Goal: Information Seeking & Learning: Find specific fact

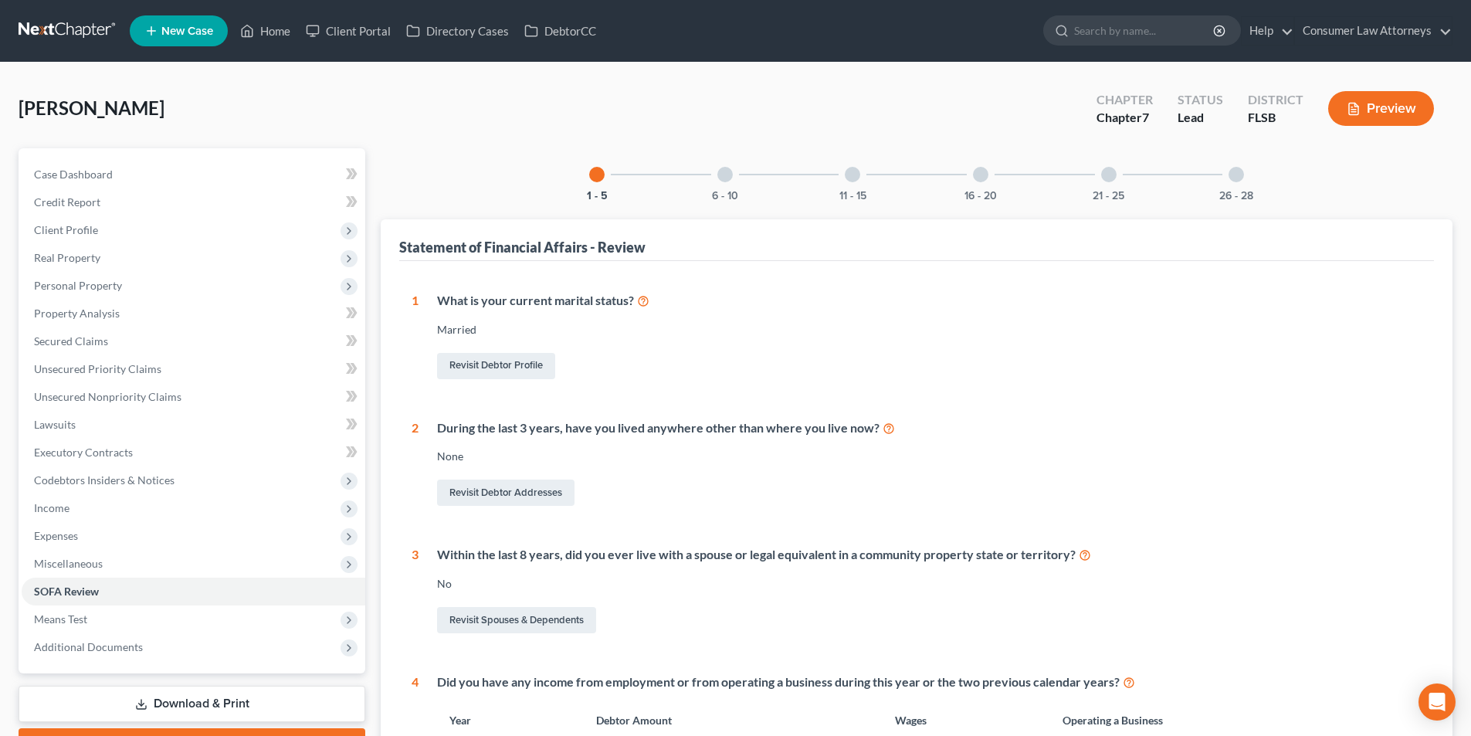
scroll to position [10, 0]
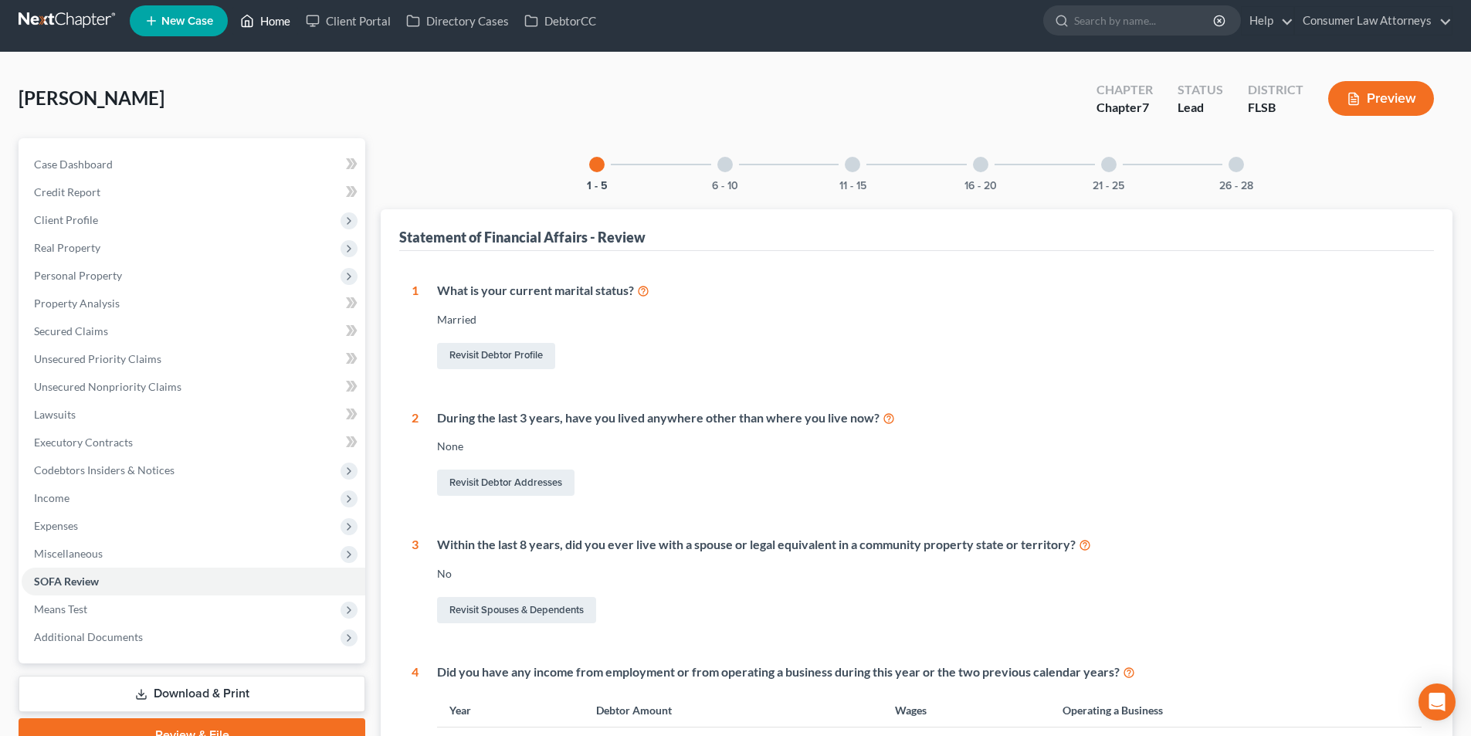
click at [280, 15] on link "Home" at bounding box center [265, 21] width 66 height 28
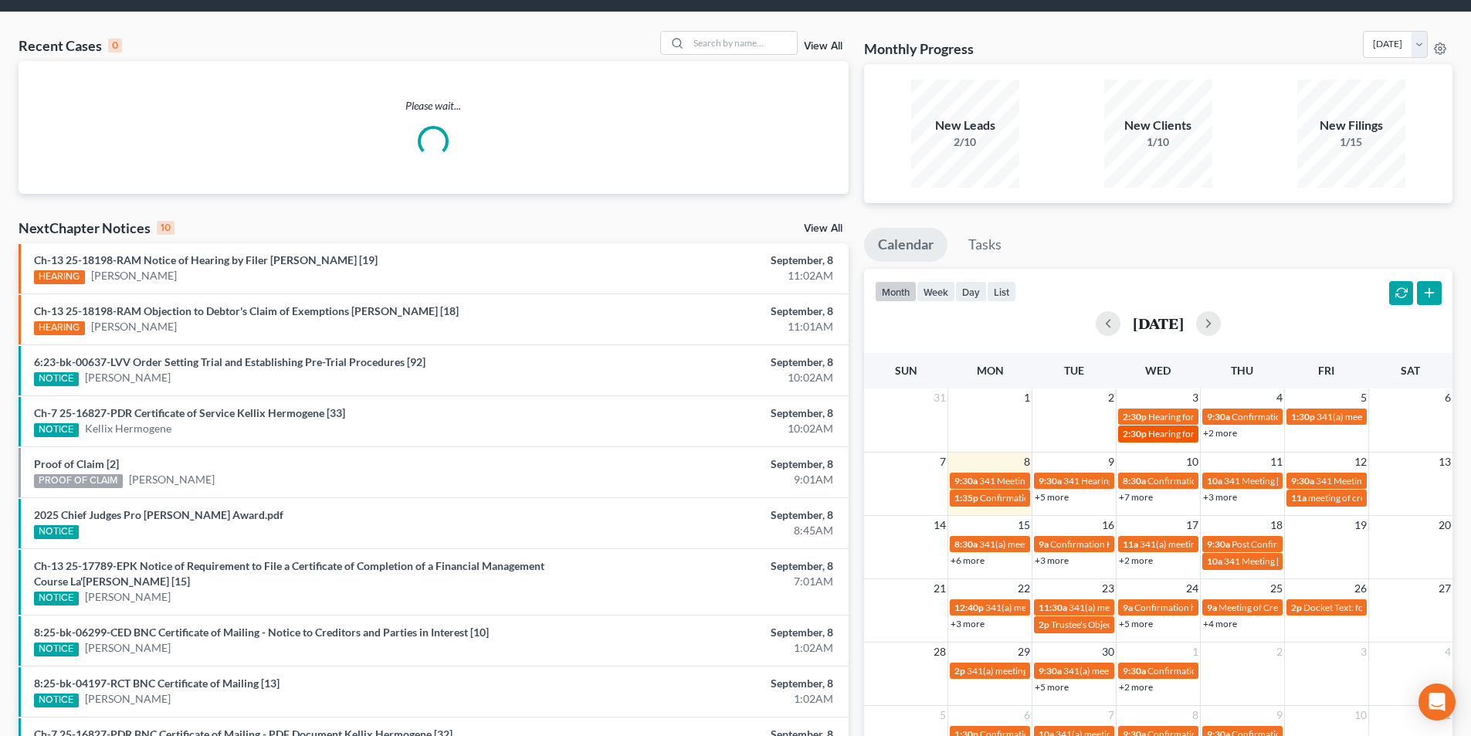
scroll to position [77, 0]
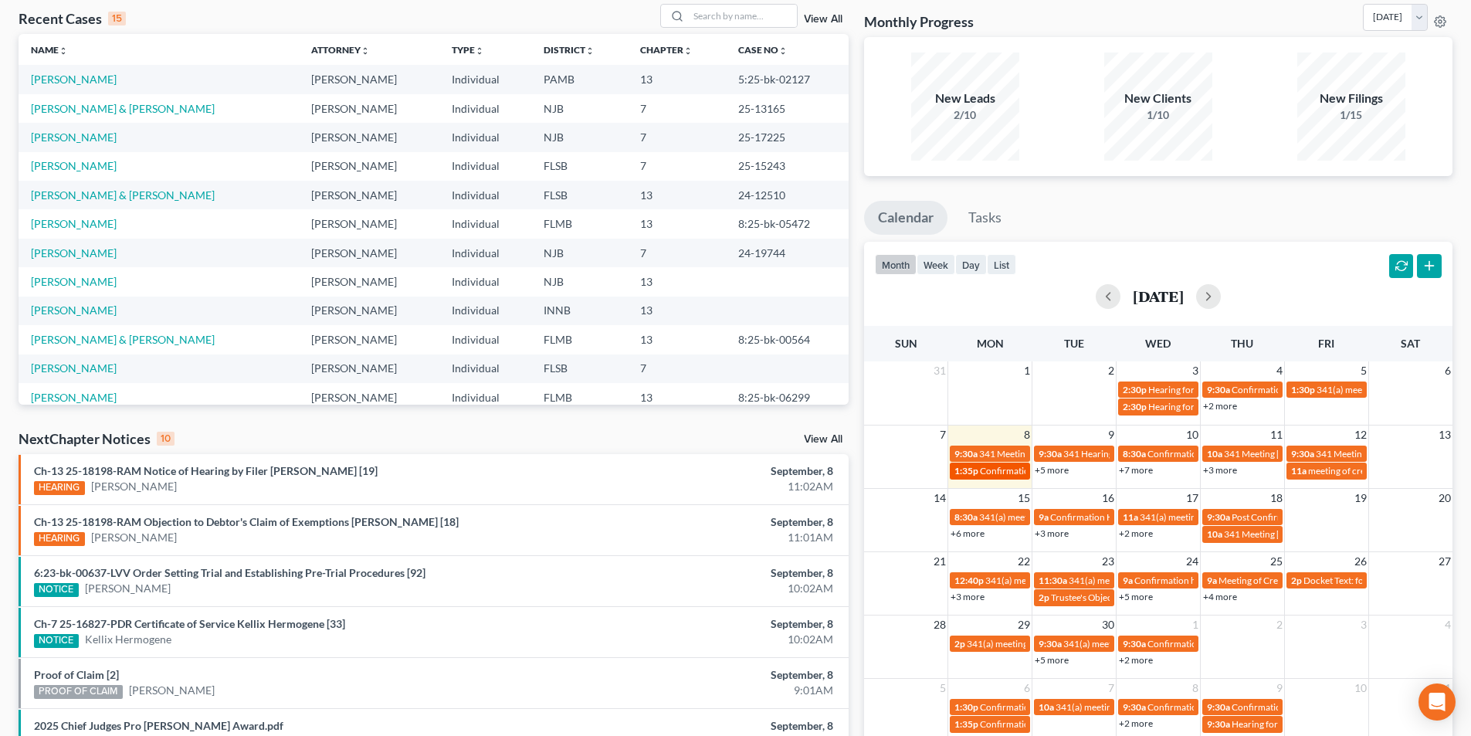
click at [1002, 471] on span "Confirmation Hearing for [PERSON_NAME] & [PERSON_NAME]" at bounding box center [1109, 471] width 259 height 12
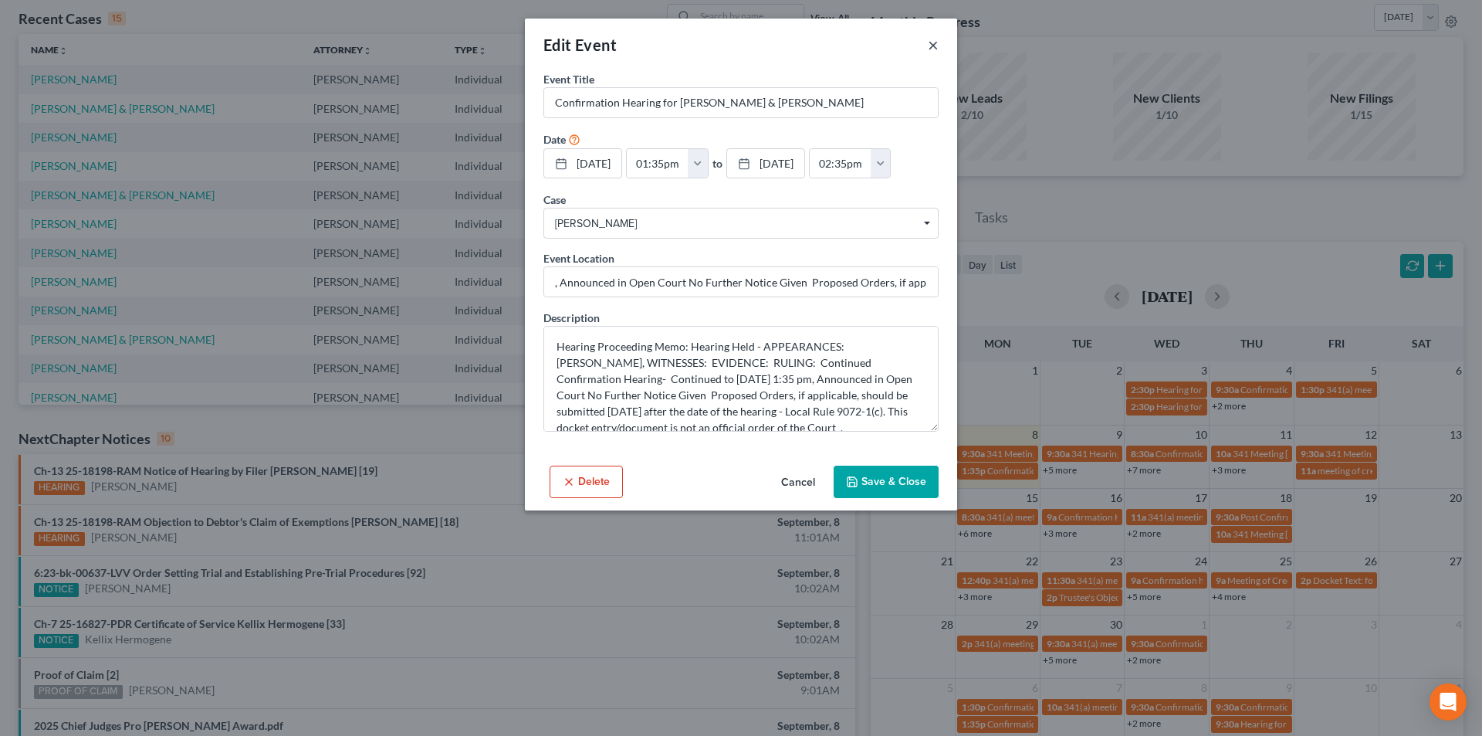
click at [933, 49] on button "×" at bounding box center [933, 45] width 11 height 19
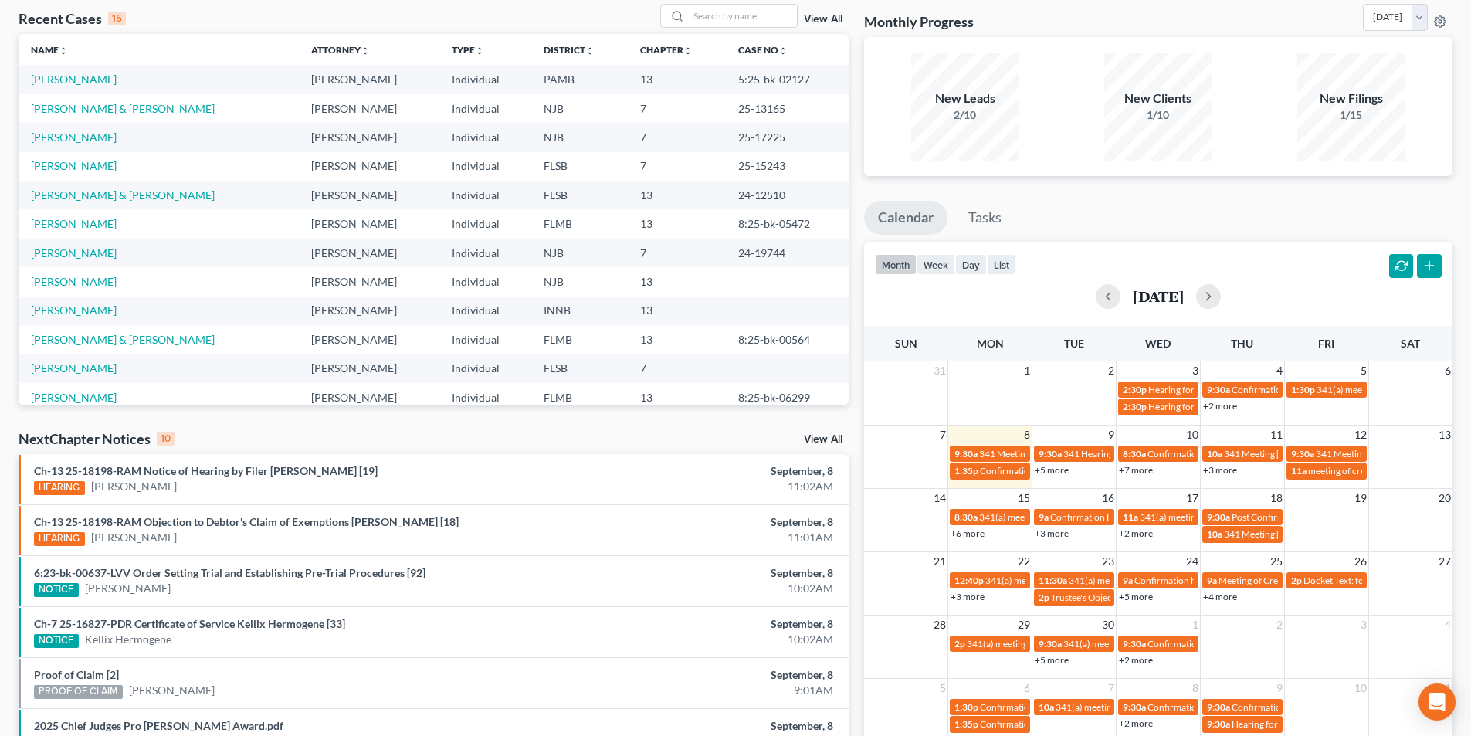
click at [1046, 467] on link "+5 more" at bounding box center [1051, 470] width 34 height 12
click at [1009, 469] on span "Confirmation Hearing for [PERSON_NAME] & [PERSON_NAME]" at bounding box center [1109, 471] width 259 height 12
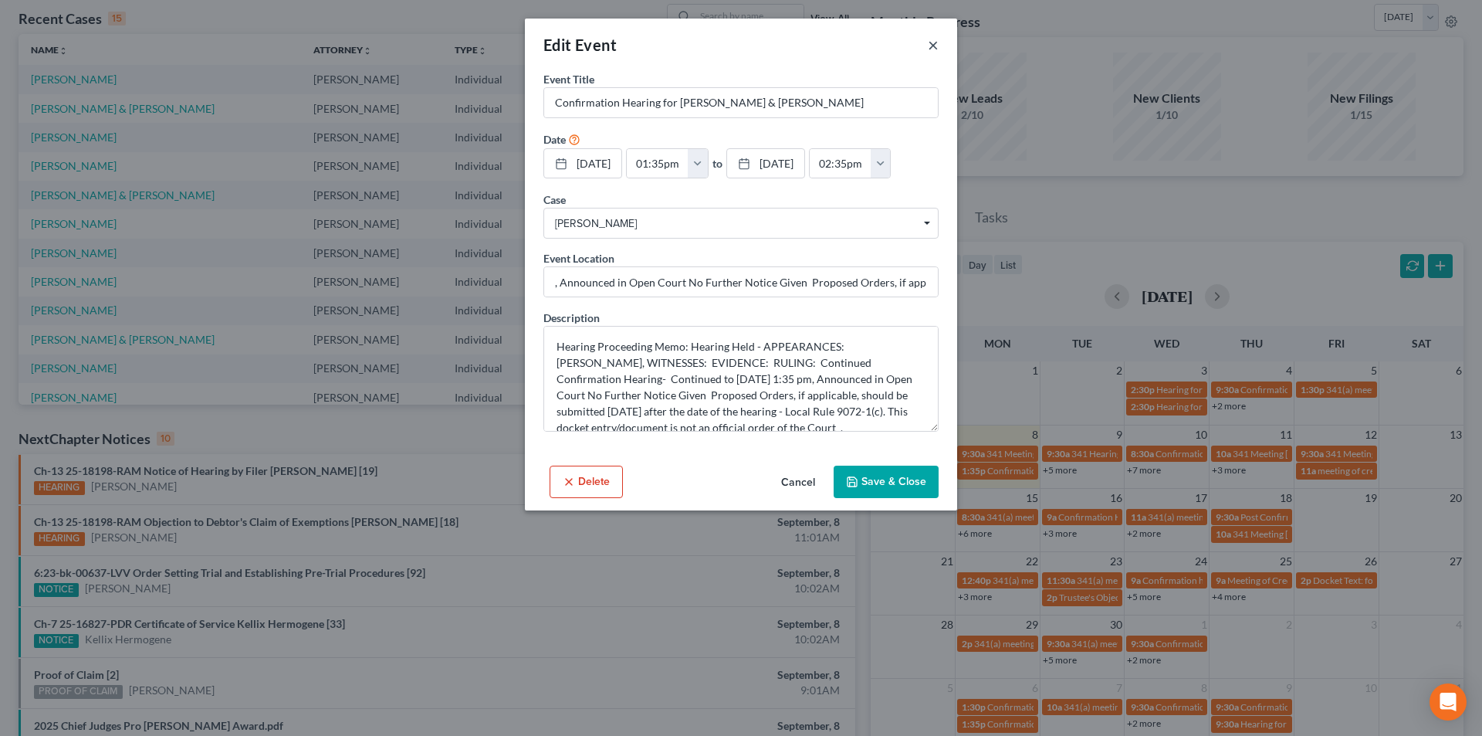
click at [929, 50] on button "×" at bounding box center [933, 45] width 11 height 19
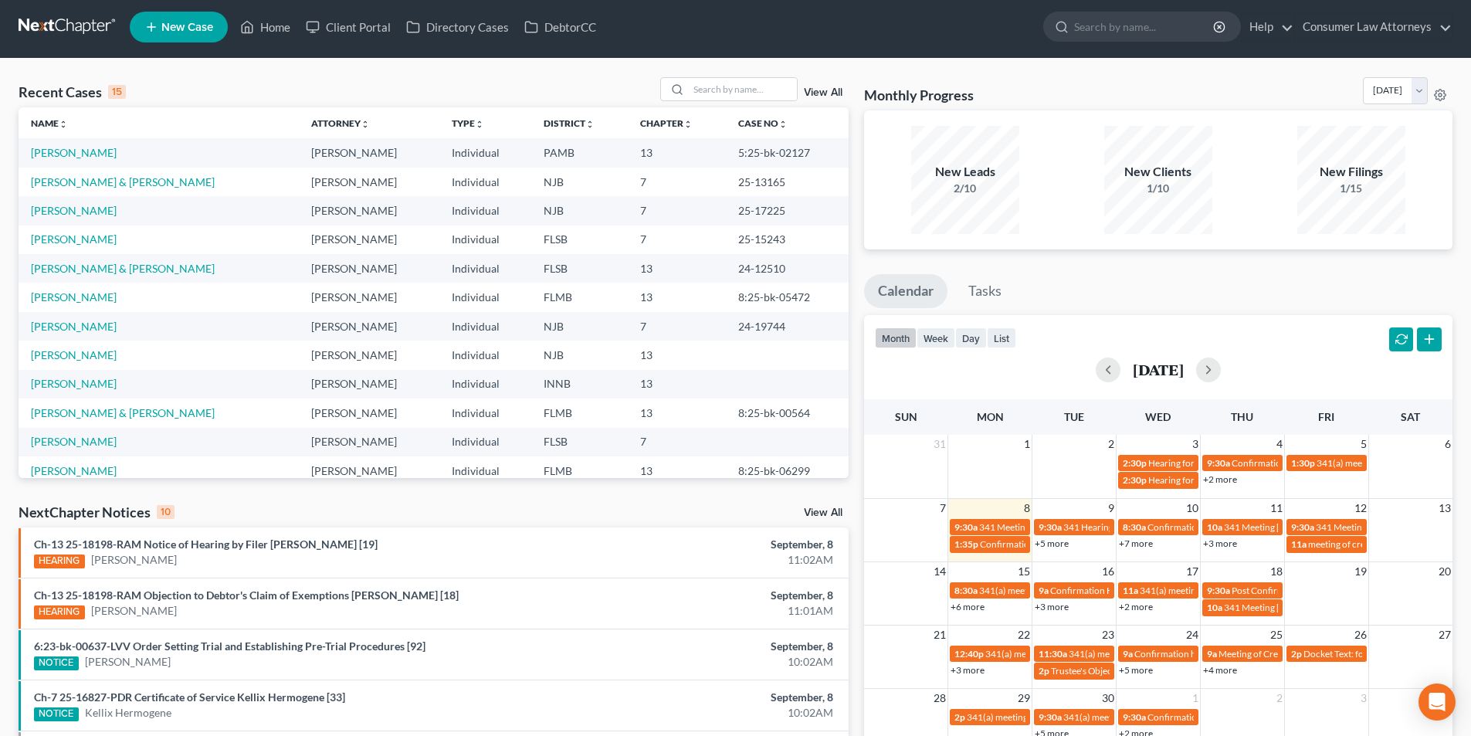
scroll to position [0, 0]
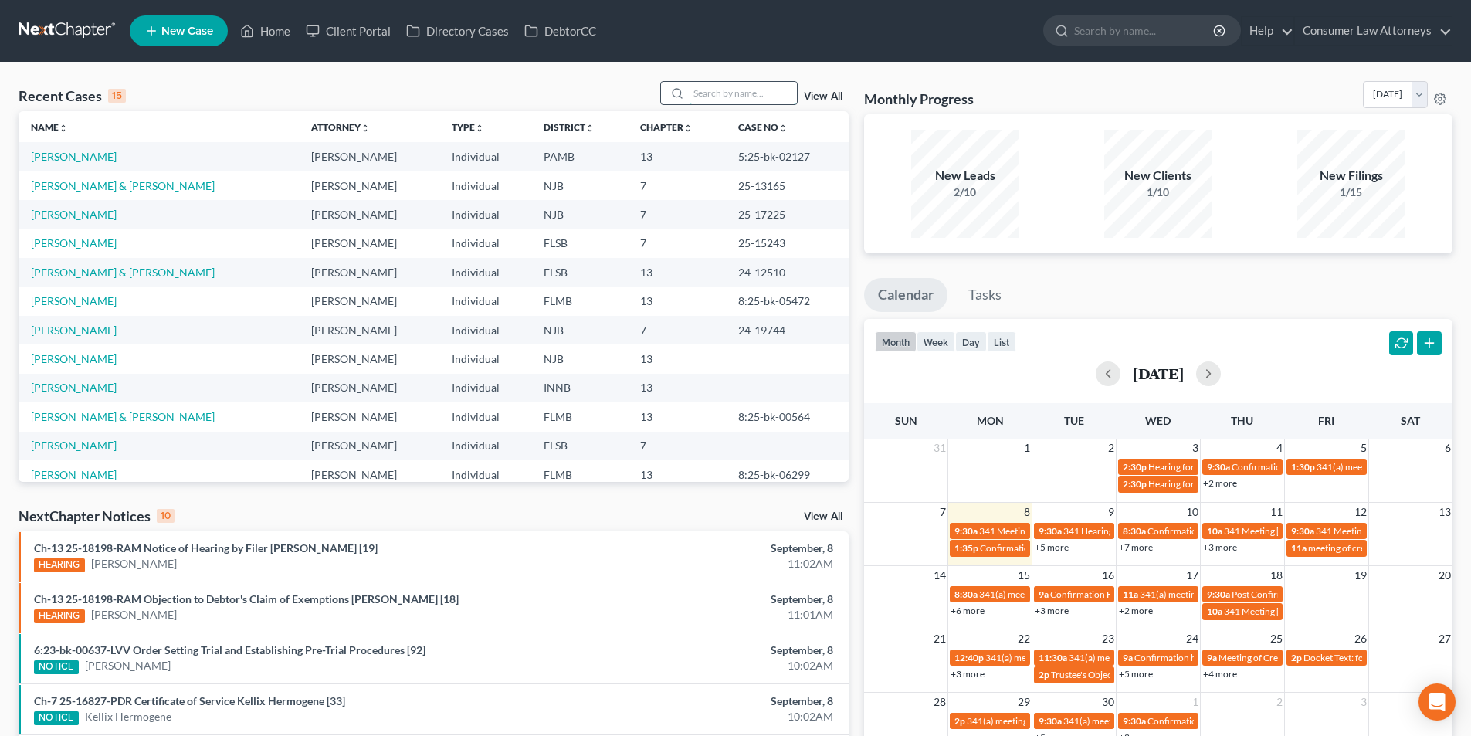
click at [743, 89] on input "search" at bounding box center [743, 93] width 108 height 22
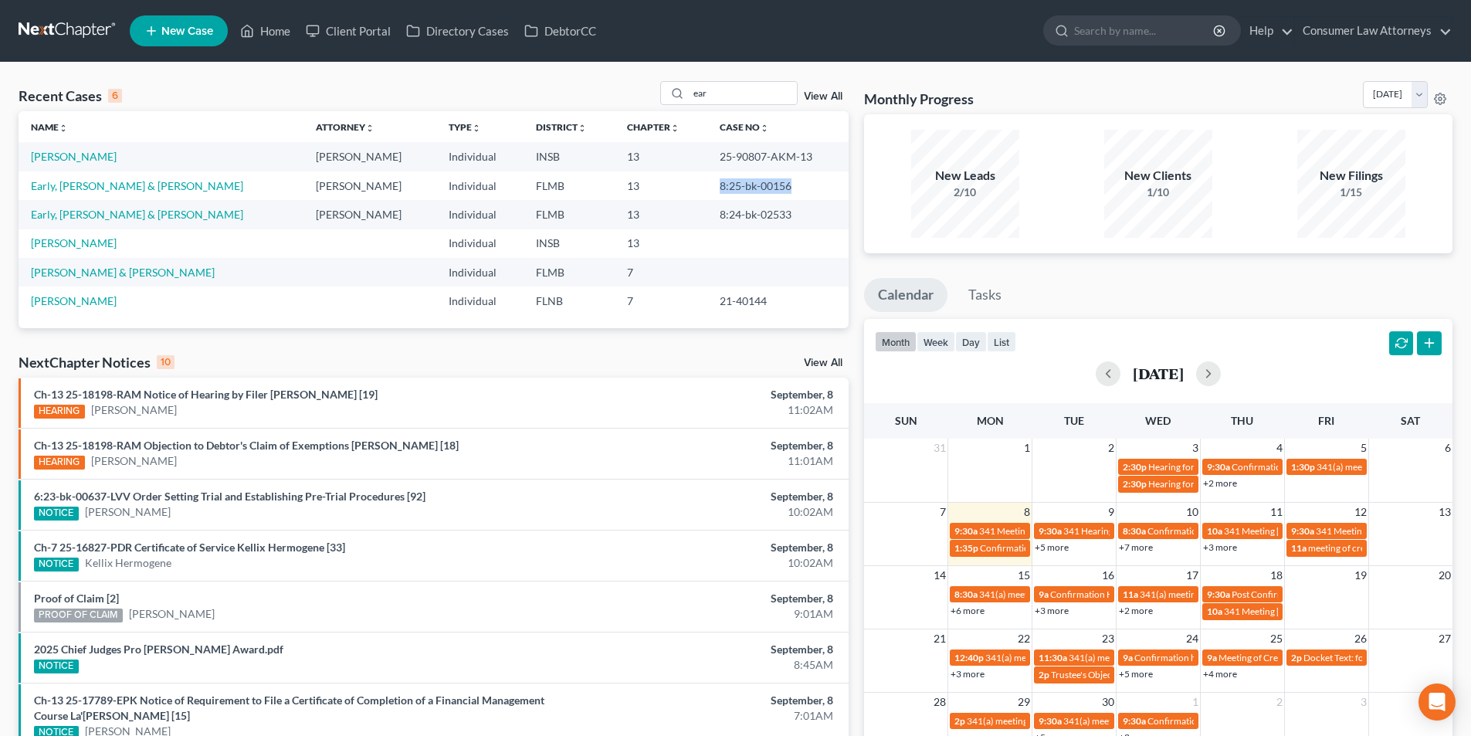
drag, startPoint x: 770, startPoint y: 184, endPoint x: 692, endPoint y: 181, distance: 78.0
click at [707, 181] on td "8:25-bk-00156" at bounding box center [777, 185] width 141 height 29
copy td "8:25-bk-00156"
click at [1053, 549] on link "+5 more" at bounding box center [1051, 547] width 34 height 12
drag, startPoint x: 736, startPoint y: 92, endPoint x: 673, endPoint y: 96, distance: 62.7
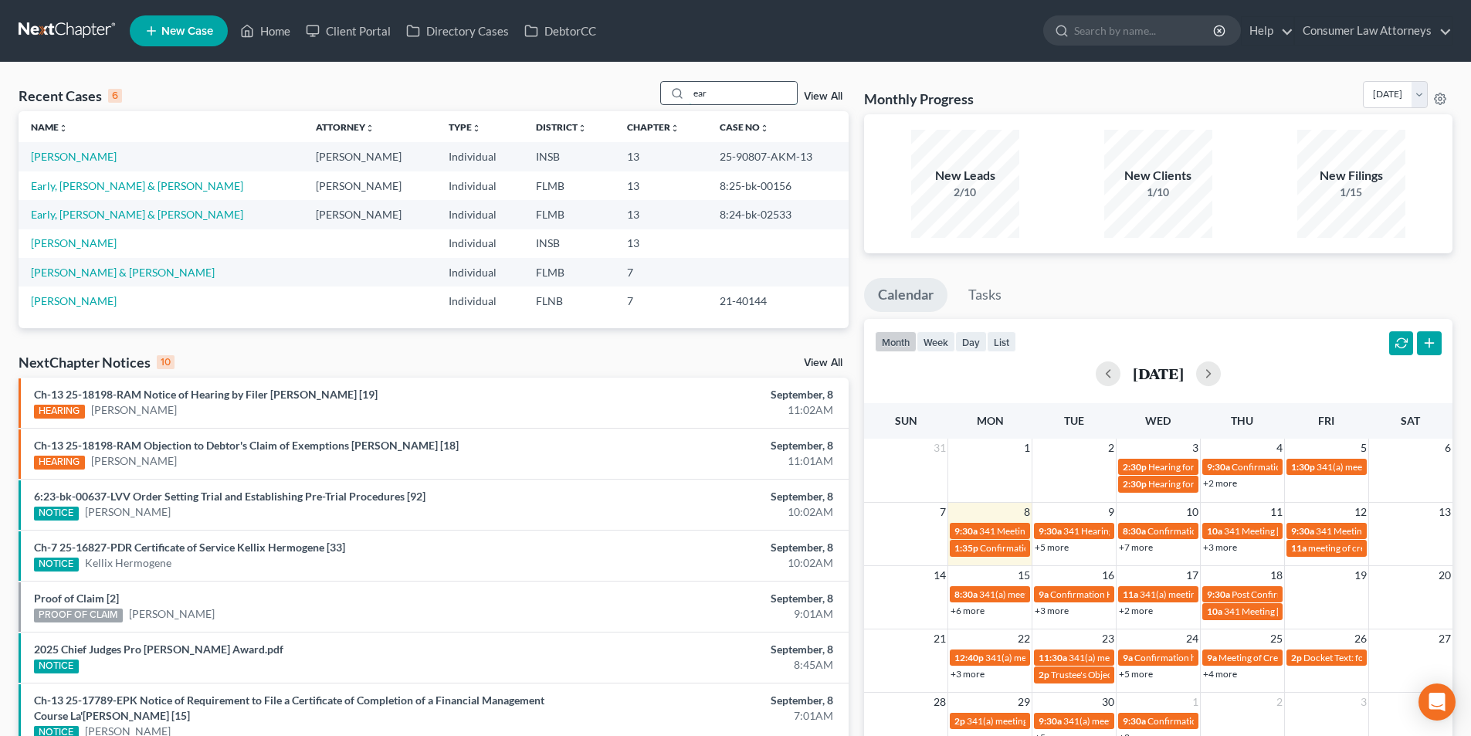
click at [673, 97] on div "ear" at bounding box center [728, 93] width 137 height 24
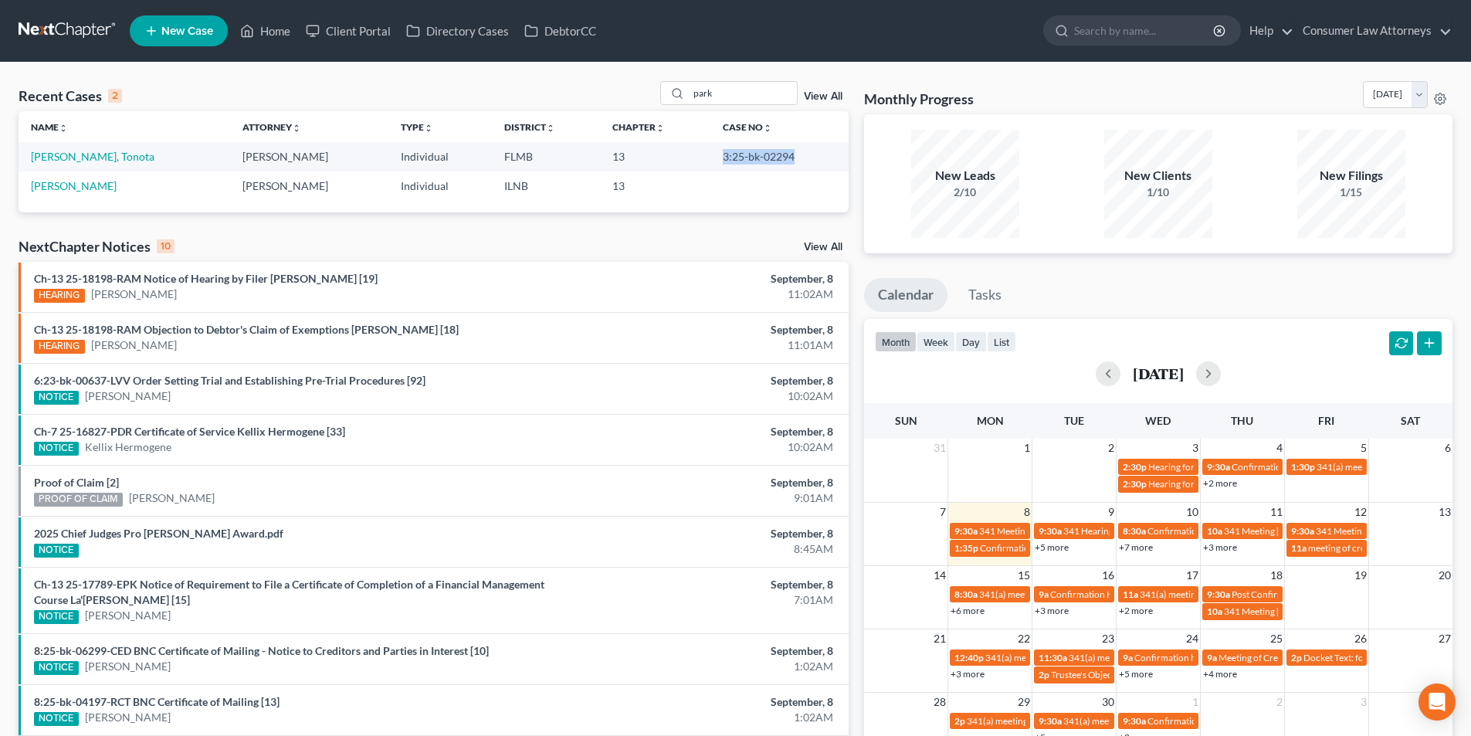
drag, startPoint x: 775, startPoint y: 149, endPoint x: 704, endPoint y: 154, distance: 71.2
click at [710, 154] on td "3:25-bk-02294" at bounding box center [779, 156] width 138 height 29
copy td "3:25-bk-02294"
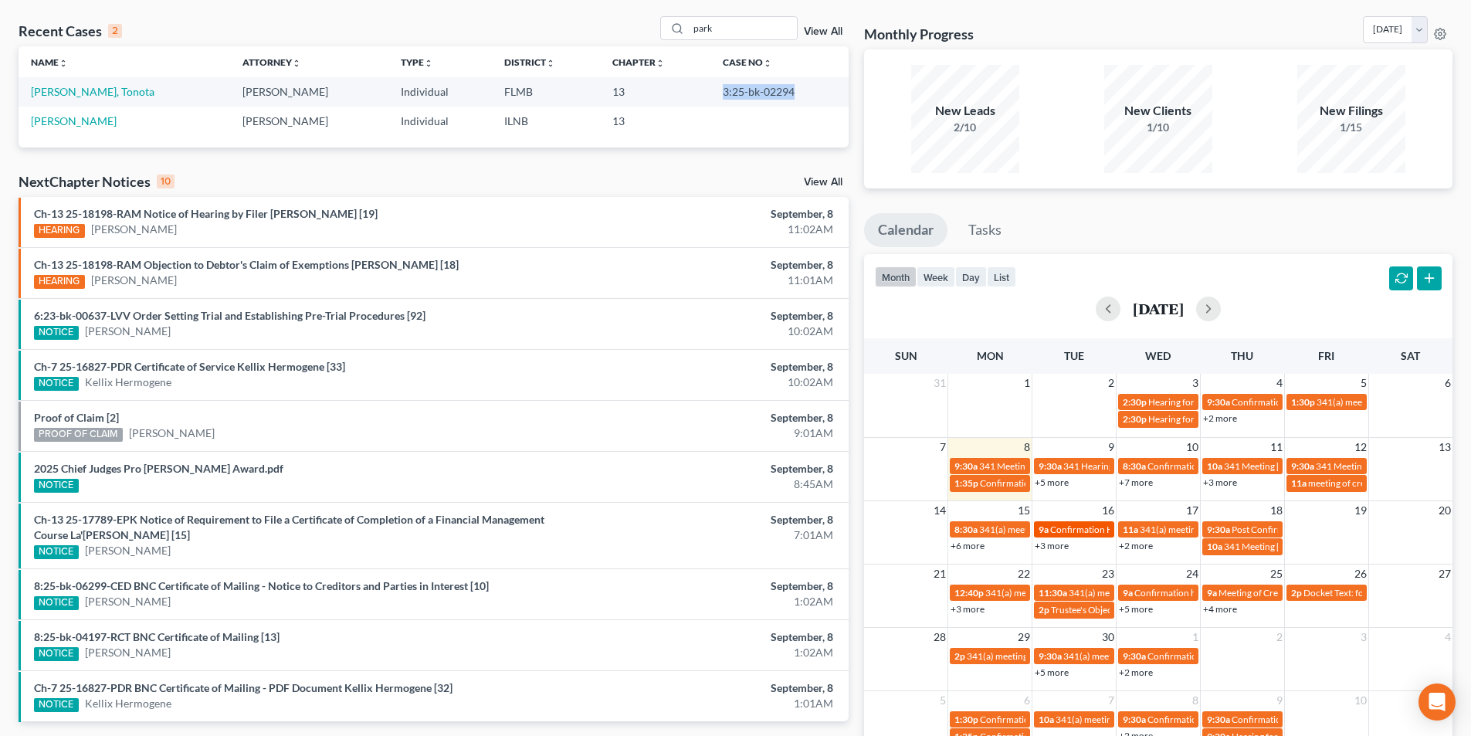
scroll to position [154, 0]
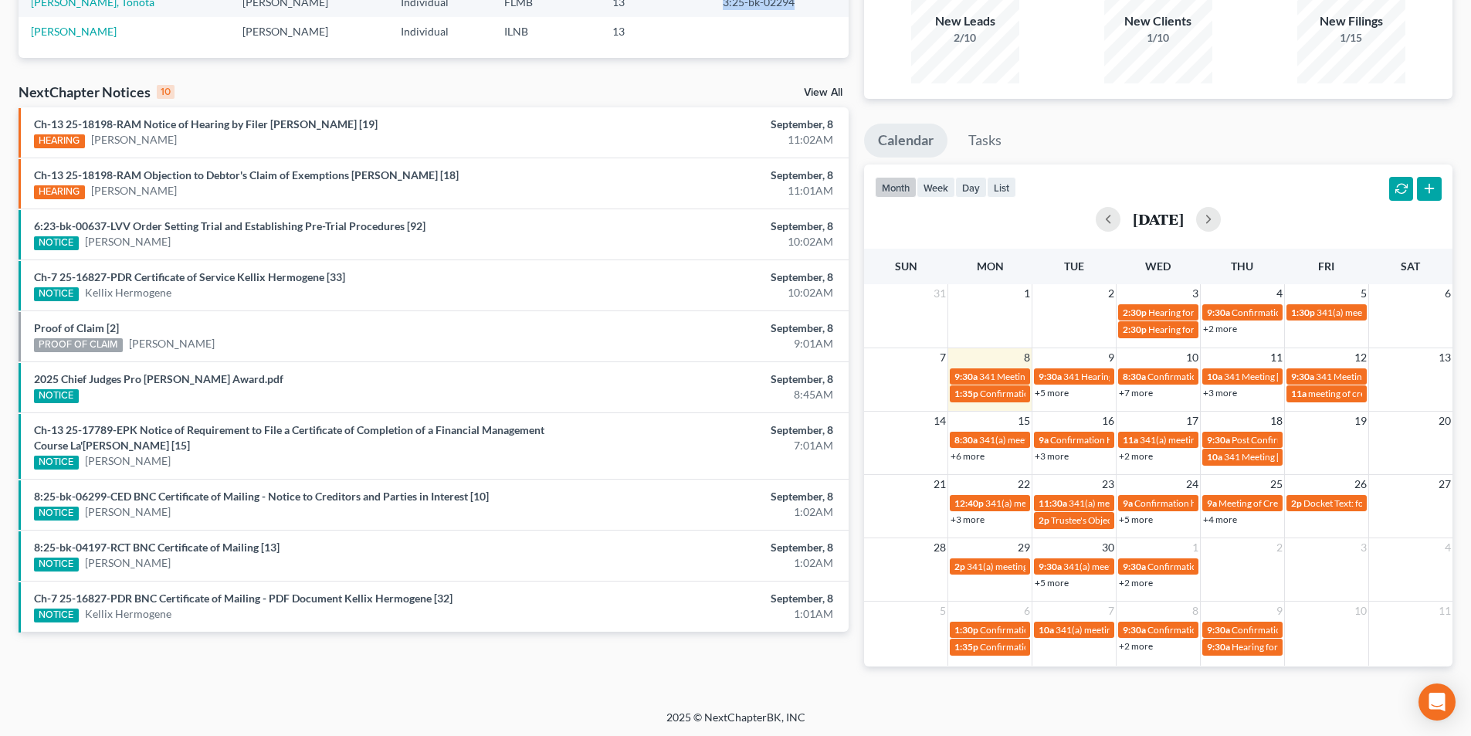
click at [1061, 394] on link "+5 more" at bounding box center [1051, 393] width 34 height 12
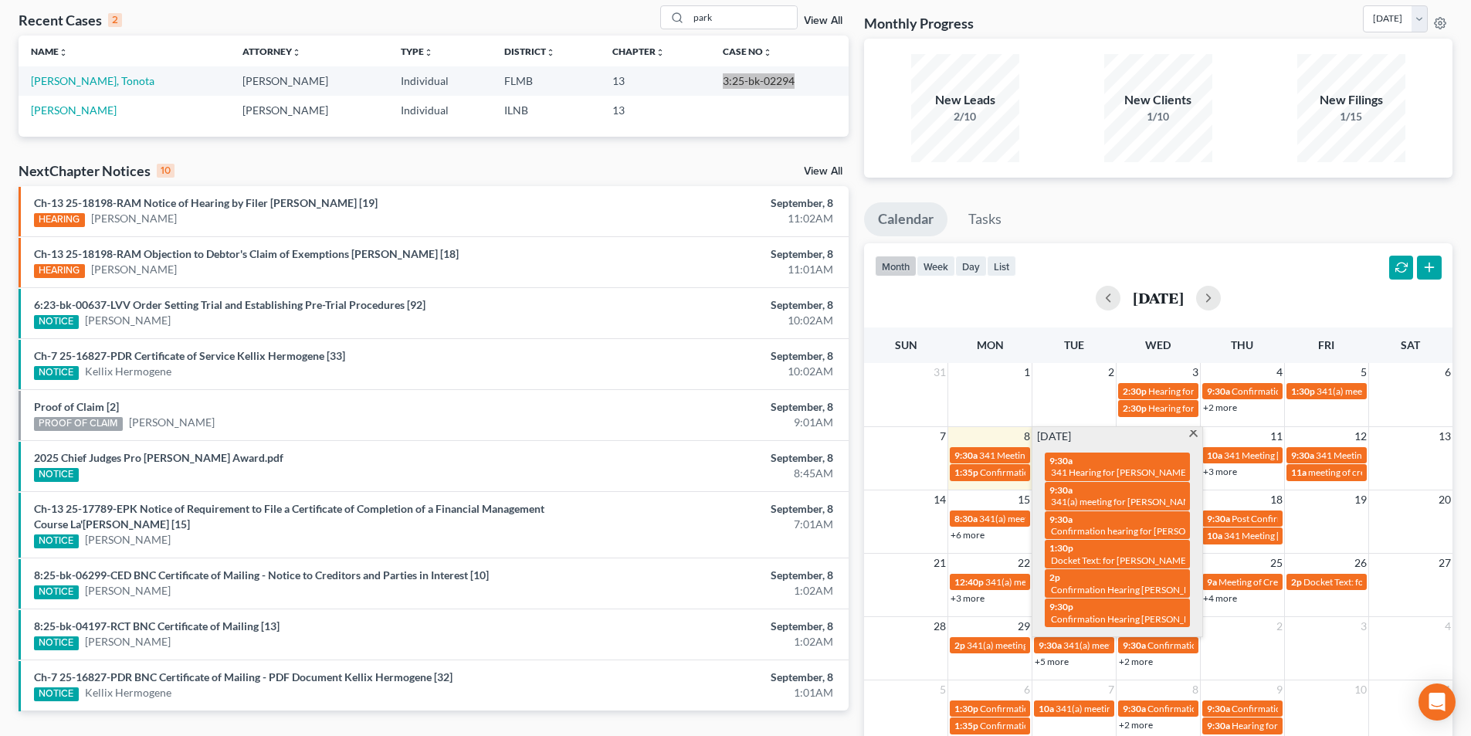
scroll to position [0, 0]
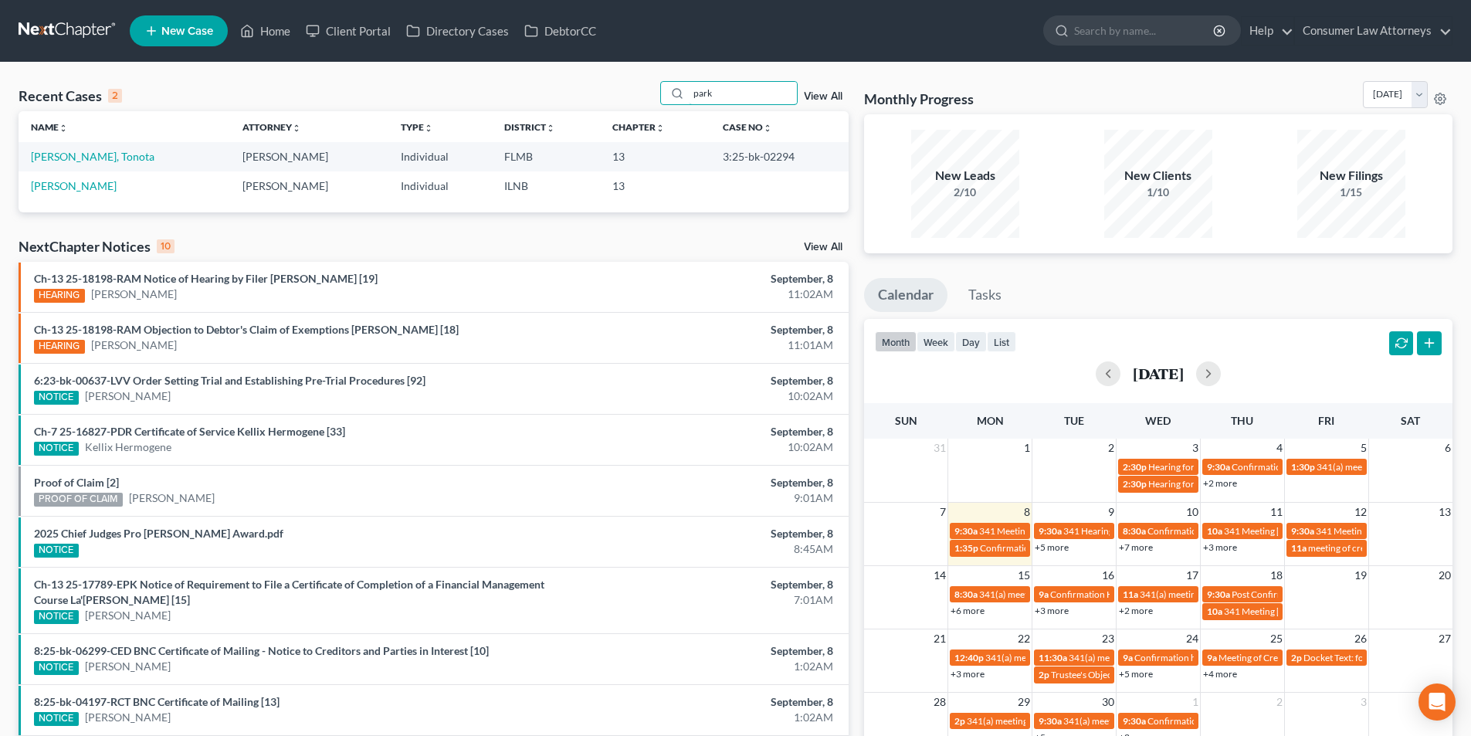
drag, startPoint x: 750, startPoint y: 90, endPoint x: 603, endPoint y: 92, distance: 146.7
click at [599, 94] on div "Recent Cases 2 park View All" at bounding box center [434, 96] width 830 height 30
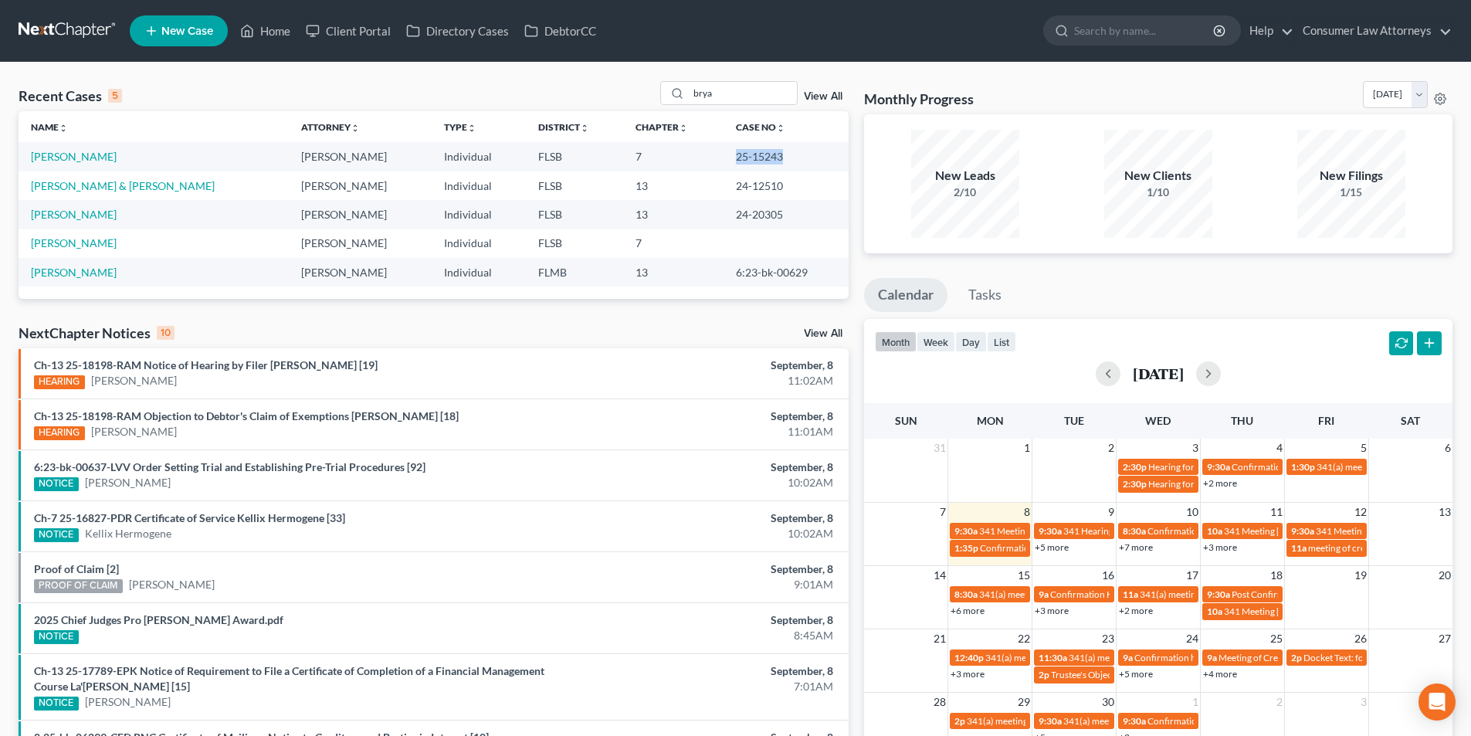
drag, startPoint x: 759, startPoint y: 154, endPoint x: 713, endPoint y: 157, distance: 45.7
click at [723, 157] on td "25-15243" at bounding box center [785, 156] width 125 height 29
copy td "25-15243"
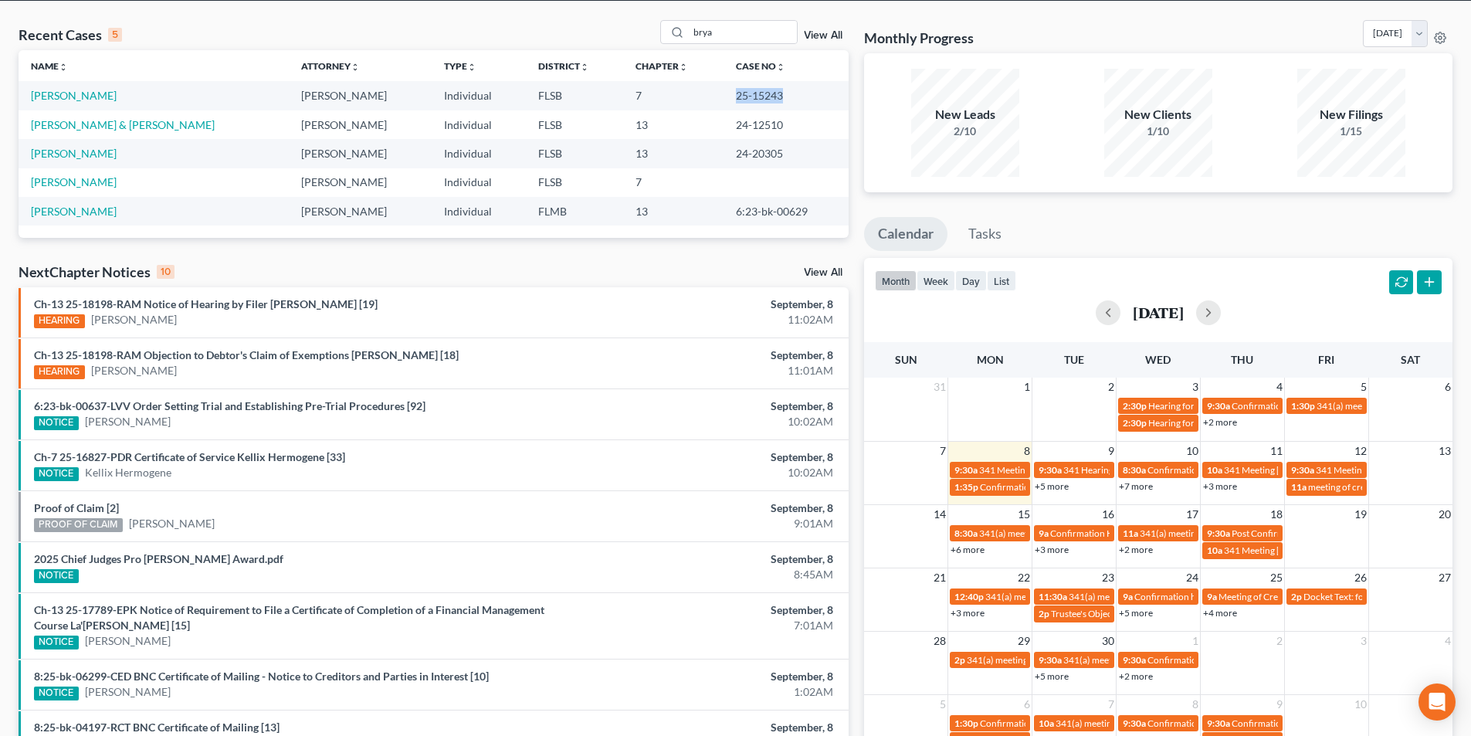
scroll to position [154, 0]
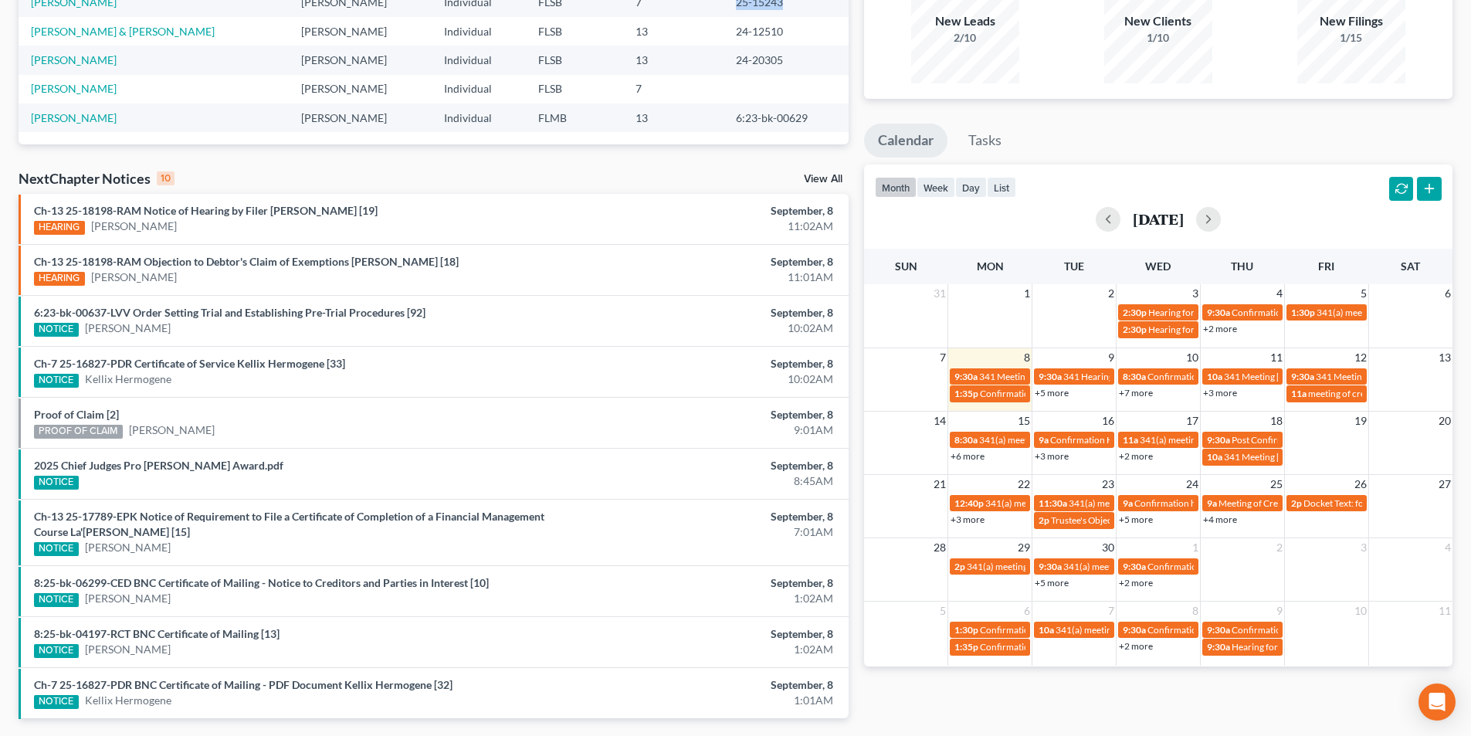
click at [1054, 394] on link "+5 more" at bounding box center [1051, 393] width 34 height 12
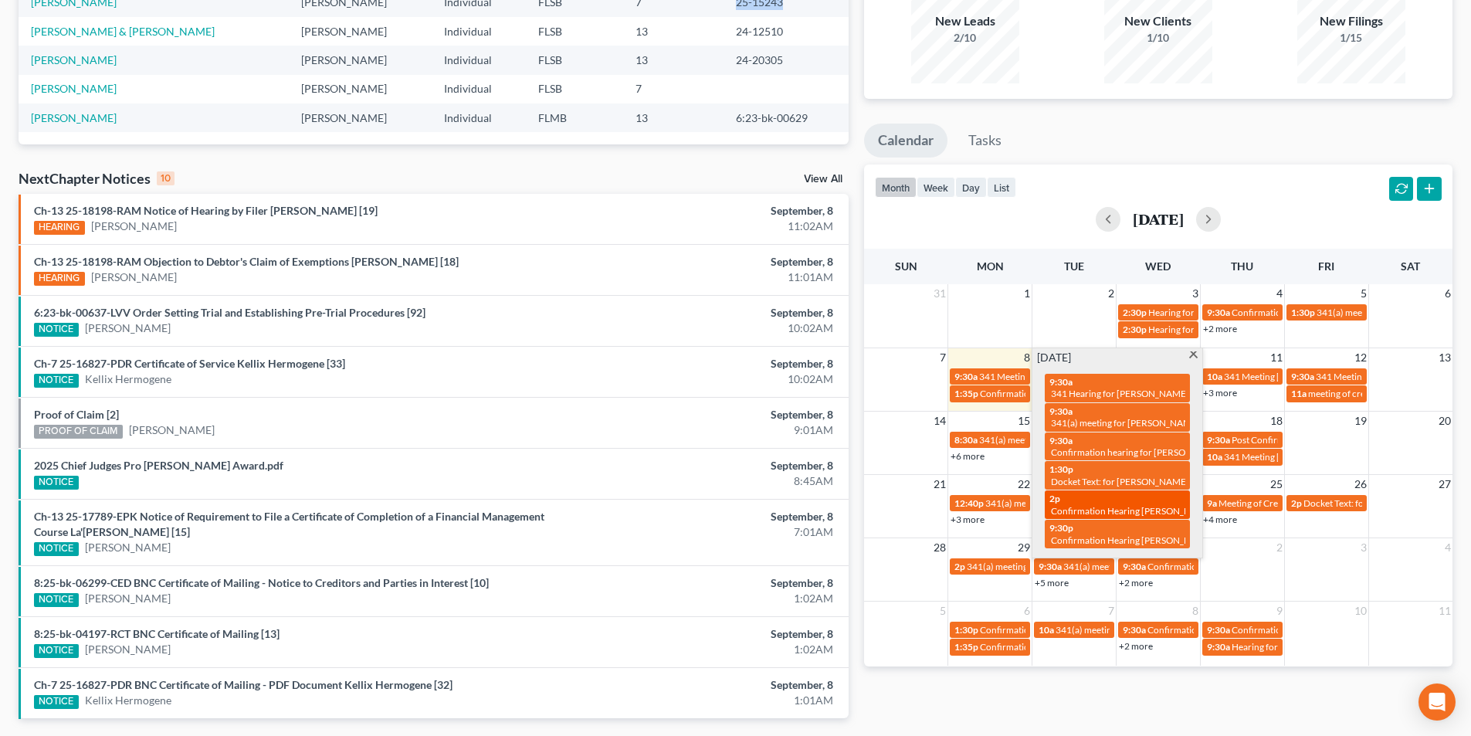
click at [1132, 507] on span "Confirmation Hearing [PERSON_NAME]" at bounding box center [1132, 511] width 163 height 12
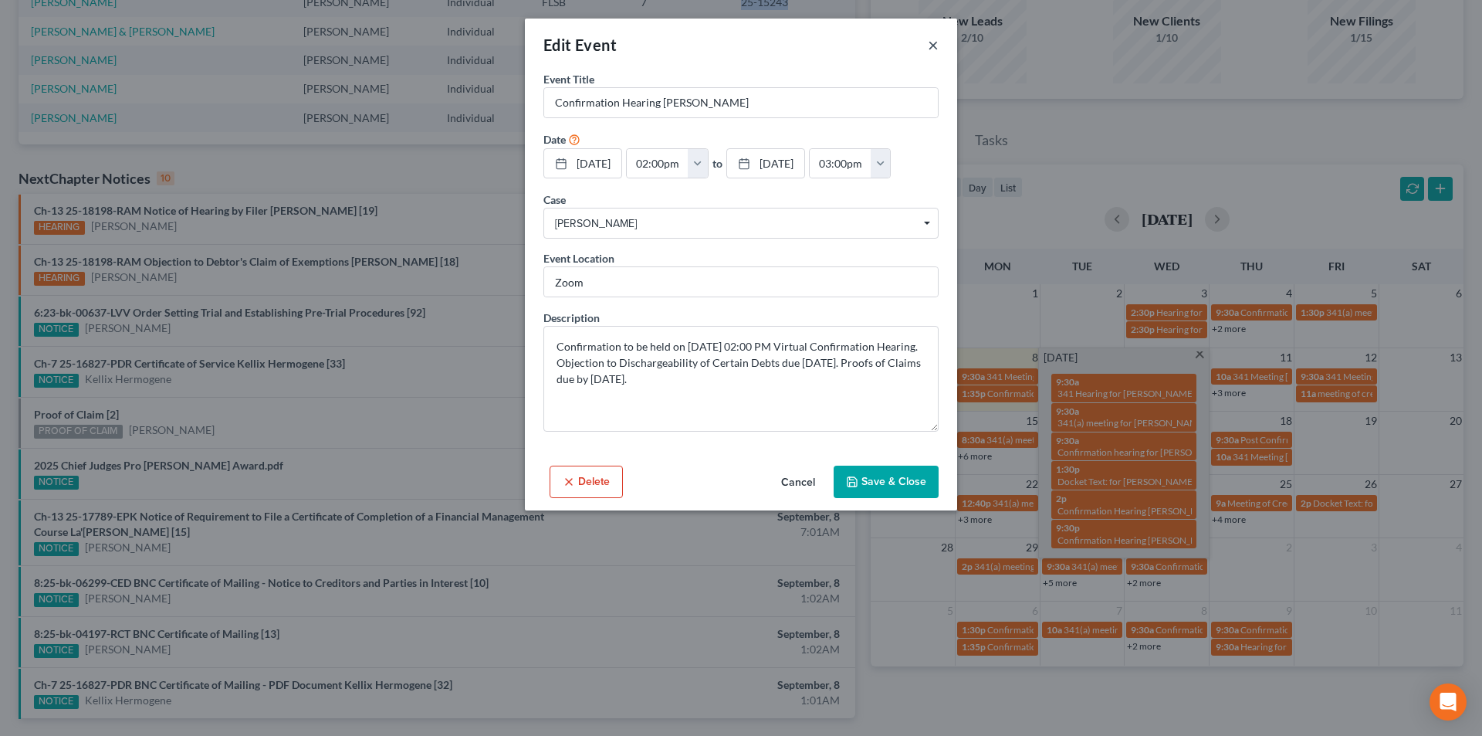
click at [932, 46] on button "×" at bounding box center [933, 45] width 11 height 19
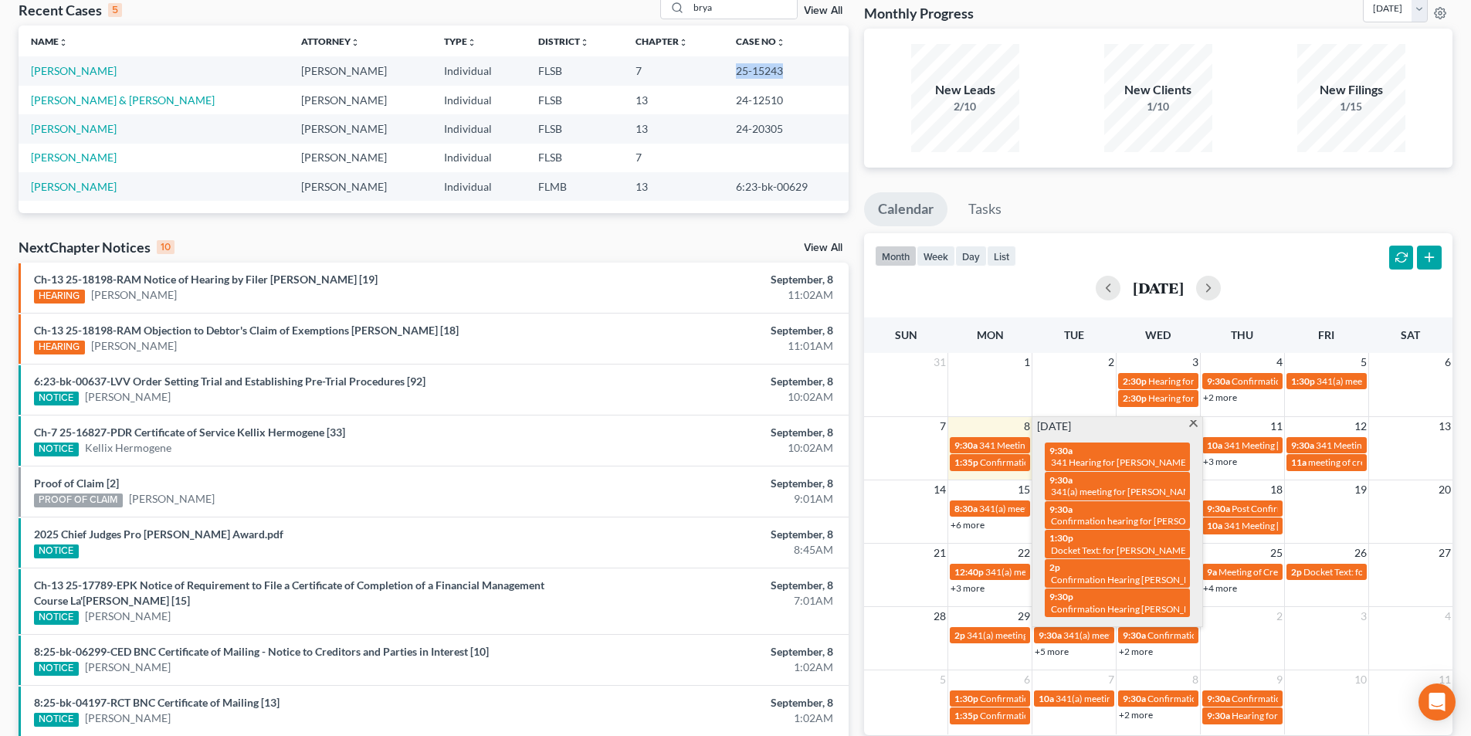
scroll to position [0, 0]
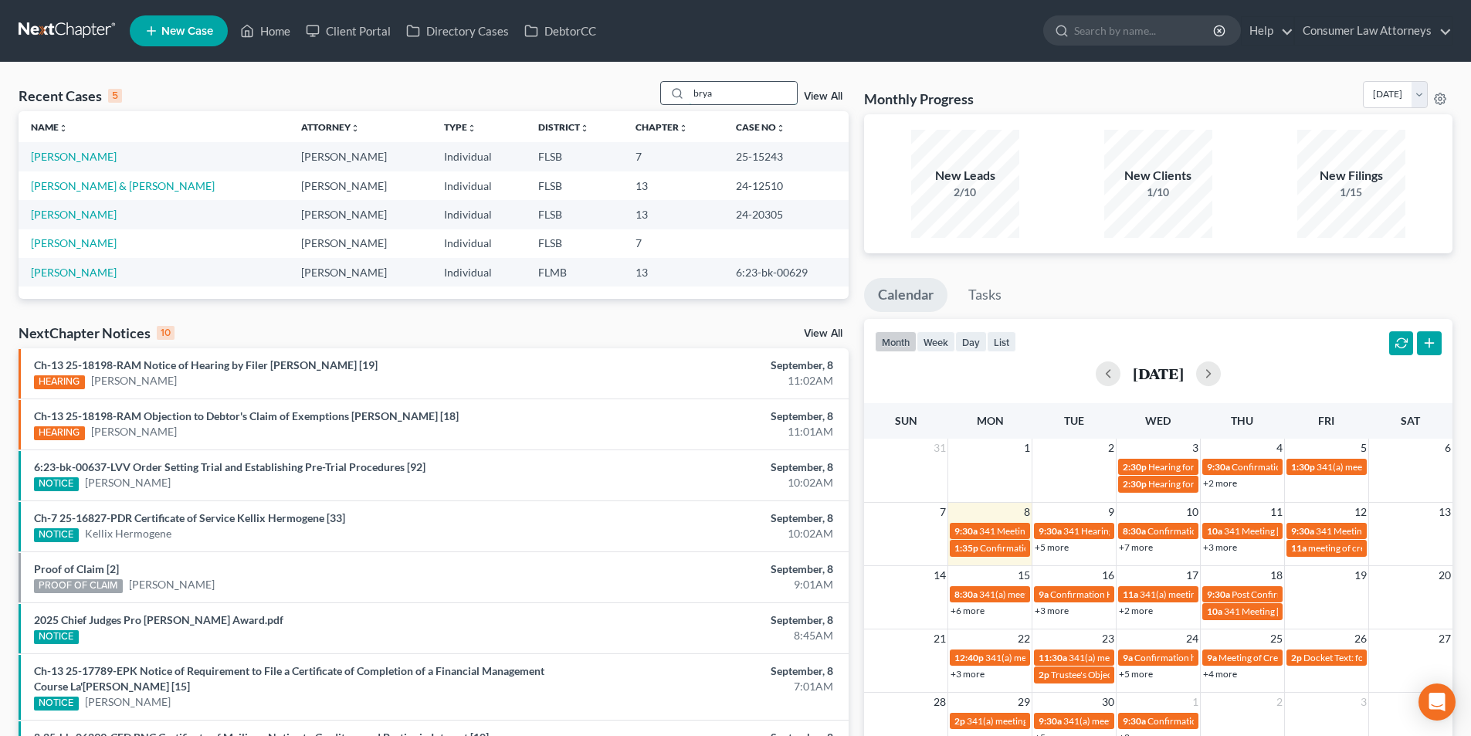
drag, startPoint x: 733, startPoint y: 100, endPoint x: 698, endPoint y: 96, distance: 34.9
click at [699, 96] on input "brya" at bounding box center [743, 93] width 108 height 22
type input "b"
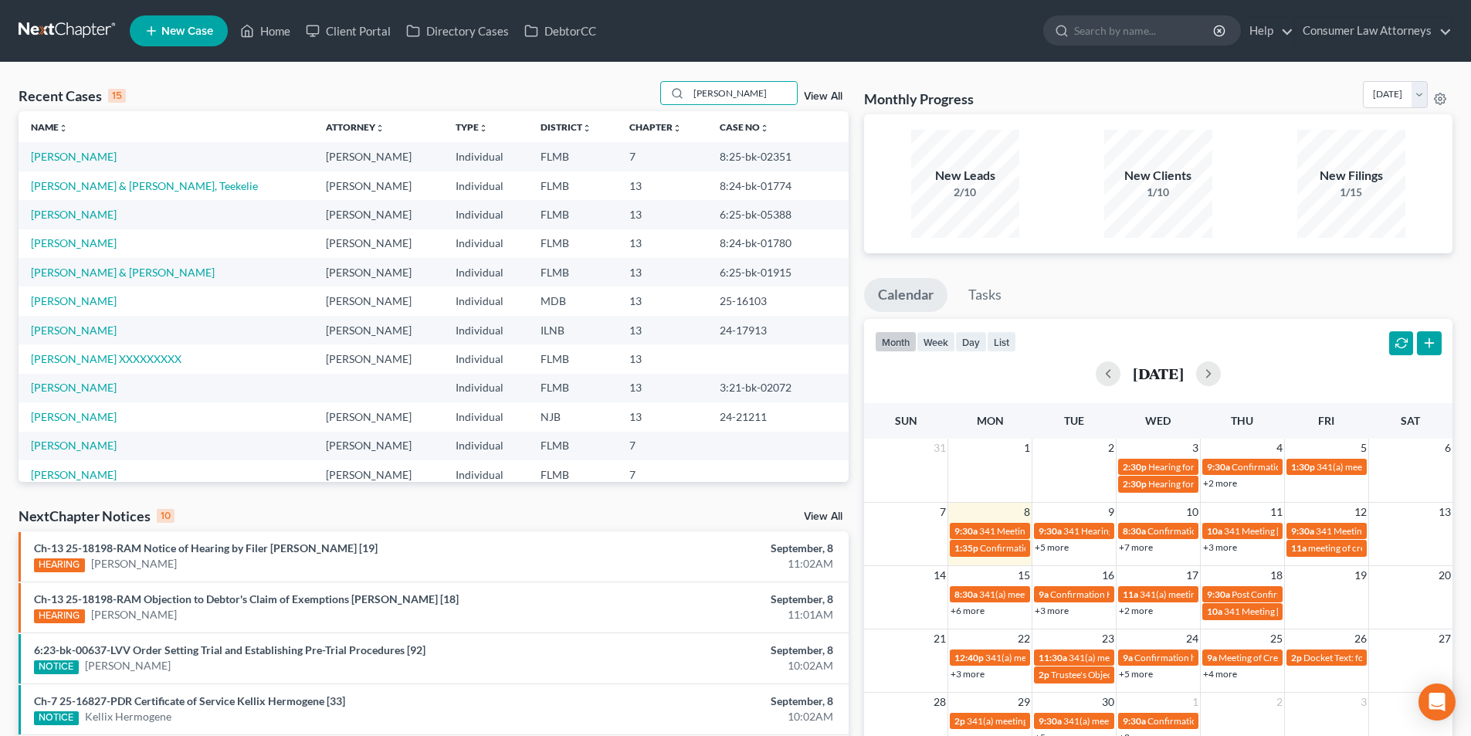
click at [1055, 547] on link "+5 more" at bounding box center [1051, 547] width 34 height 12
drag, startPoint x: 742, startPoint y: 94, endPoint x: 706, endPoint y: 82, distance: 38.3
click at [693, 88] on input "williams" at bounding box center [743, 93] width 108 height 22
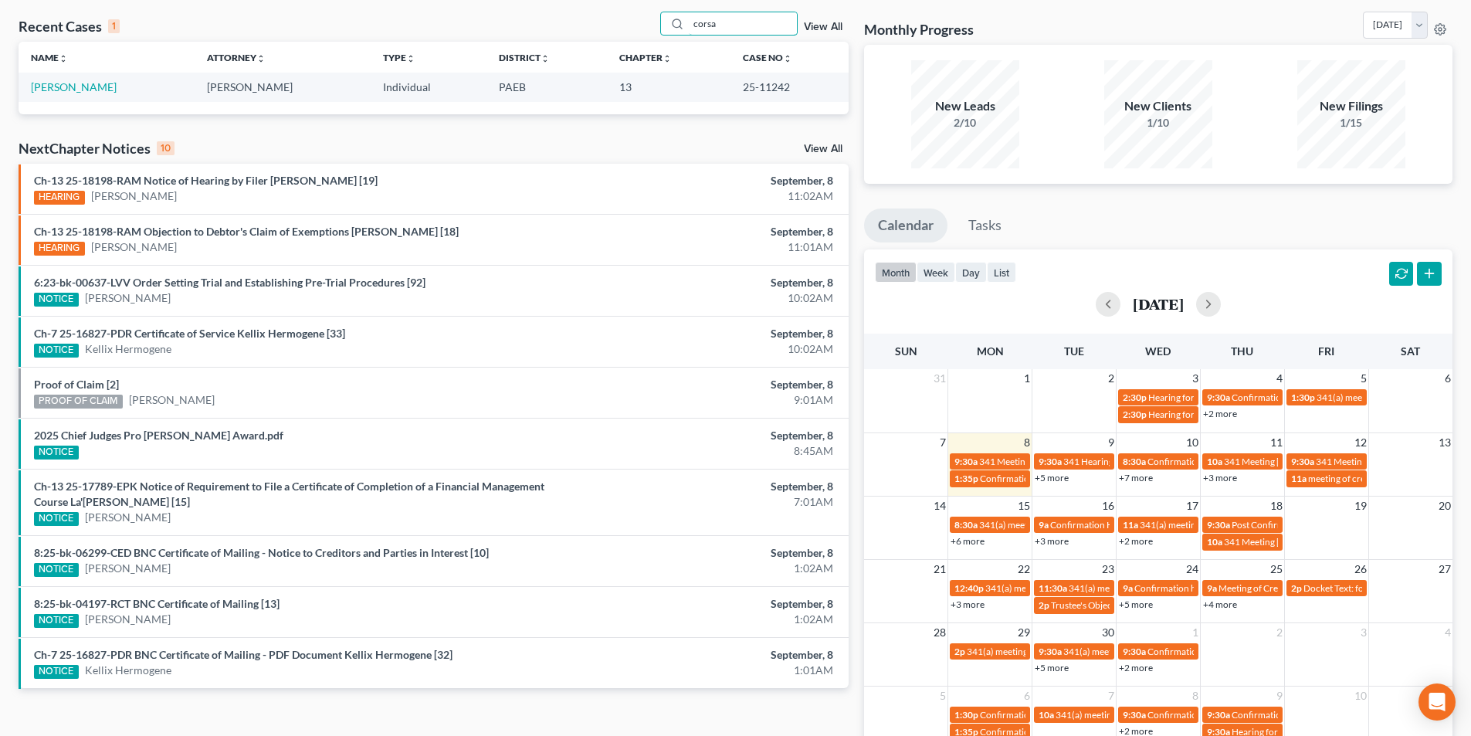
scroll to position [154, 0]
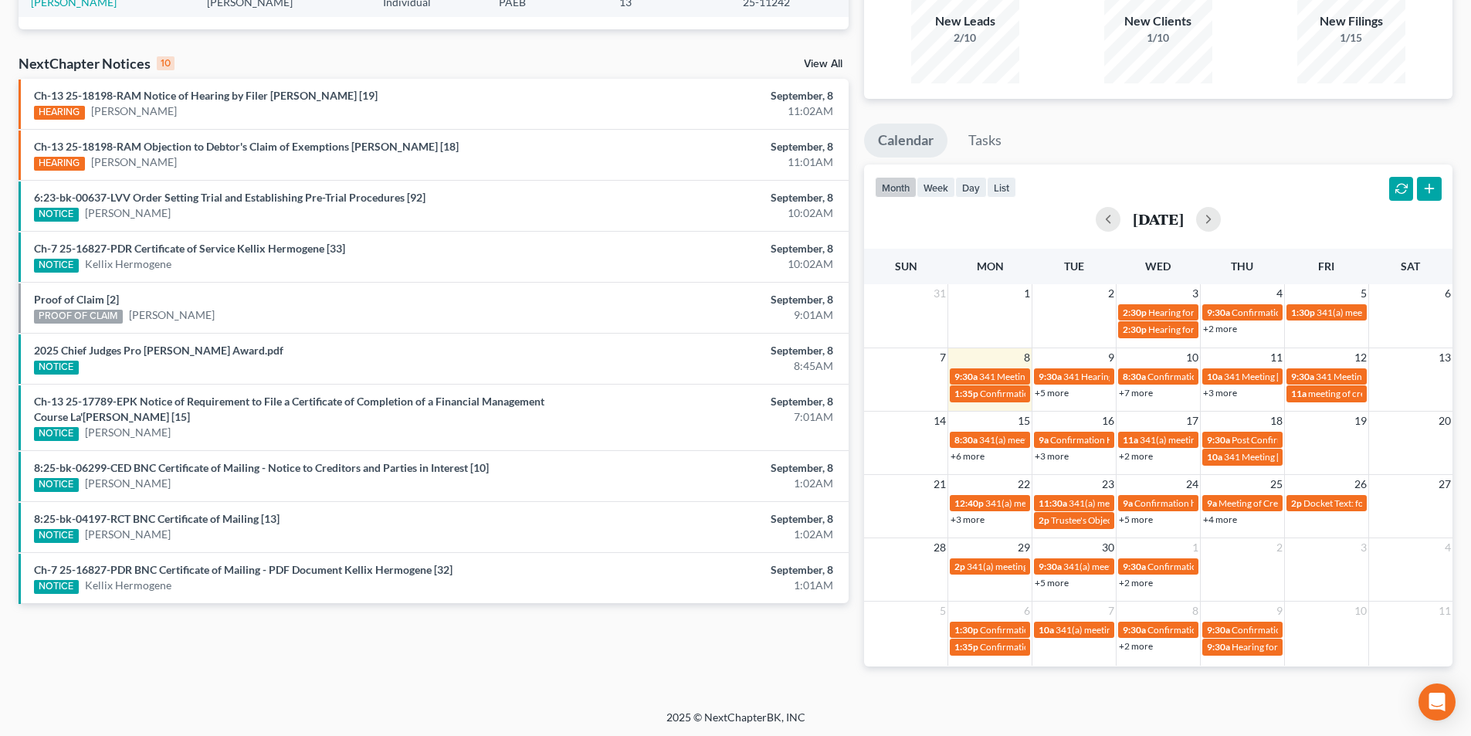
type input "corsa"
click at [1064, 392] on link "+5 more" at bounding box center [1051, 393] width 34 height 12
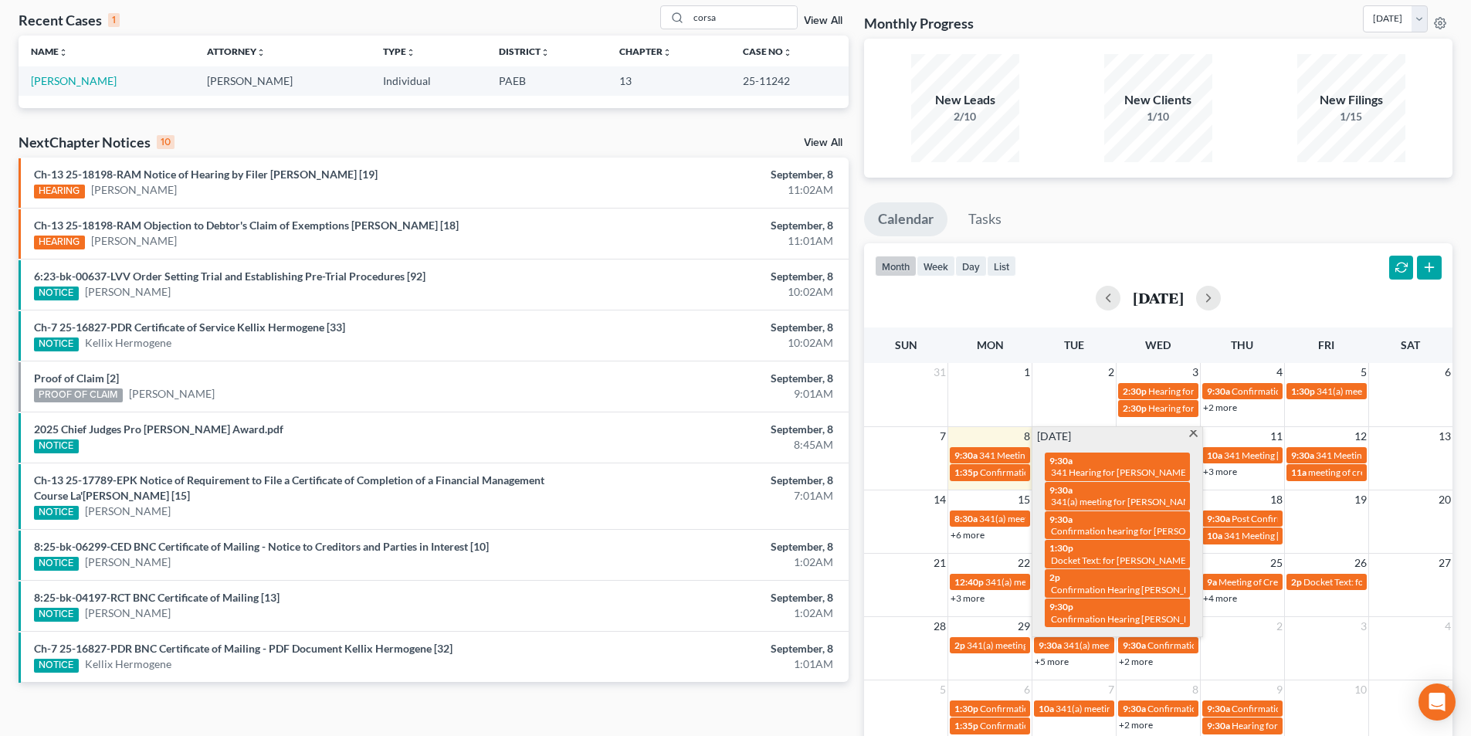
scroll to position [0, 0]
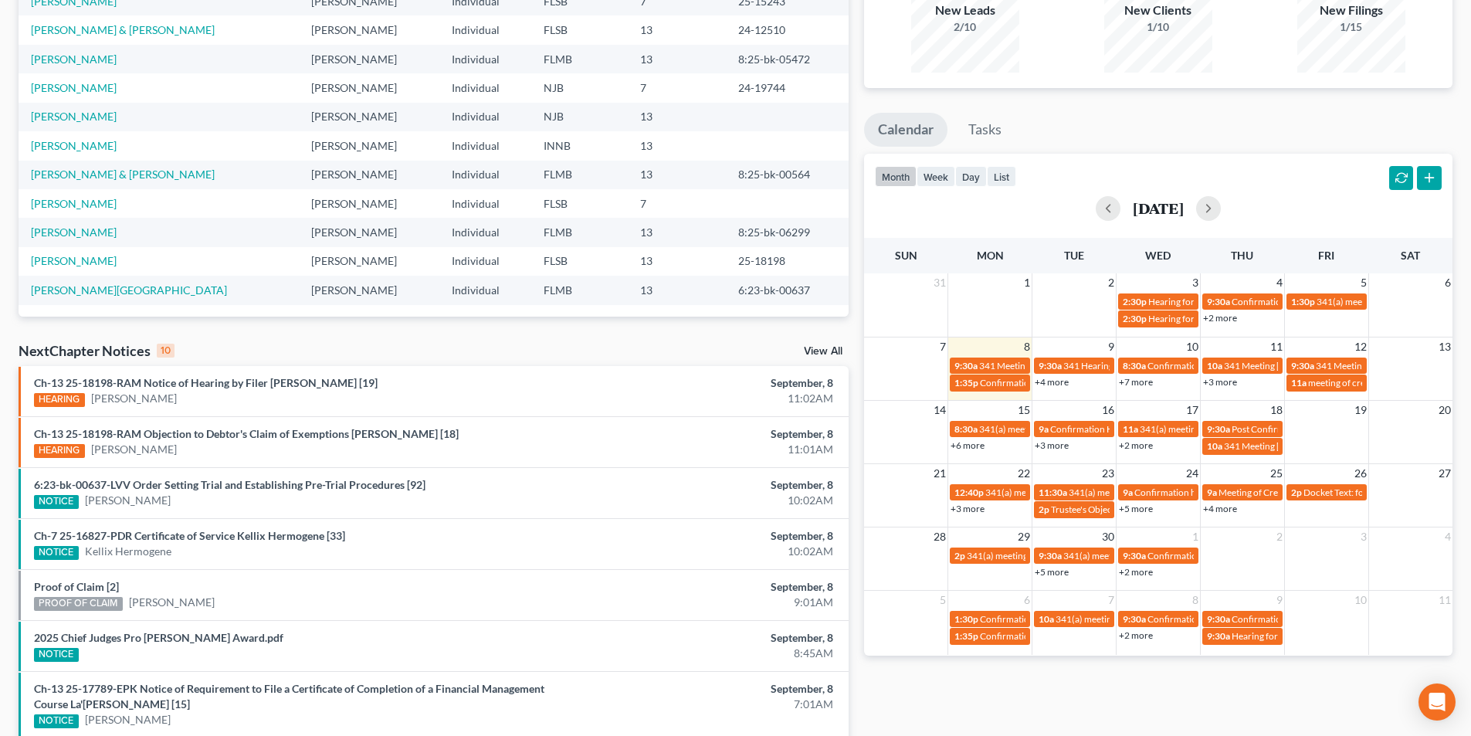
scroll to position [232, 0]
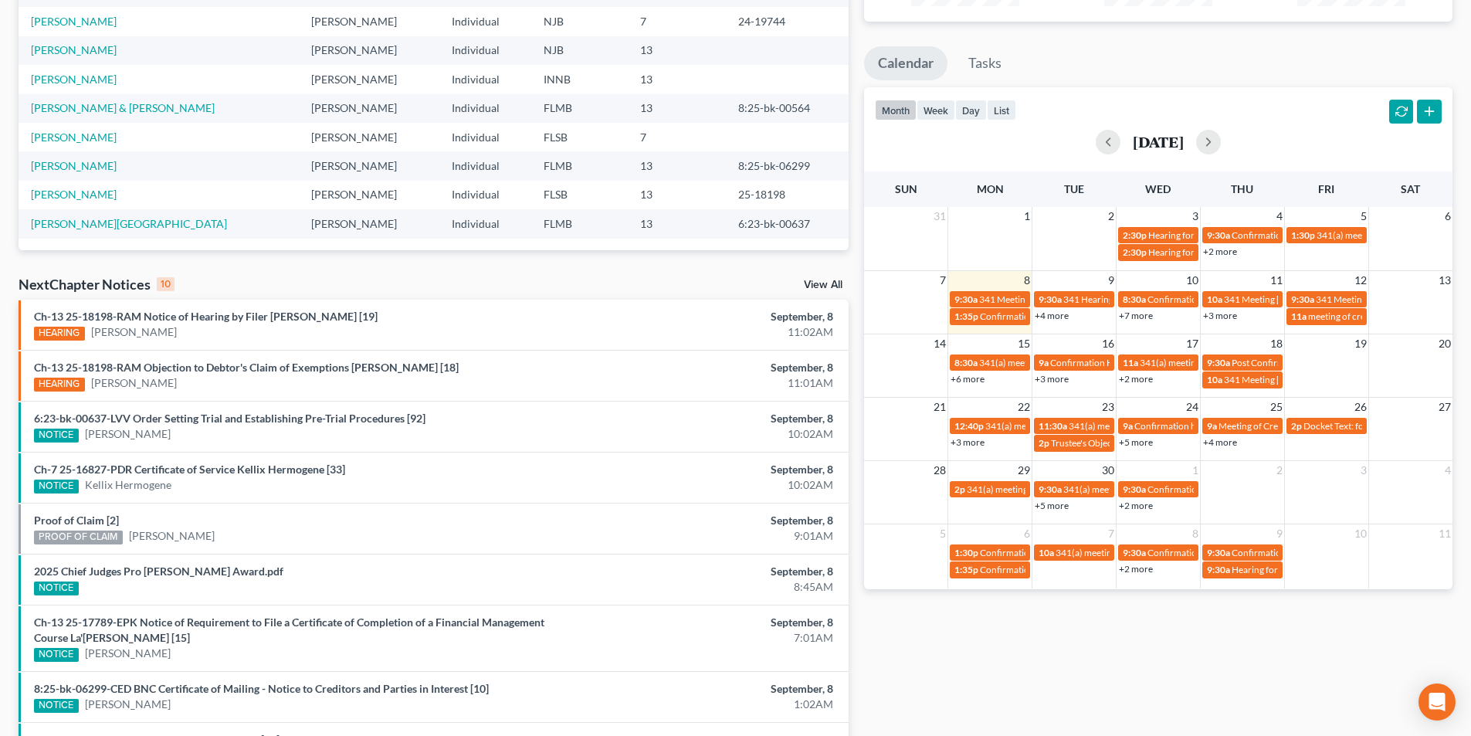
click at [1055, 312] on link "+4 more" at bounding box center [1051, 316] width 34 height 12
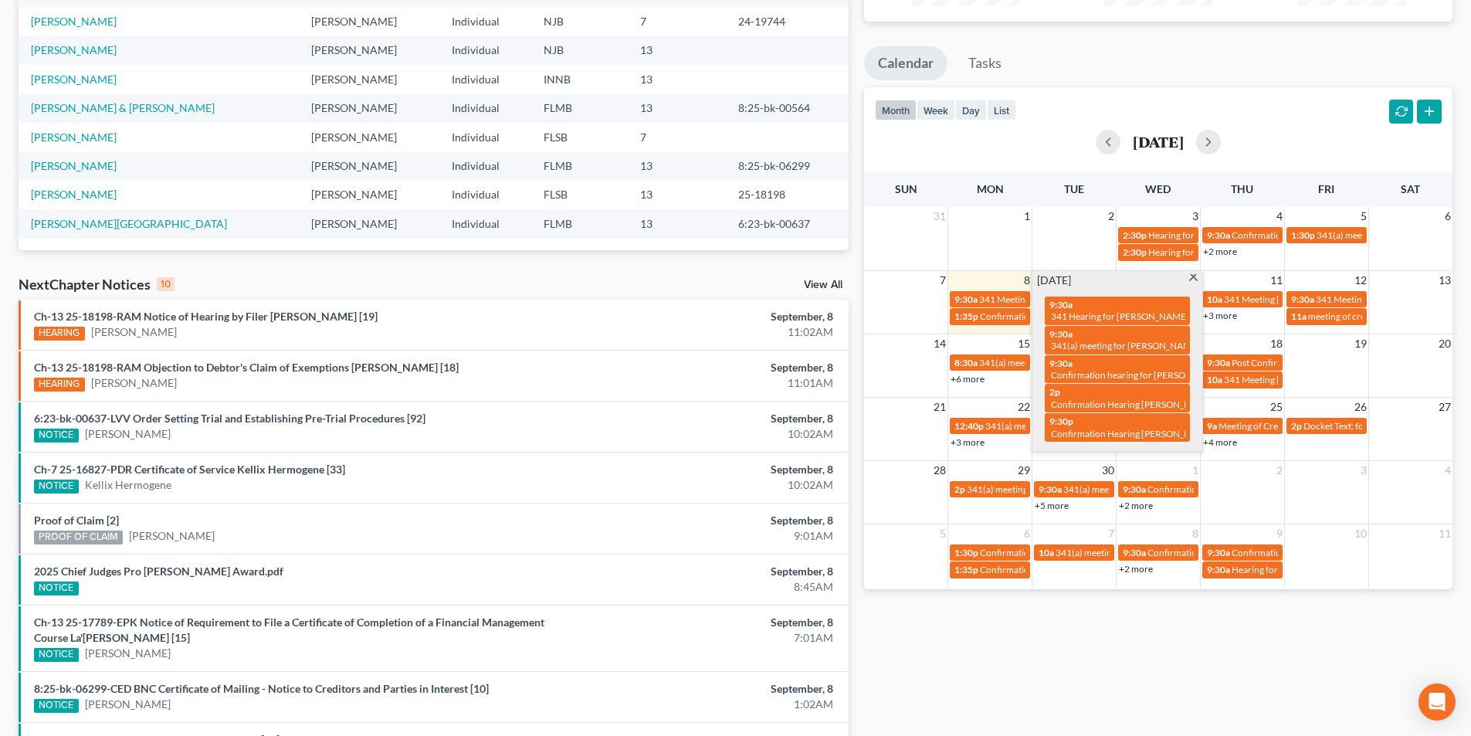
click at [1191, 280] on span at bounding box center [1193, 279] width 12 height 10
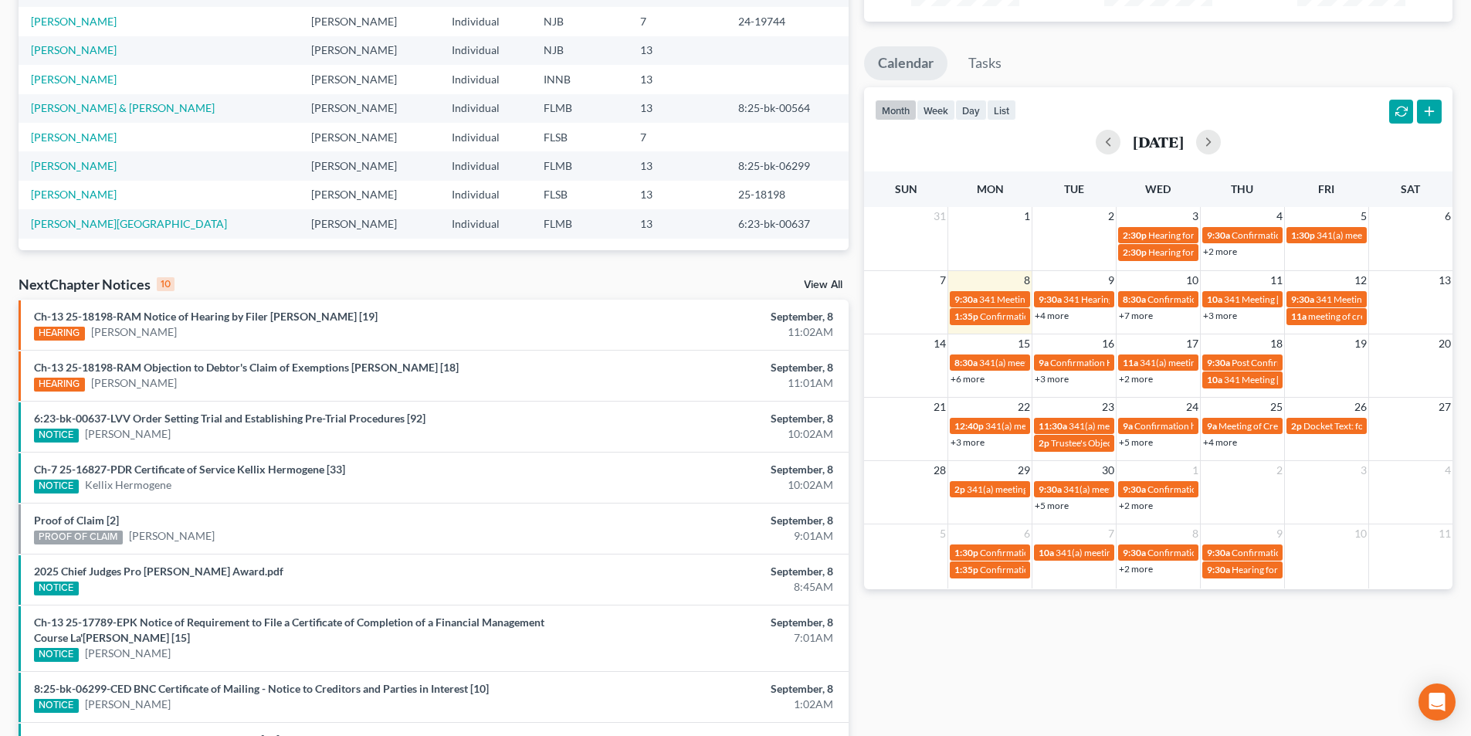
click at [1142, 316] on link "+7 more" at bounding box center [1136, 316] width 34 height 12
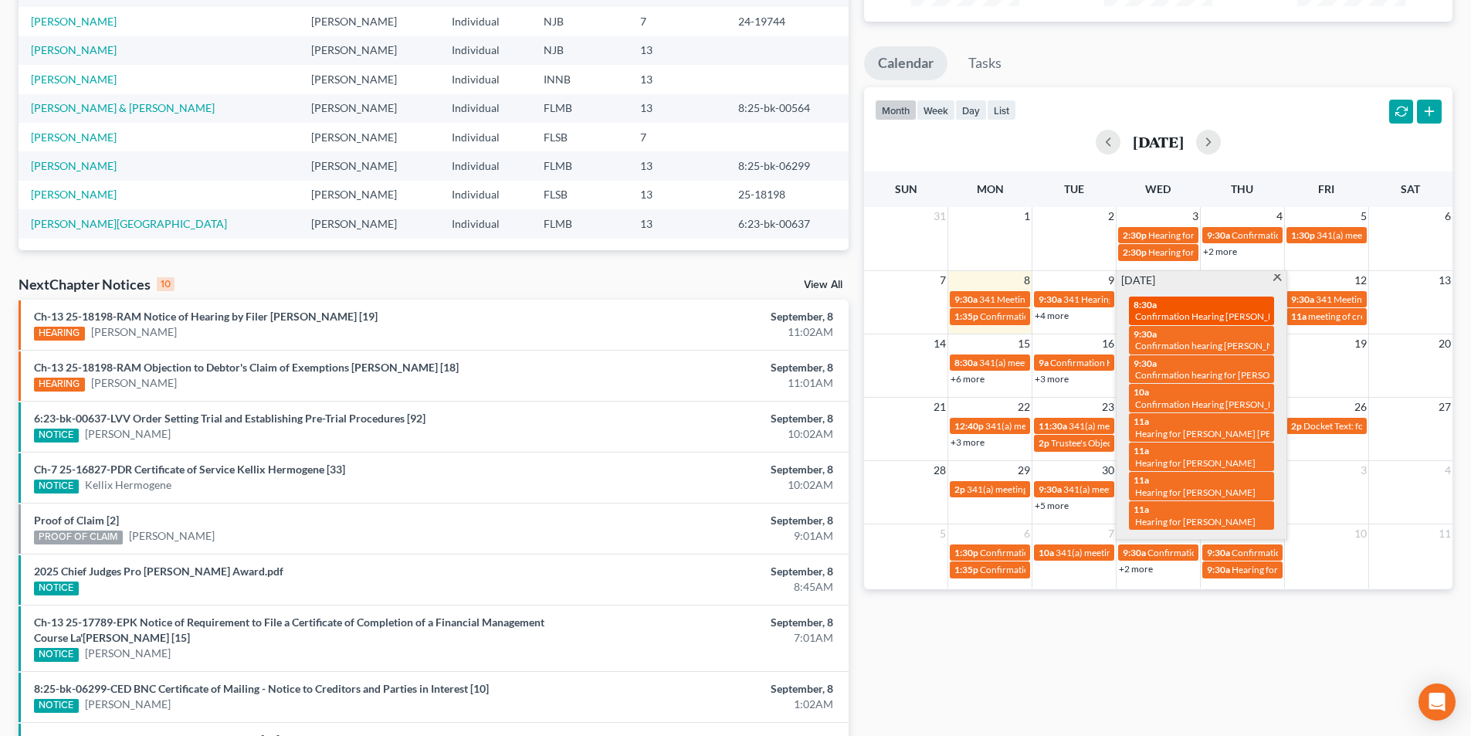
click at [1173, 313] on span "Confirmation Hearing [PERSON_NAME]" at bounding box center [1216, 316] width 163 height 12
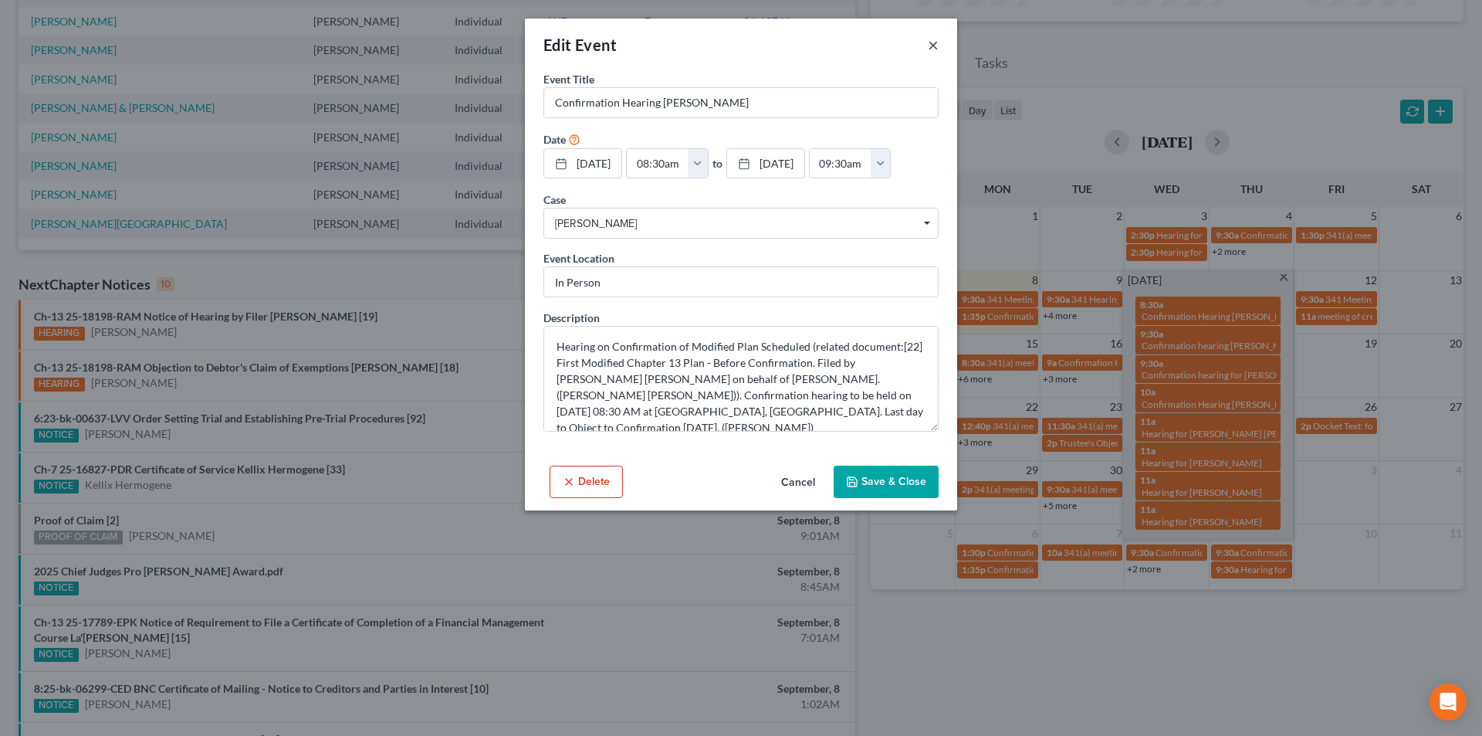
click at [935, 42] on button "×" at bounding box center [933, 45] width 11 height 19
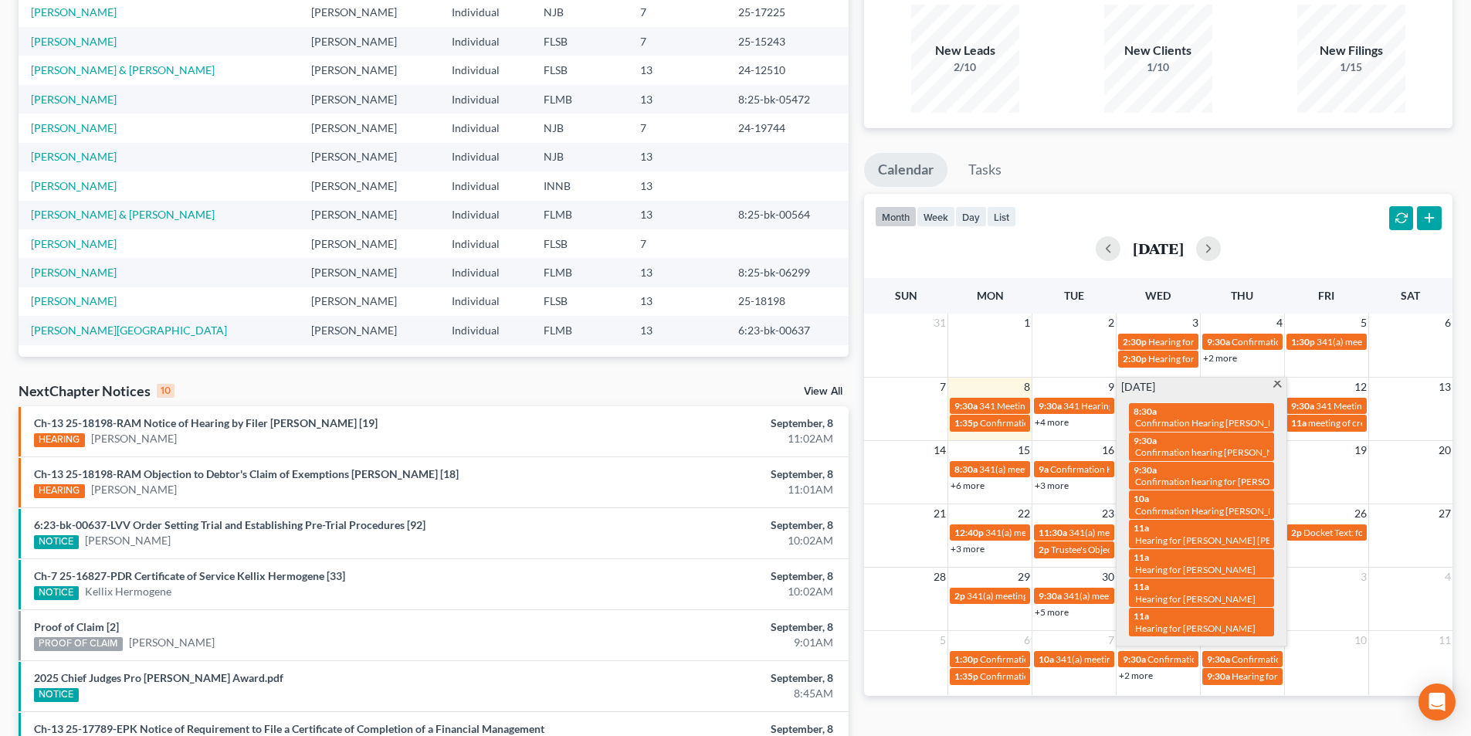
scroll to position [0, 0]
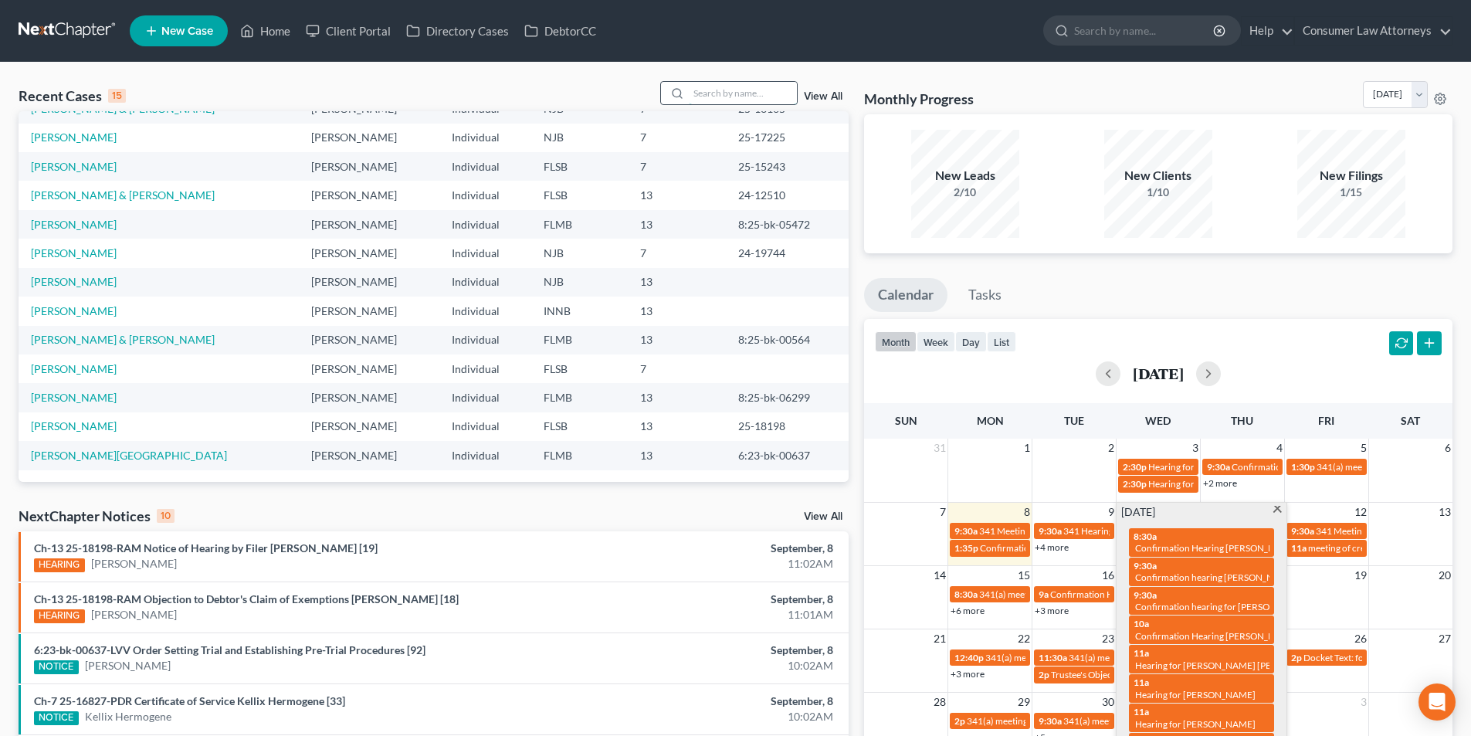
click at [727, 89] on input "search" at bounding box center [743, 93] width 108 height 22
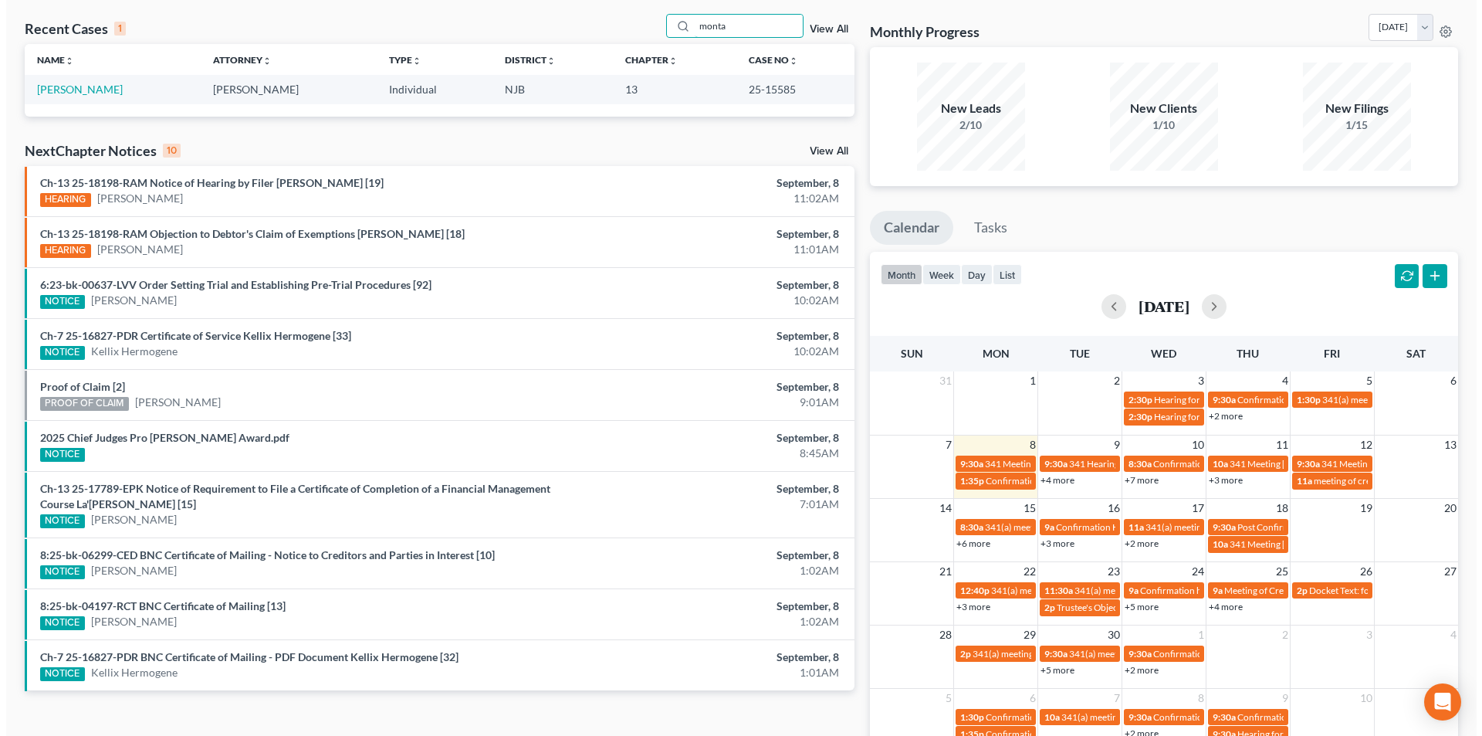
scroll to position [154, 0]
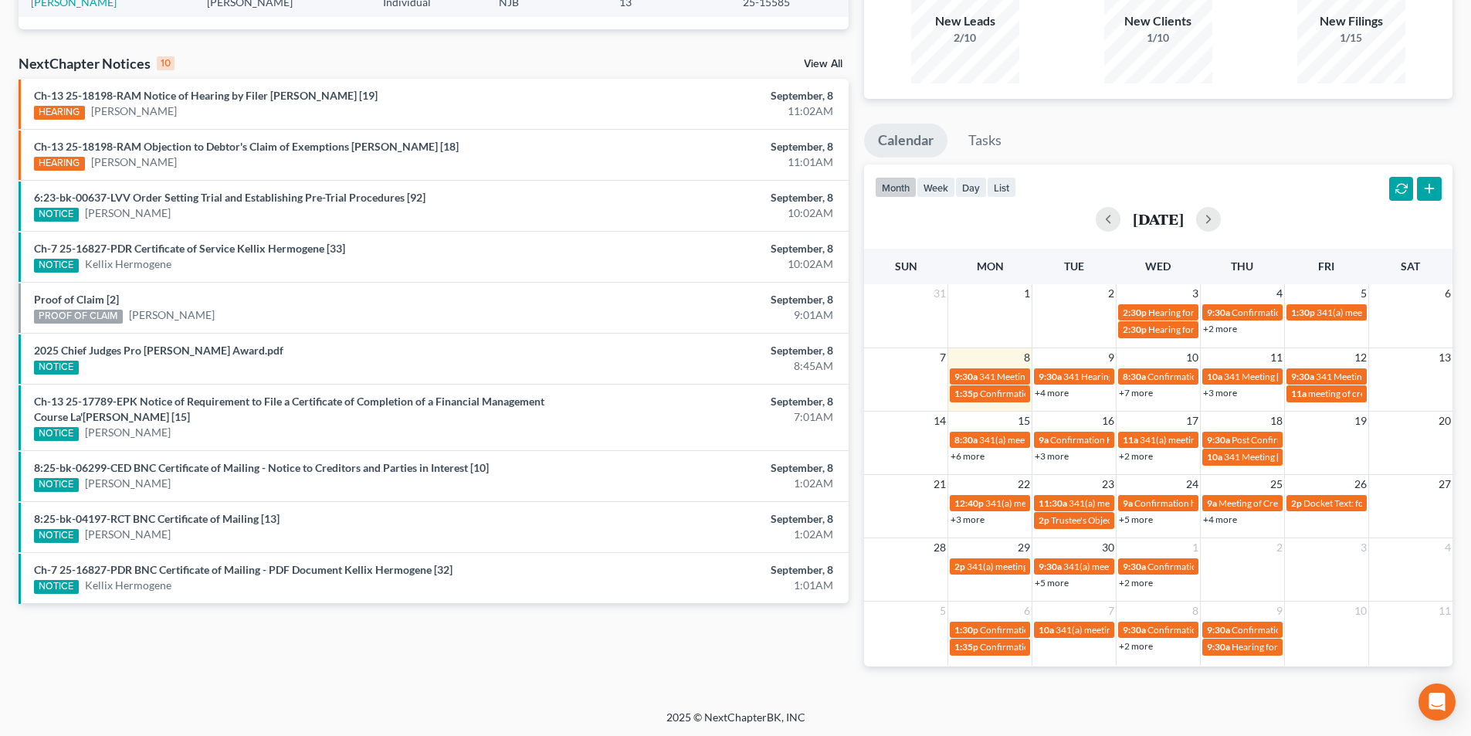
click at [1149, 396] on link "+7 more" at bounding box center [1136, 393] width 34 height 12
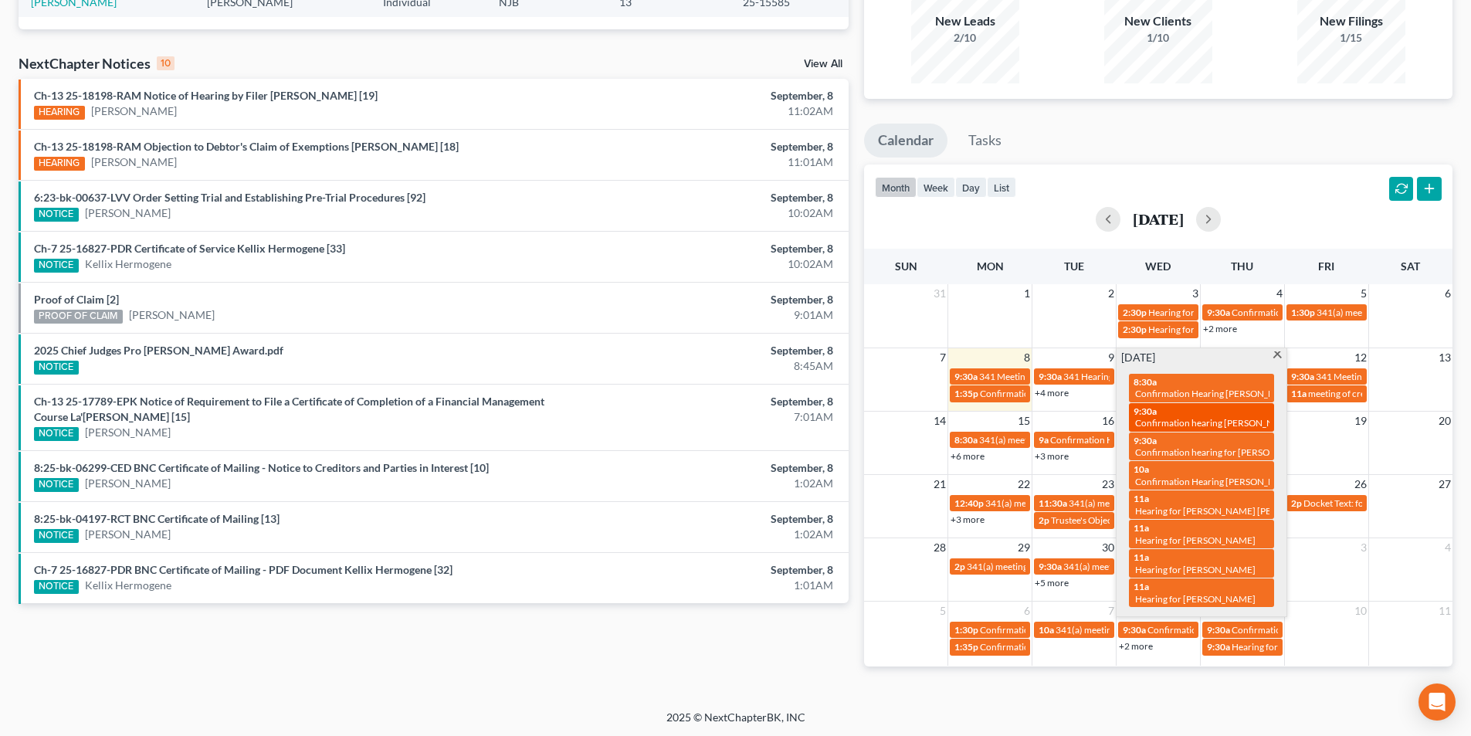
click at [1199, 413] on div "9:30a Confirmation hearing [PERSON_NAME]" at bounding box center [1201, 417] width 136 height 24
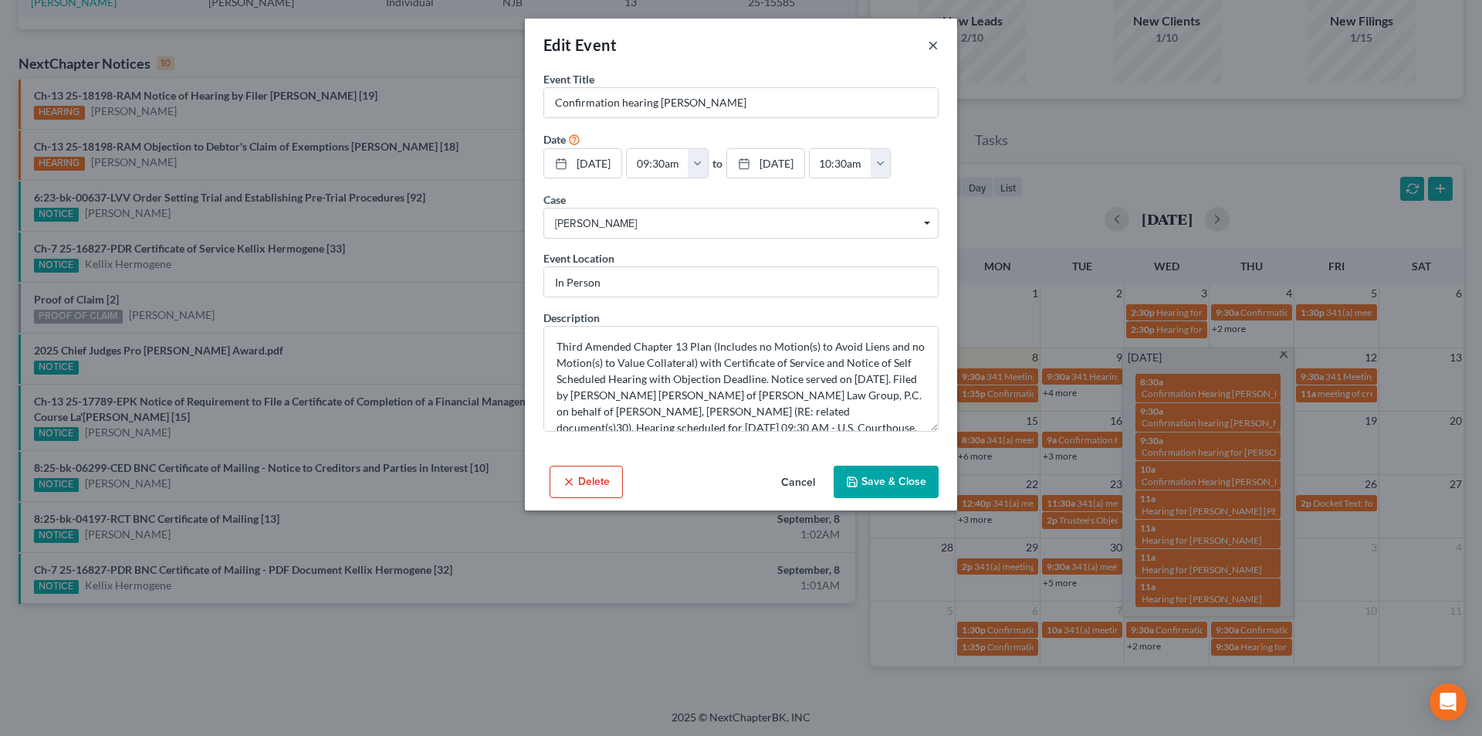
click at [935, 44] on button "×" at bounding box center [933, 45] width 11 height 19
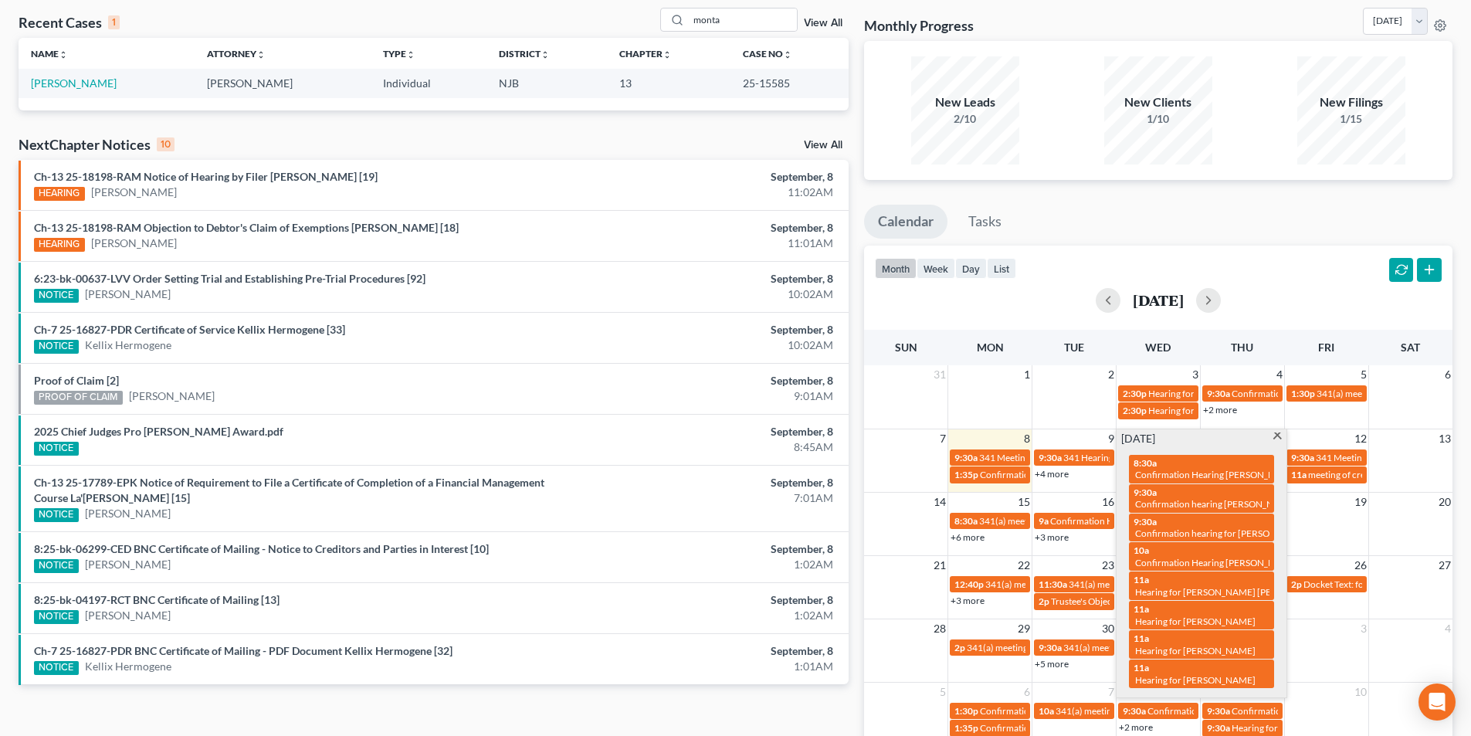
scroll to position [0, 0]
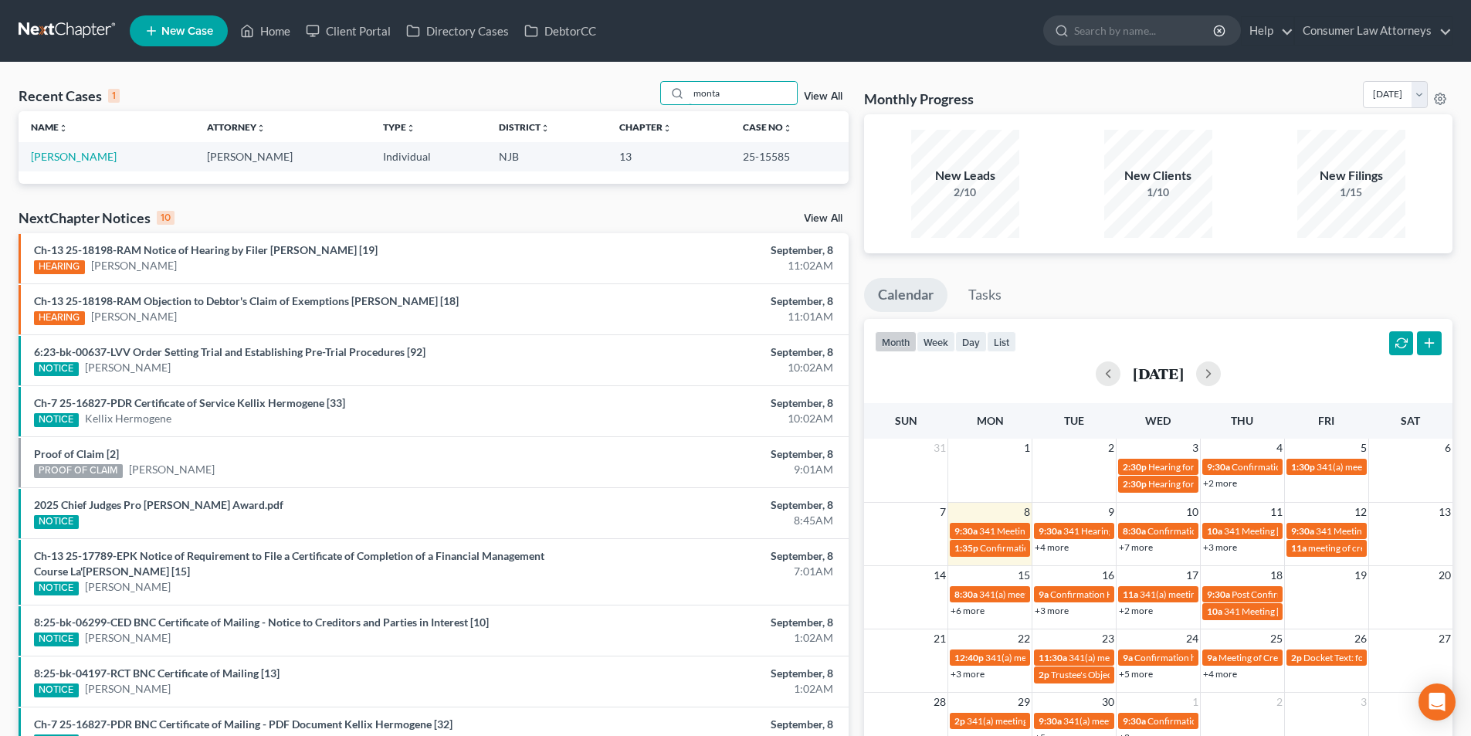
drag, startPoint x: 717, startPoint y: 93, endPoint x: 635, endPoint y: 83, distance: 82.4
click at [635, 83] on div "Recent Cases 1 monta View All" at bounding box center [434, 96] width 830 height 30
click at [1137, 548] on link "+7 more" at bounding box center [1136, 547] width 34 height 12
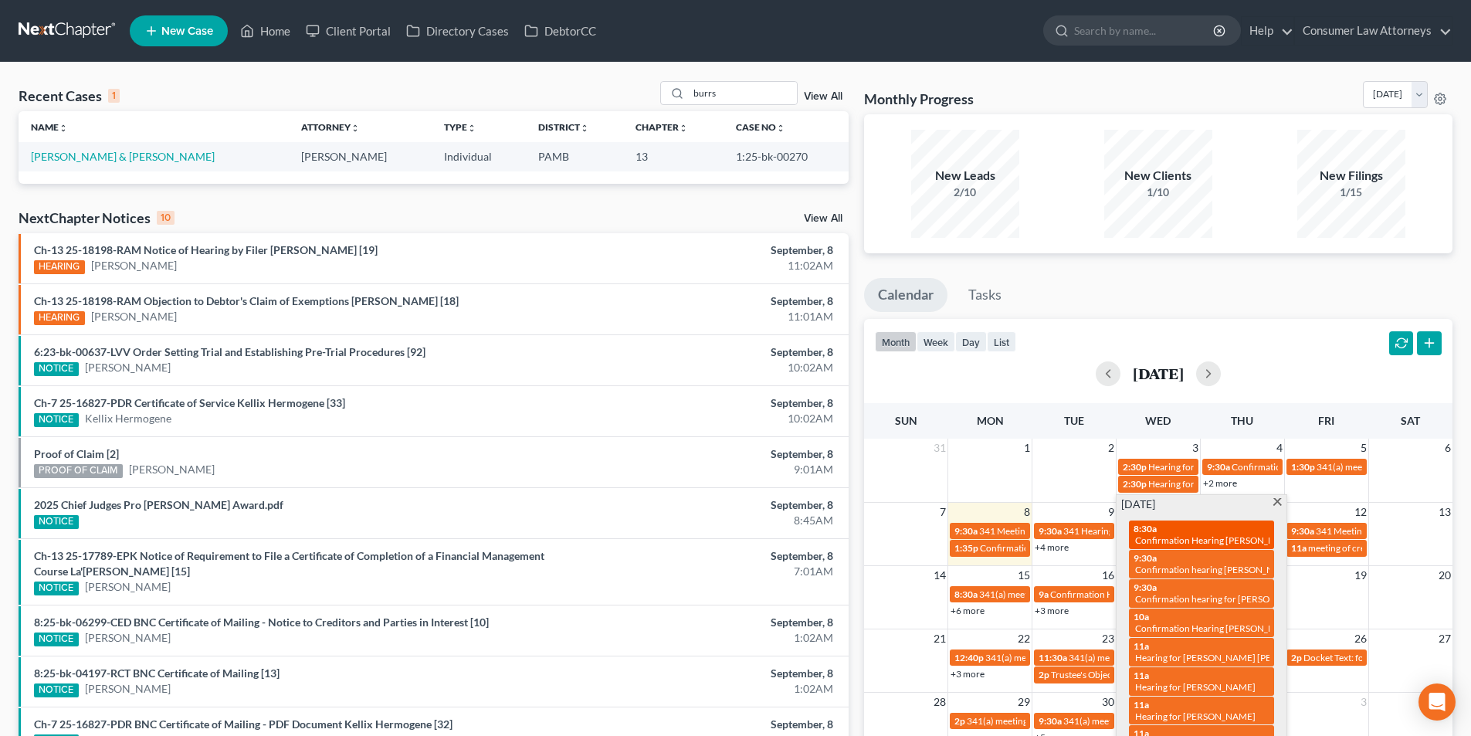
scroll to position [77, 0]
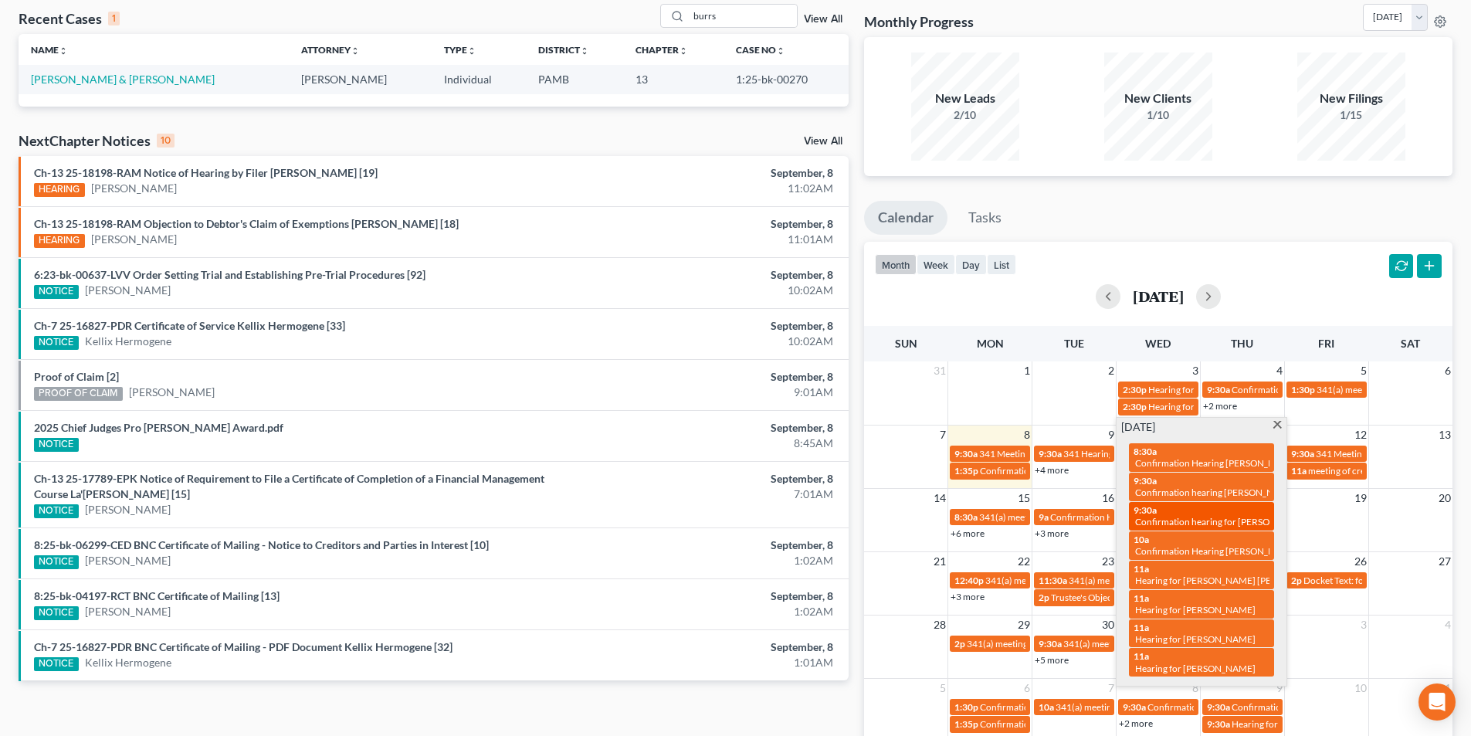
click at [1170, 516] on span "Confirmation hearing for [PERSON_NAME]" at bounding box center [1222, 522] width 175 height 12
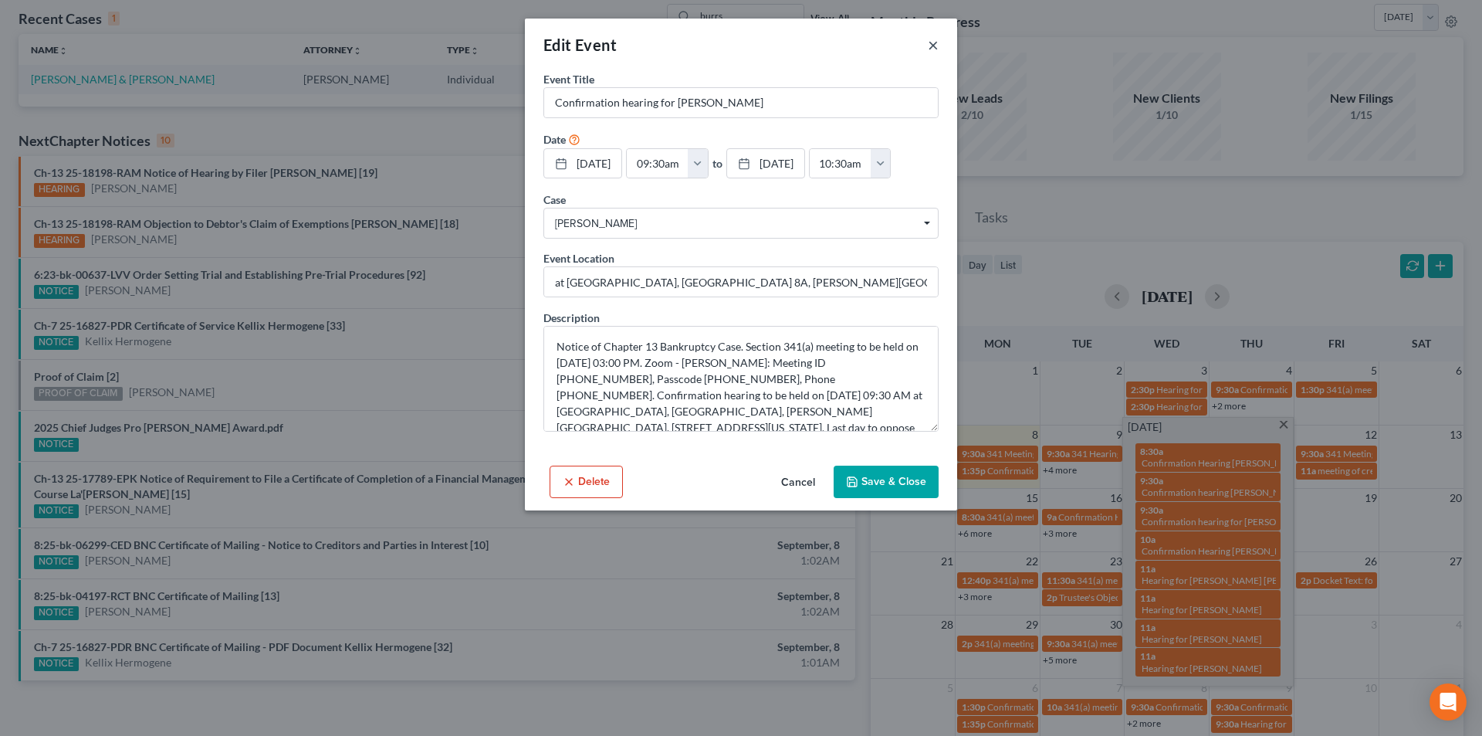
click at [937, 46] on button "×" at bounding box center [933, 45] width 11 height 19
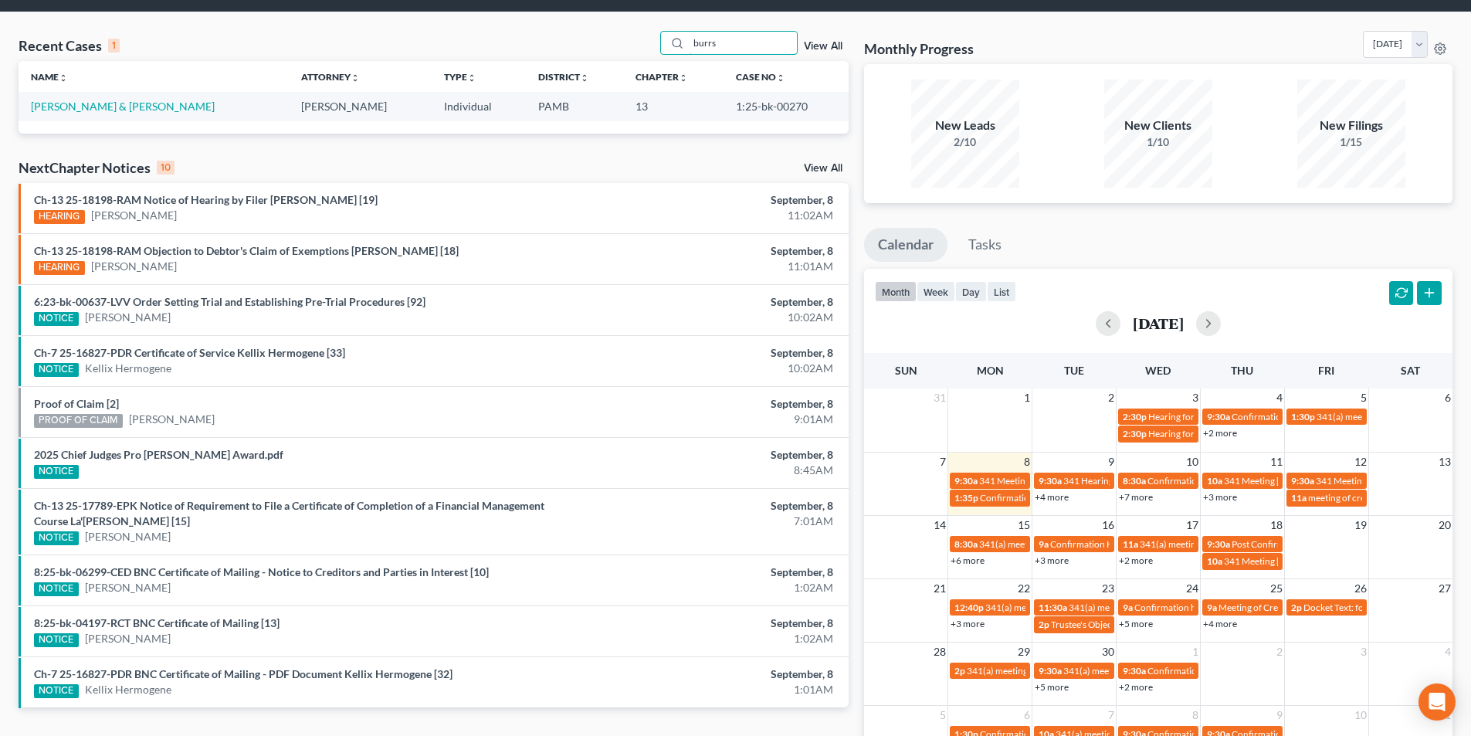
drag, startPoint x: 743, startPoint y: 13, endPoint x: 645, endPoint y: 8, distance: 98.2
click at [646, 7] on div "Home New Case Client Portal Directory Cases DebtorCC Consumer Law Attorneys [EM…" at bounding box center [735, 396] width 1471 height 892
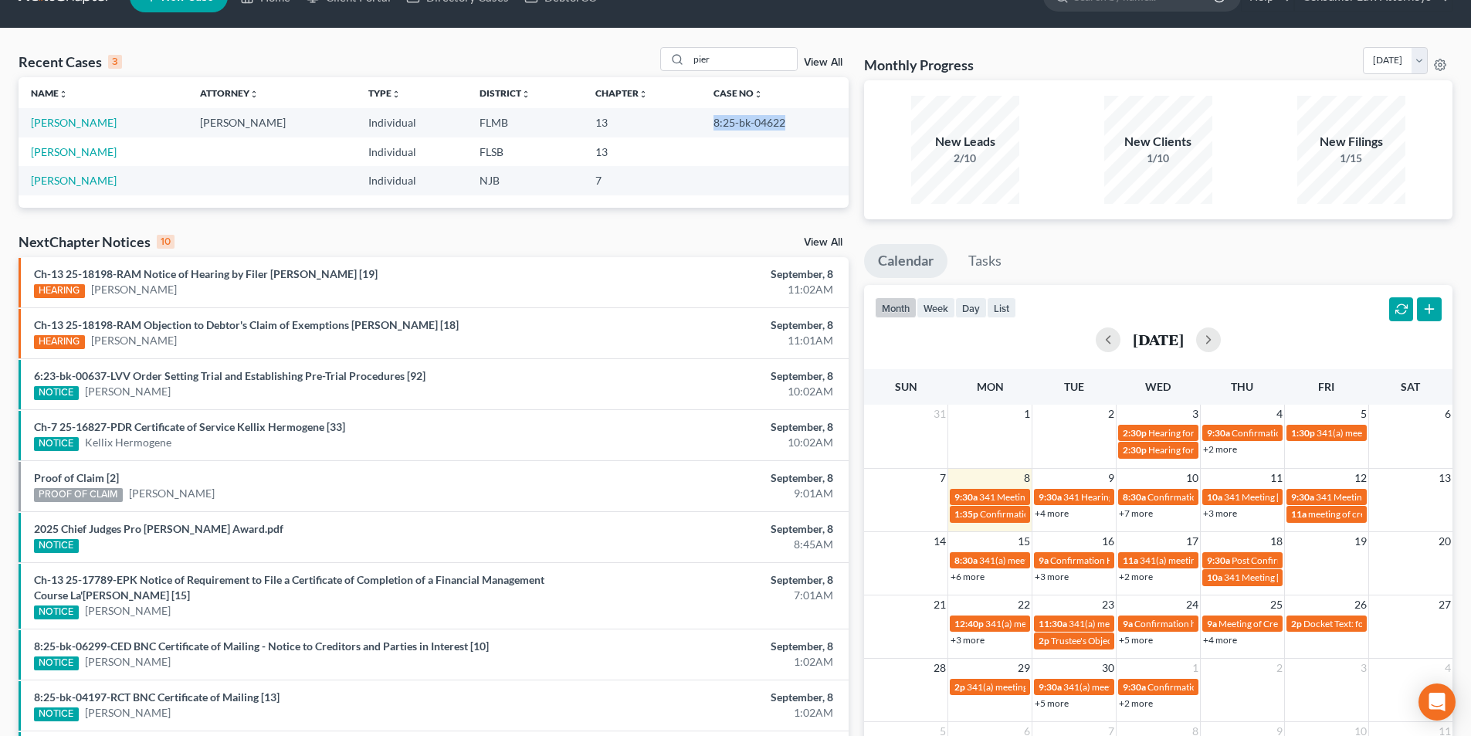
drag, startPoint x: 742, startPoint y: 123, endPoint x: 709, endPoint y: 123, distance: 32.4
click at [709, 123] on td "8:25-bk-04622" at bounding box center [774, 122] width 147 height 29
click at [1128, 514] on link "+7 more" at bounding box center [1136, 513] width 34 height 12
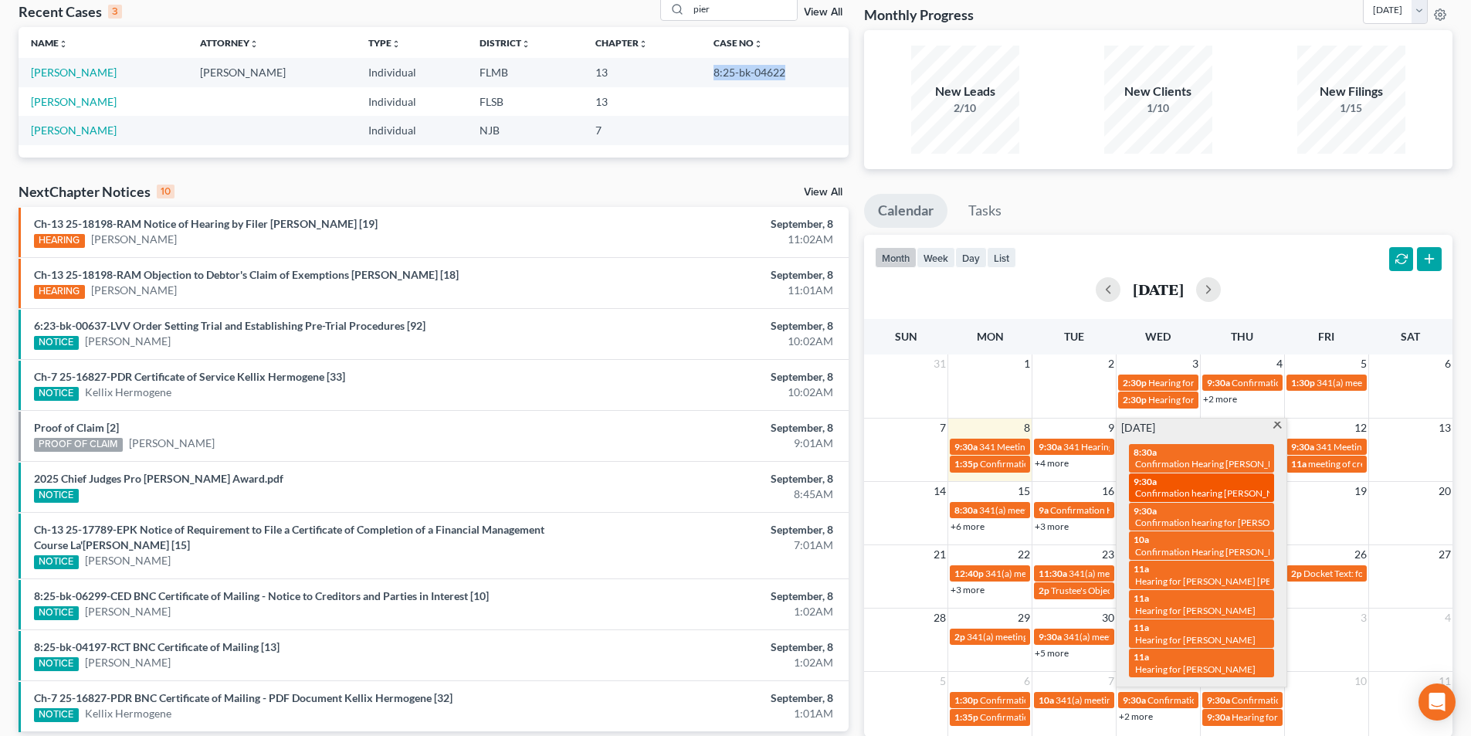
scroll to position [111, 0]
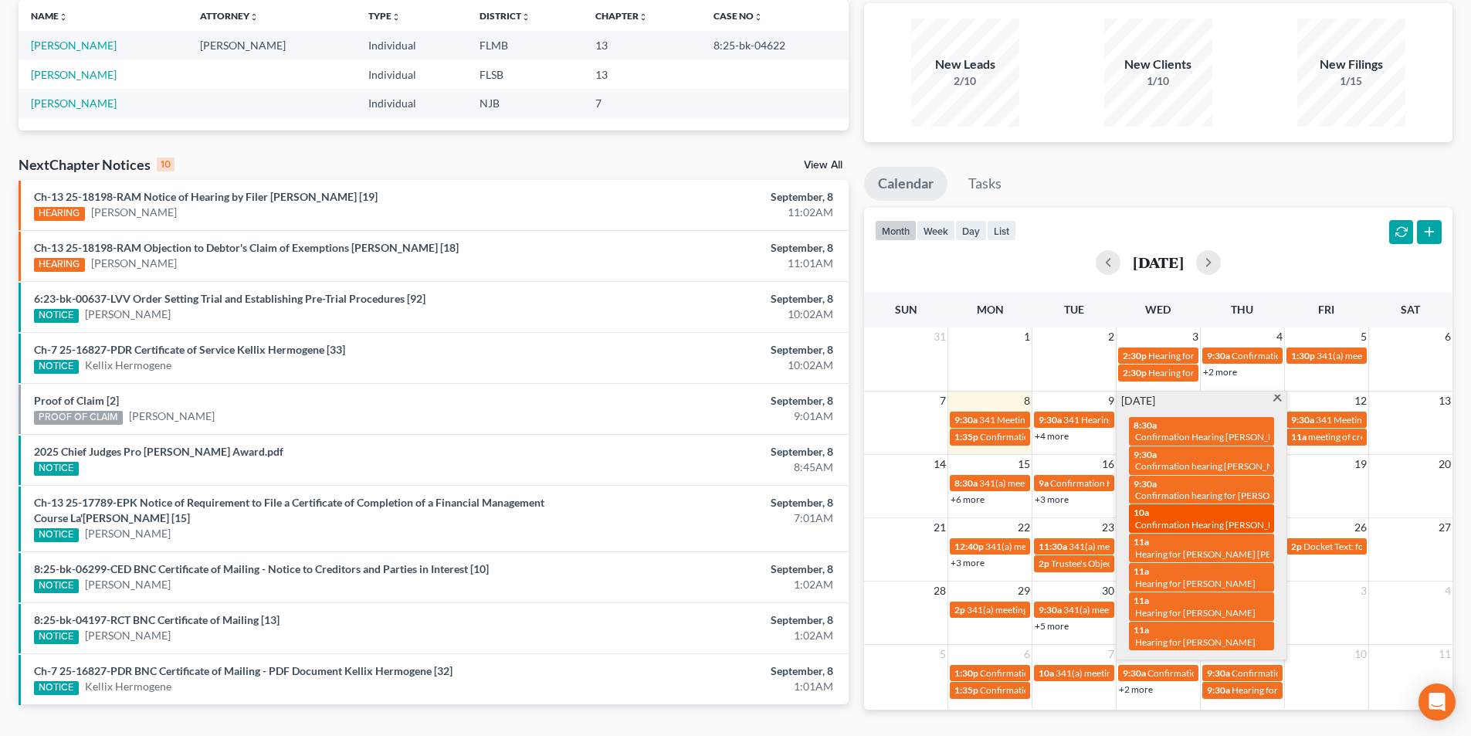
click at [1169, 523] on span "Confirmation Hearing [PERSON_NAME]" at bounding box center [1216, 525] width 163 height 12
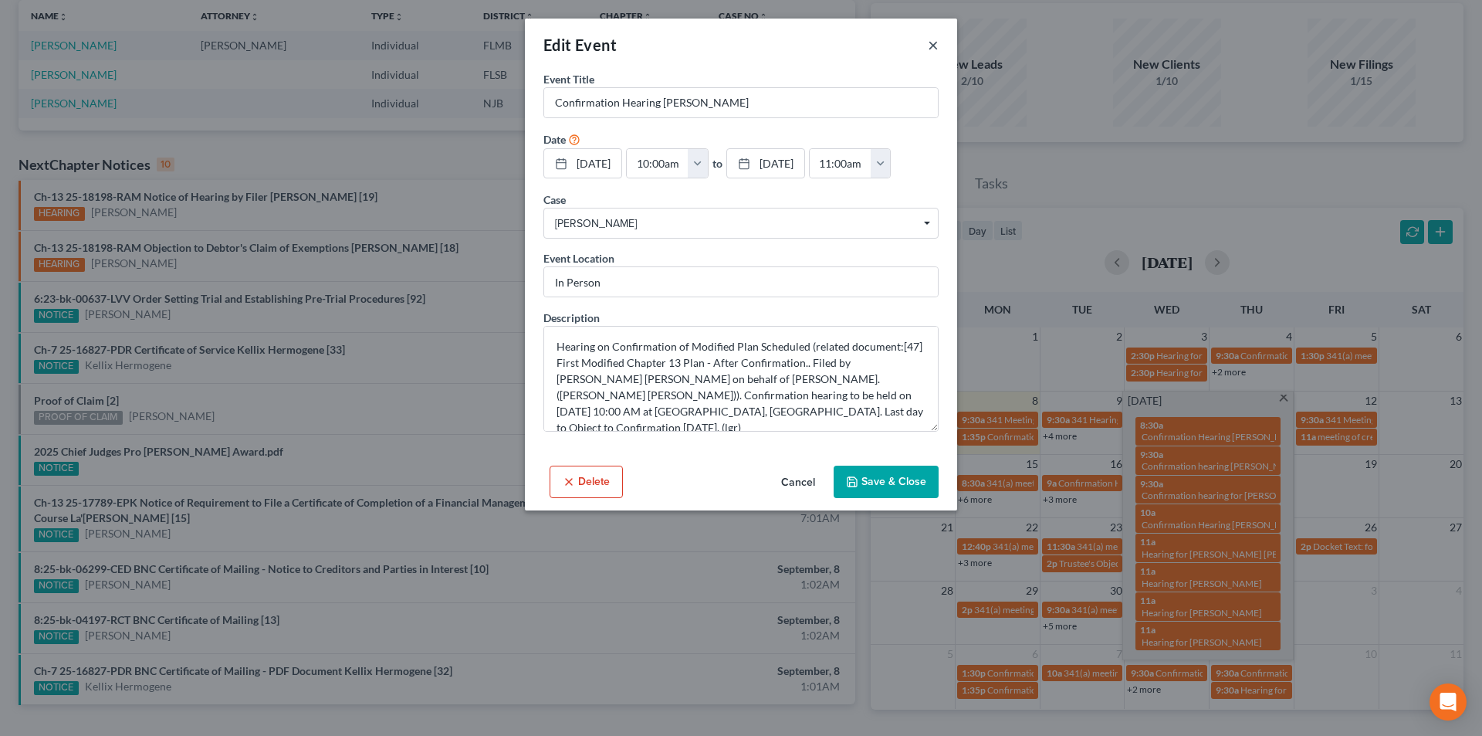
click at [935, 43] on button "×" at bounding box center [933, 45] width 11 height 19
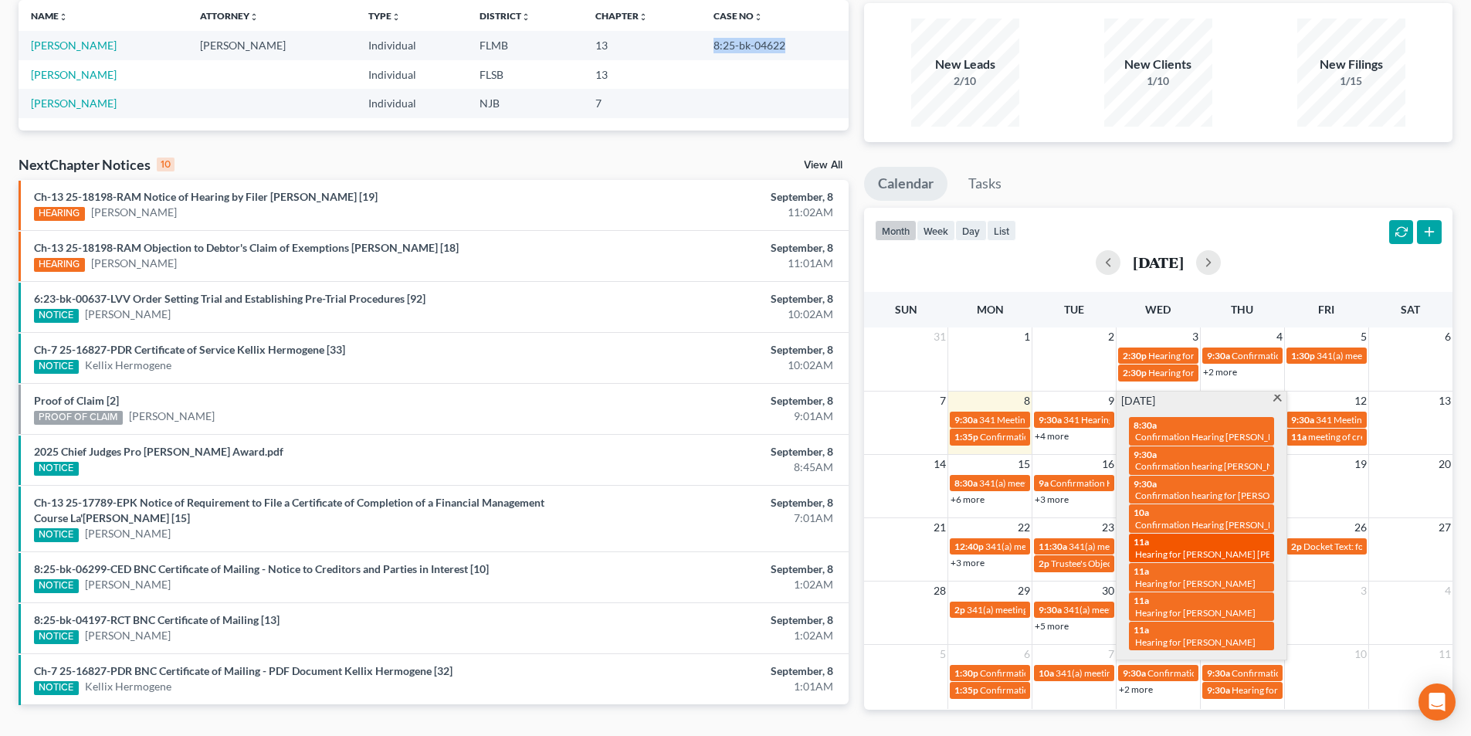
click at [1221, 539] on div "11a Hearing for [PERSON_NAME] [PERSON_NAME]" at bounding box center [1201, 548] width 136 height 24
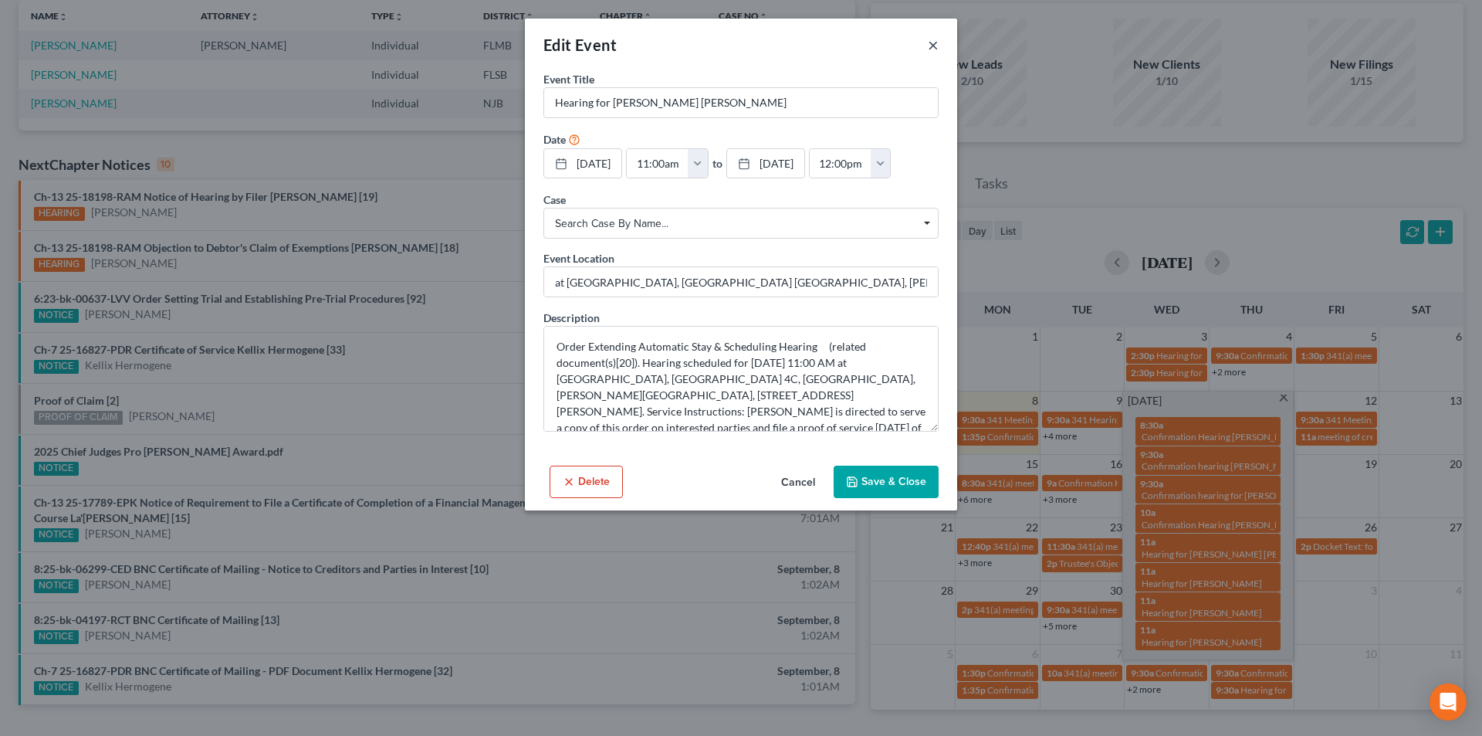
click at [932, 49] on button "×" at bounding box center [933, 45] width 11 height 19
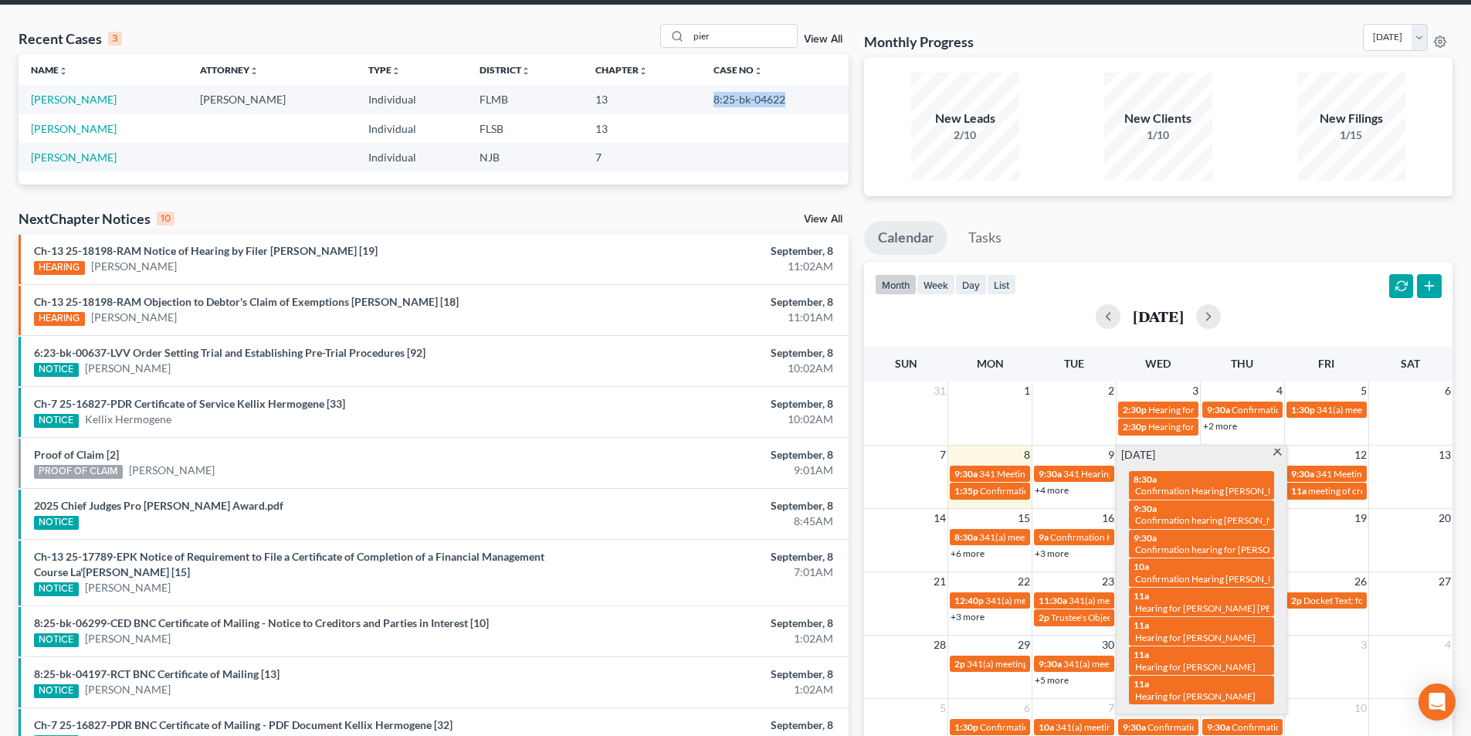
scroll to position [0, 0]
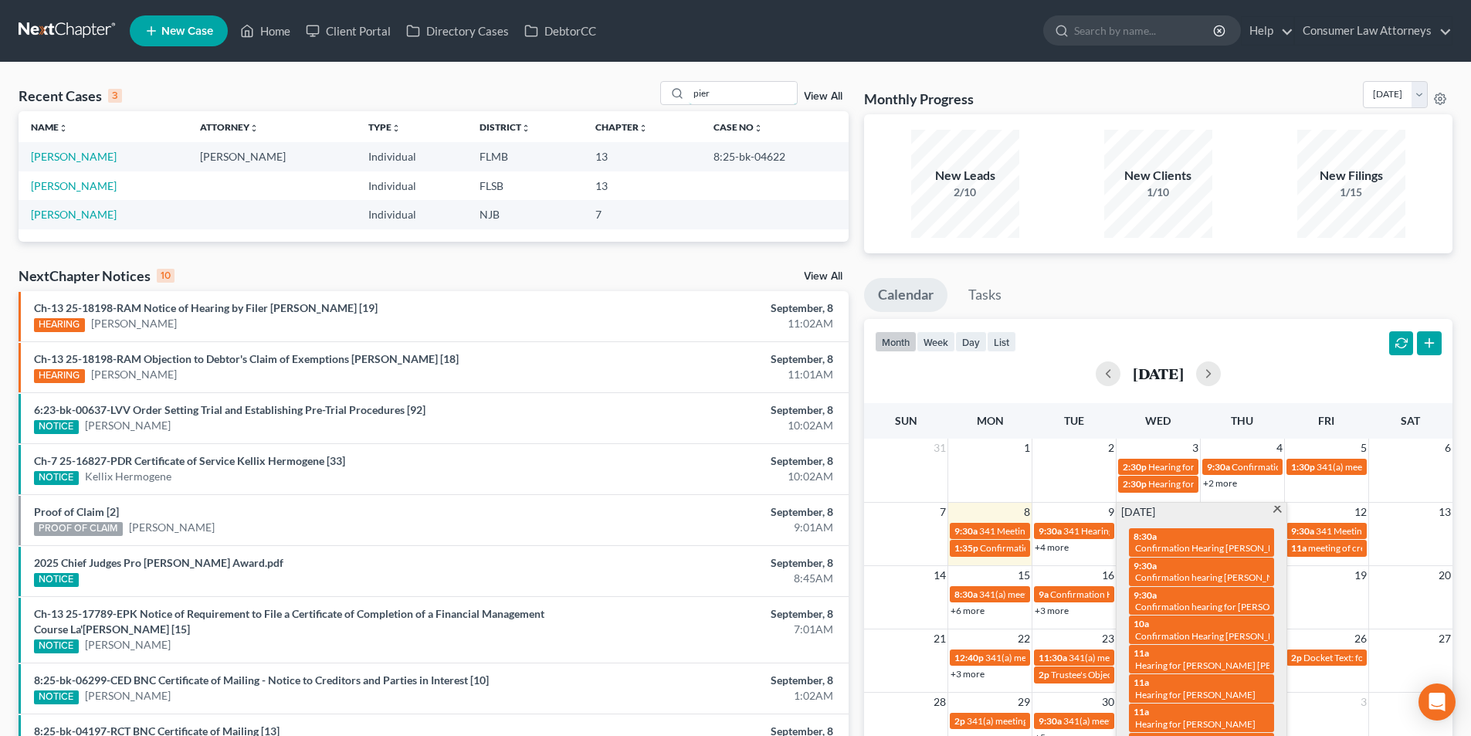
drag, startPoint x: 650, startPoint y: 90, endPoint x: 590, endPoint y: 63, distance: 66.3
click at [603, 73] on div "Recent Cases 3 pier View All Name unfold_more expand_more expand_less Attorney …" at bounding box center [735, 463] width 1471 height 801
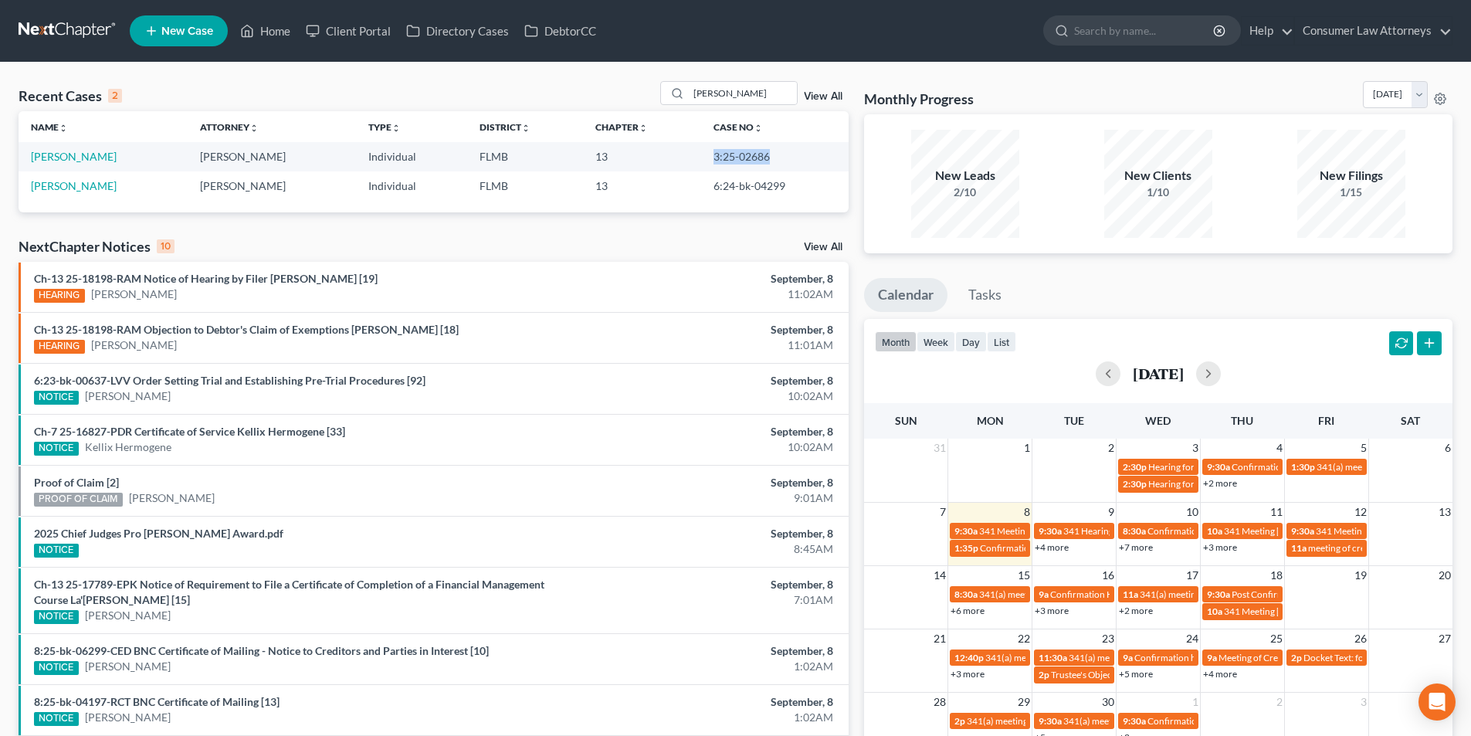
drag, startPoint x: 760, startPoint y: 158, endPoint x: 697, endPoint y: 157, distance: 62.5
click at [701, 157] on td "3:25-02686" at bounding box center [774, 156] width 147 height 29
copy td "3:25-02686"
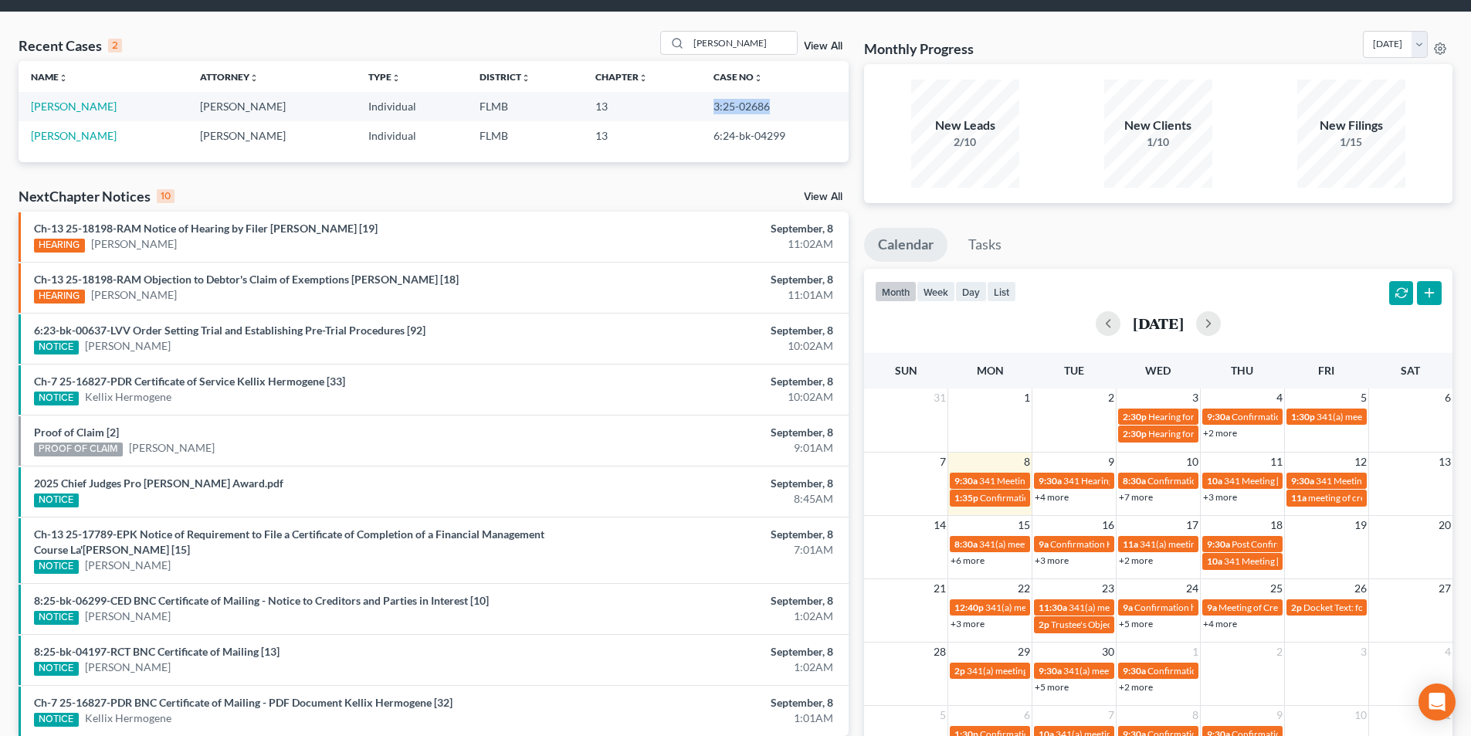
scroll to position [77, 0]
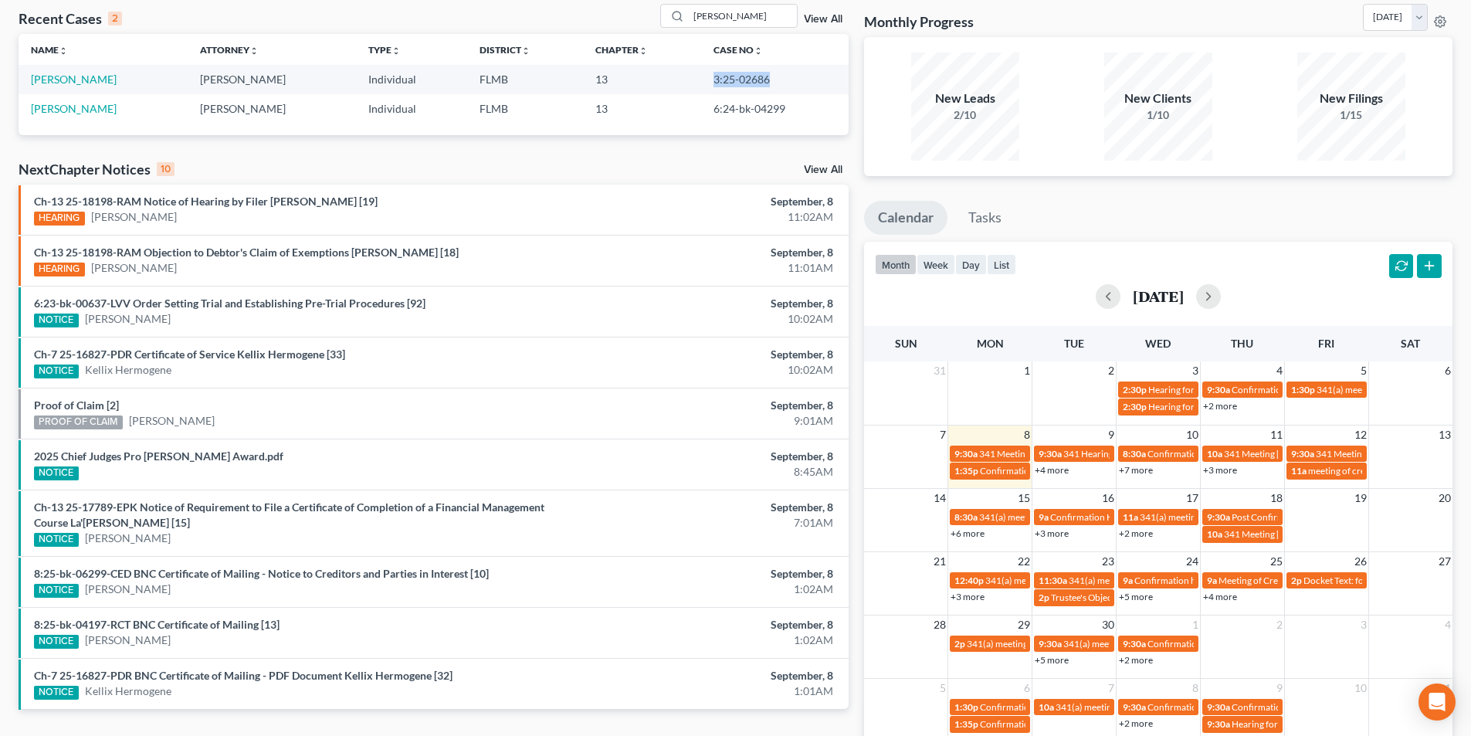
click at [1145, 465] on link "+7 more" at bounding box center [1136, 470] width 34 height 12
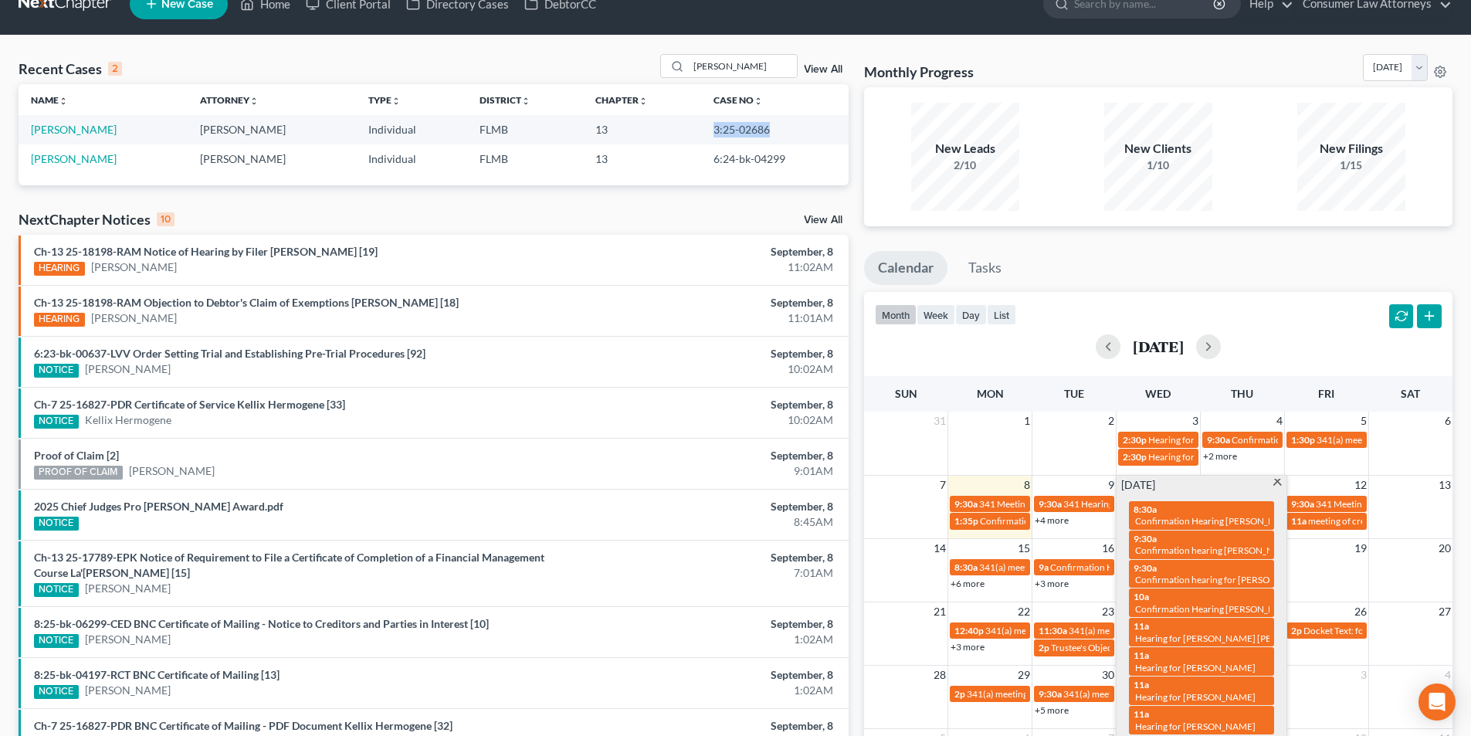
scroll to position [0, 0]
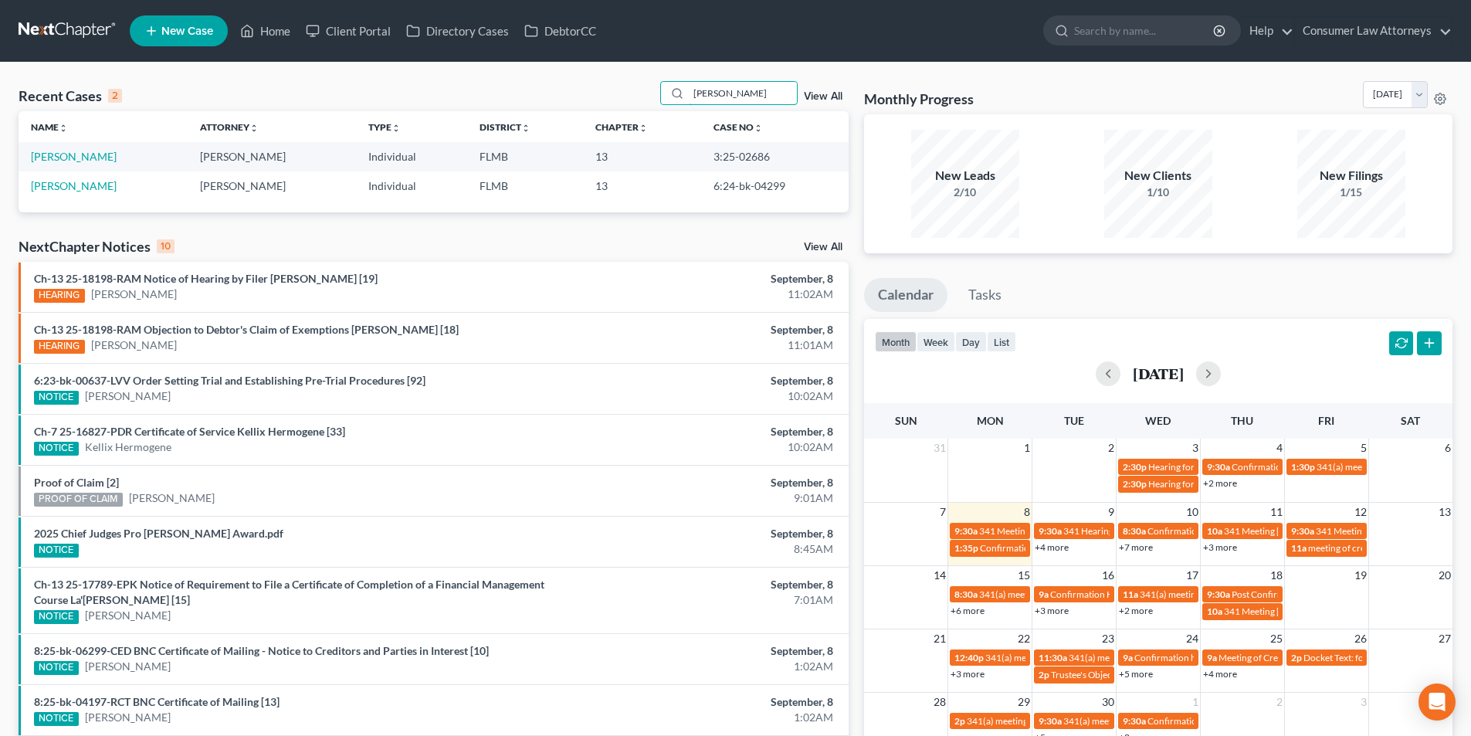
drag, startPoint x: 718, startPoint y: 93, endPoint x: 640, endPoint y: 93, distance: 78.0
click at [643, 93] on div "Recent Cases 2 [PERSON_NAME] View All" at bounding box center [434, 96] width 830 height 30
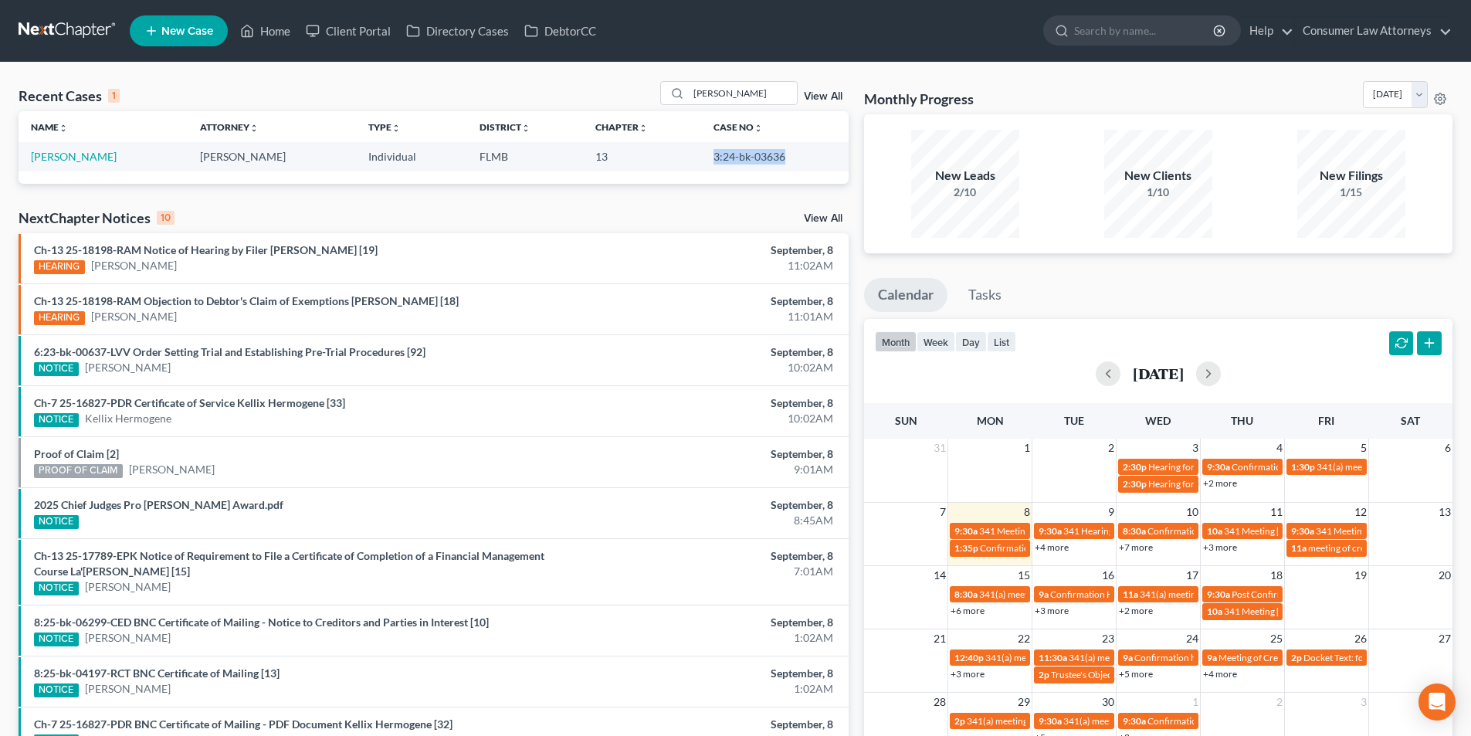
drag, startPoint x: 770, startPoint y: 158, endPoint x: 699, endPoint y: 154, distance: 70.4
click at [701, 154] on td "3:24-bk-03636" at bounding box center [774, 156] width 147 height 29
copy td "3:24-bk-03636"
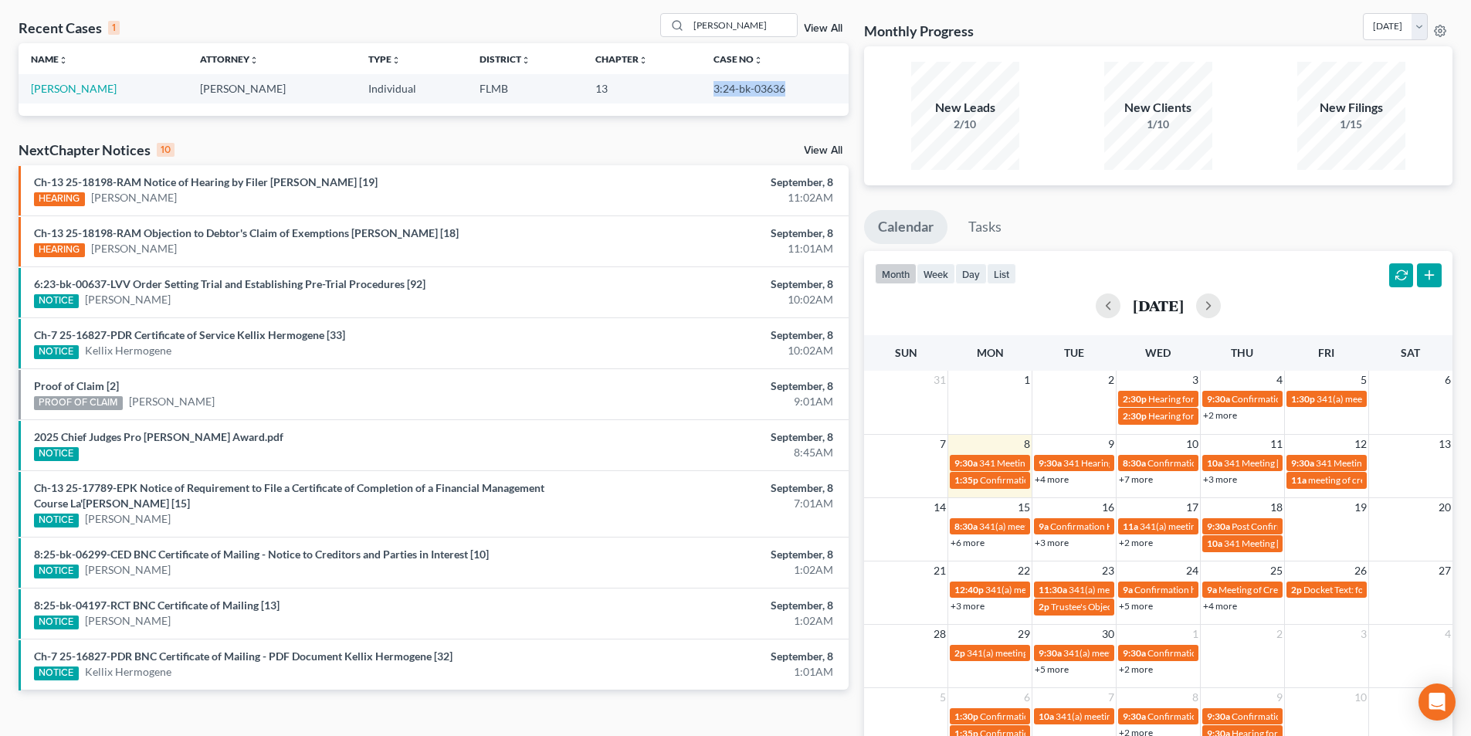
scroll to position [154, 0]
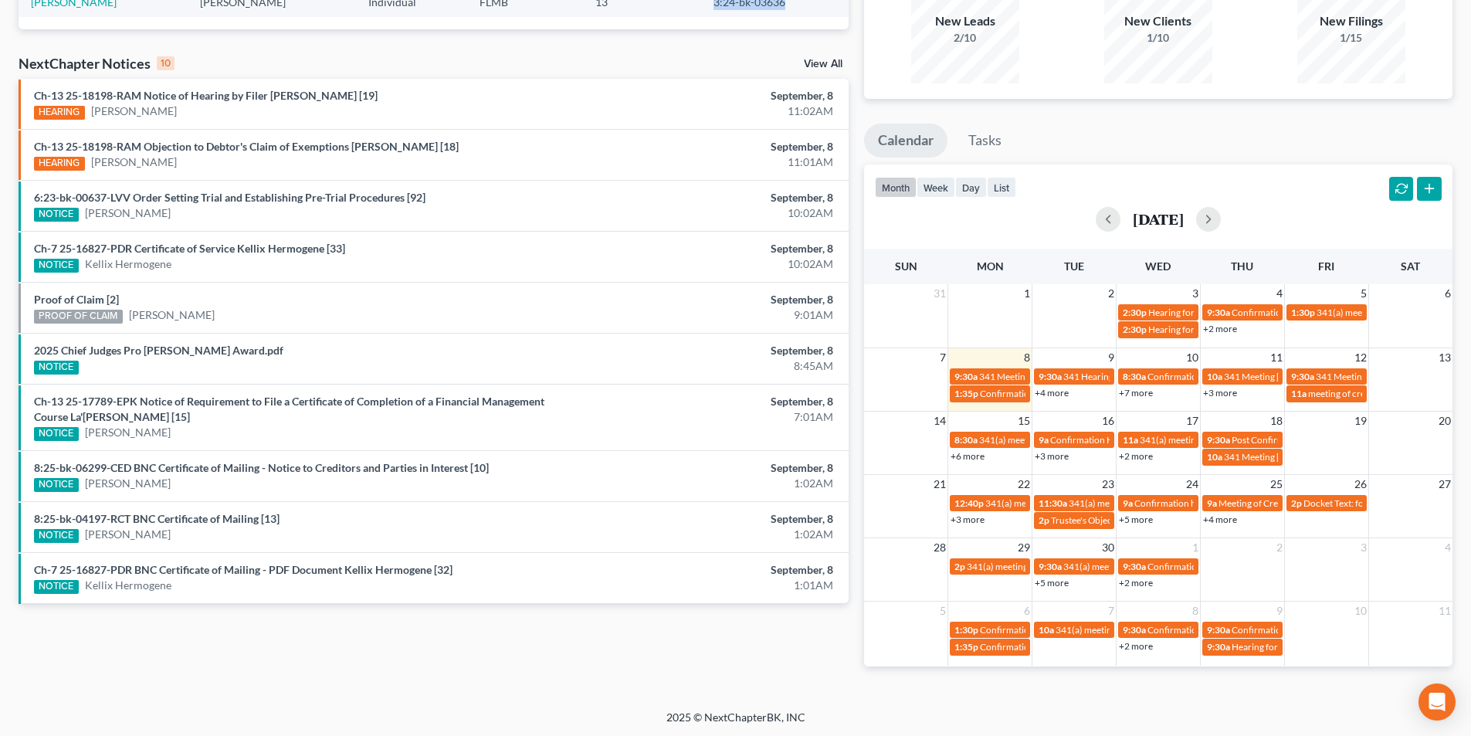
click at [1143, 391] on link "+7 more" at bounding box center [1136, 393] width 34 height 12
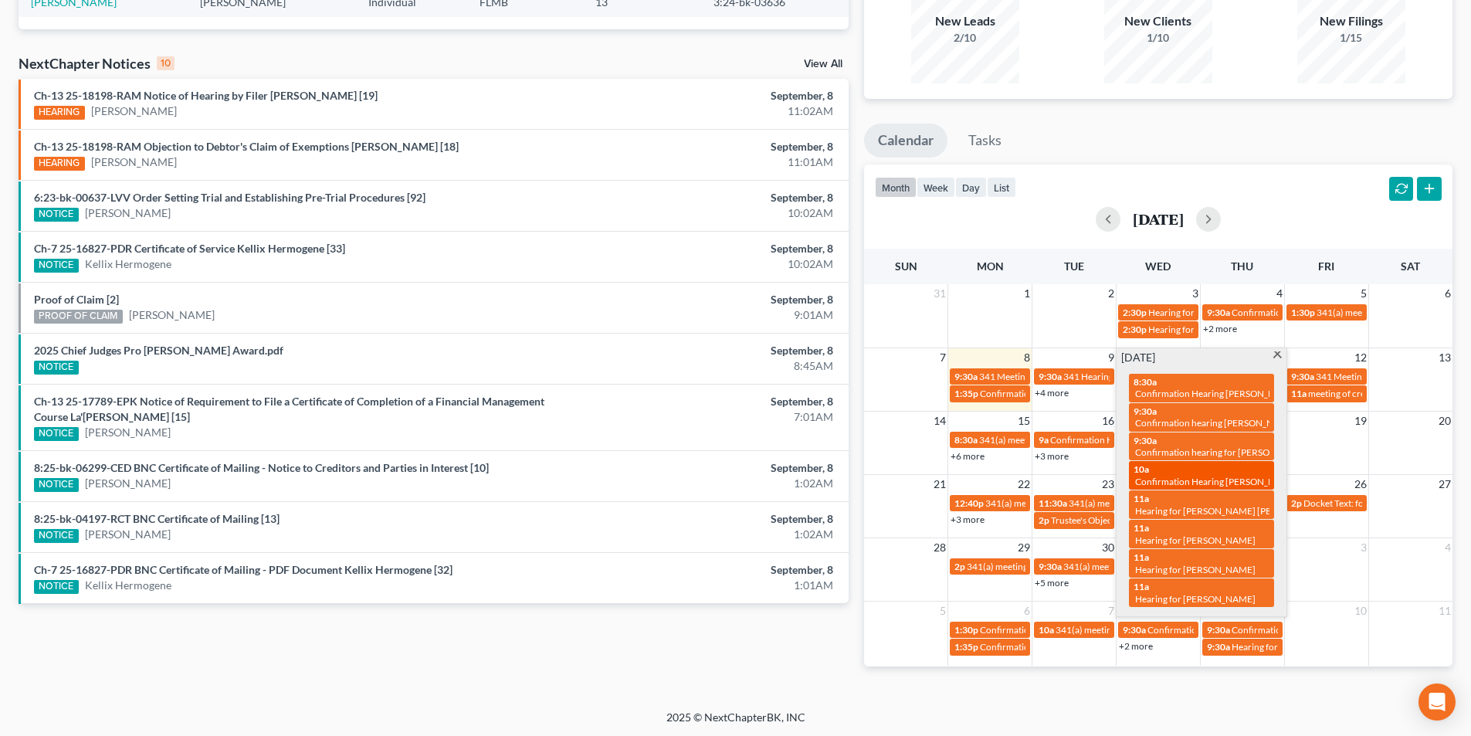
click at [1247, 476] on span "Confirmation Hearing [PERSON_NAME]" at bounding box center [1216, 482] width 163 height 12
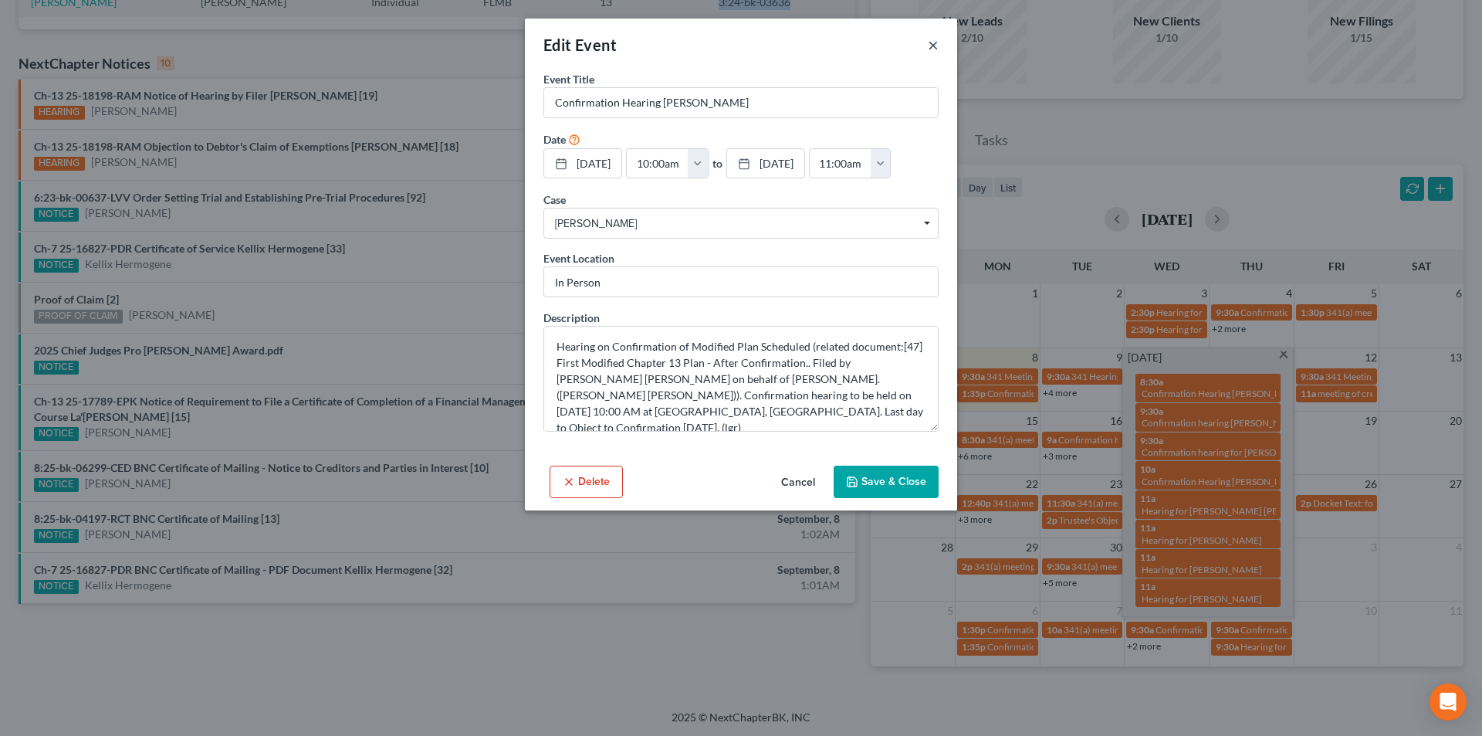
click at [936, 41] on button "×" at bounding box center [933, 45] width 11 height 19
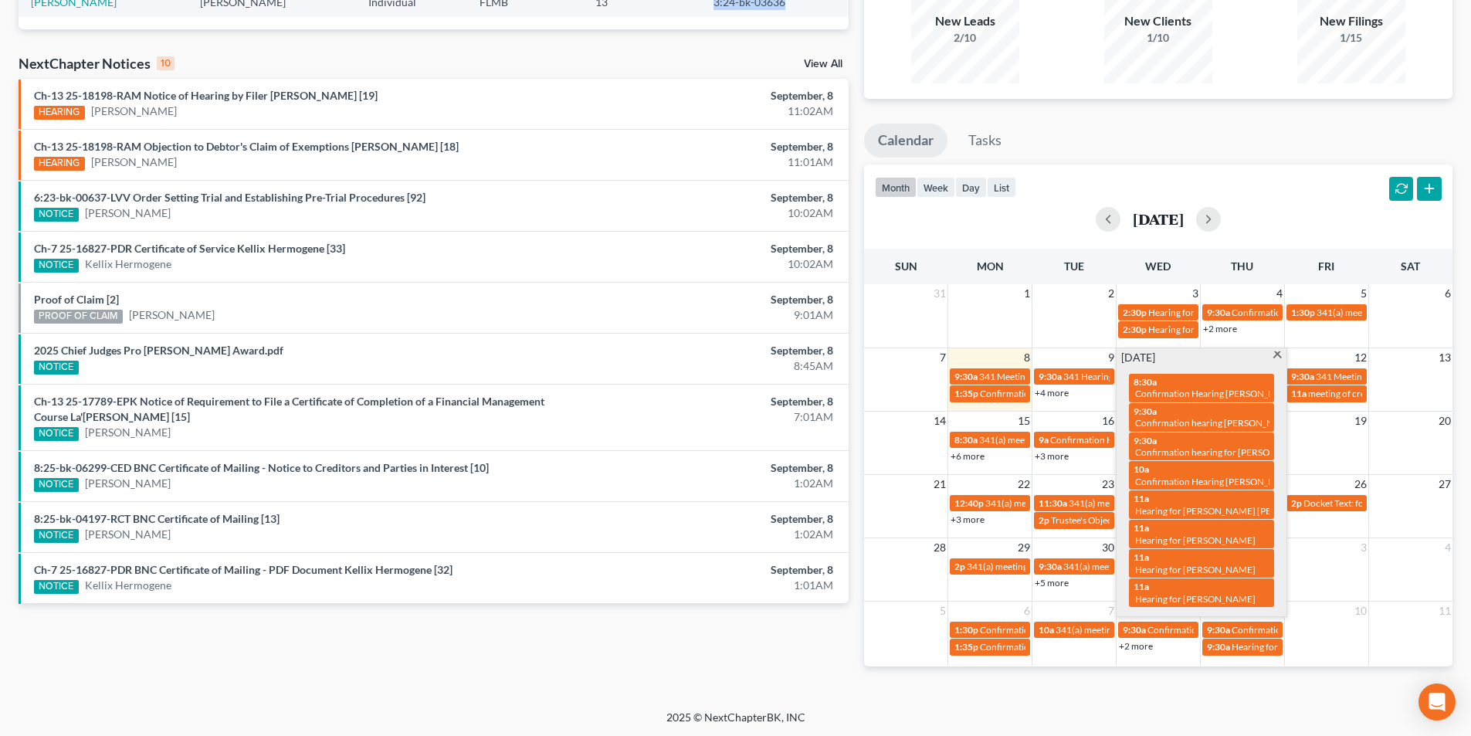
click at [1277, 354] on span at bounding box center [1277, 356] width 12 height 10
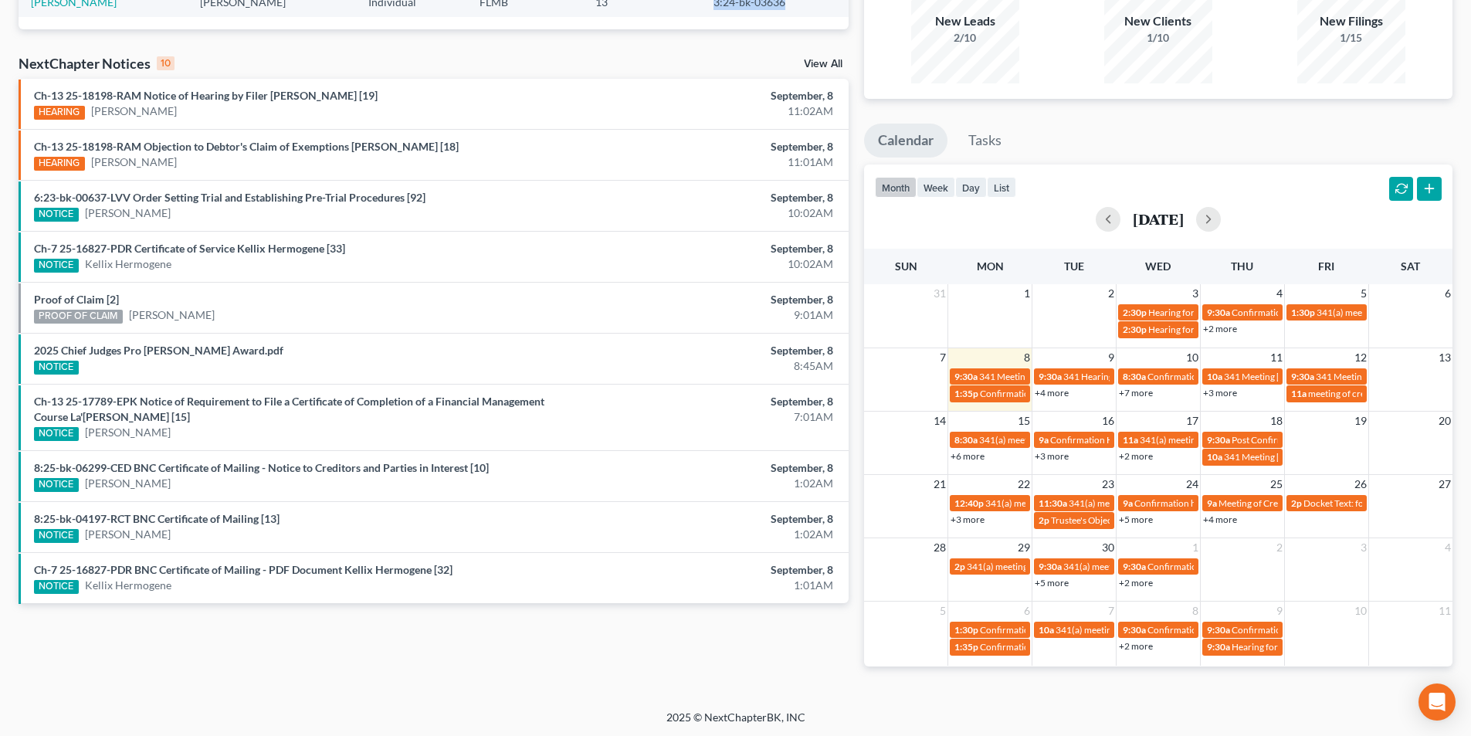
click at [1218, 391] on link "+3 more" at bounding box center [1220, 393] width 34 height 12
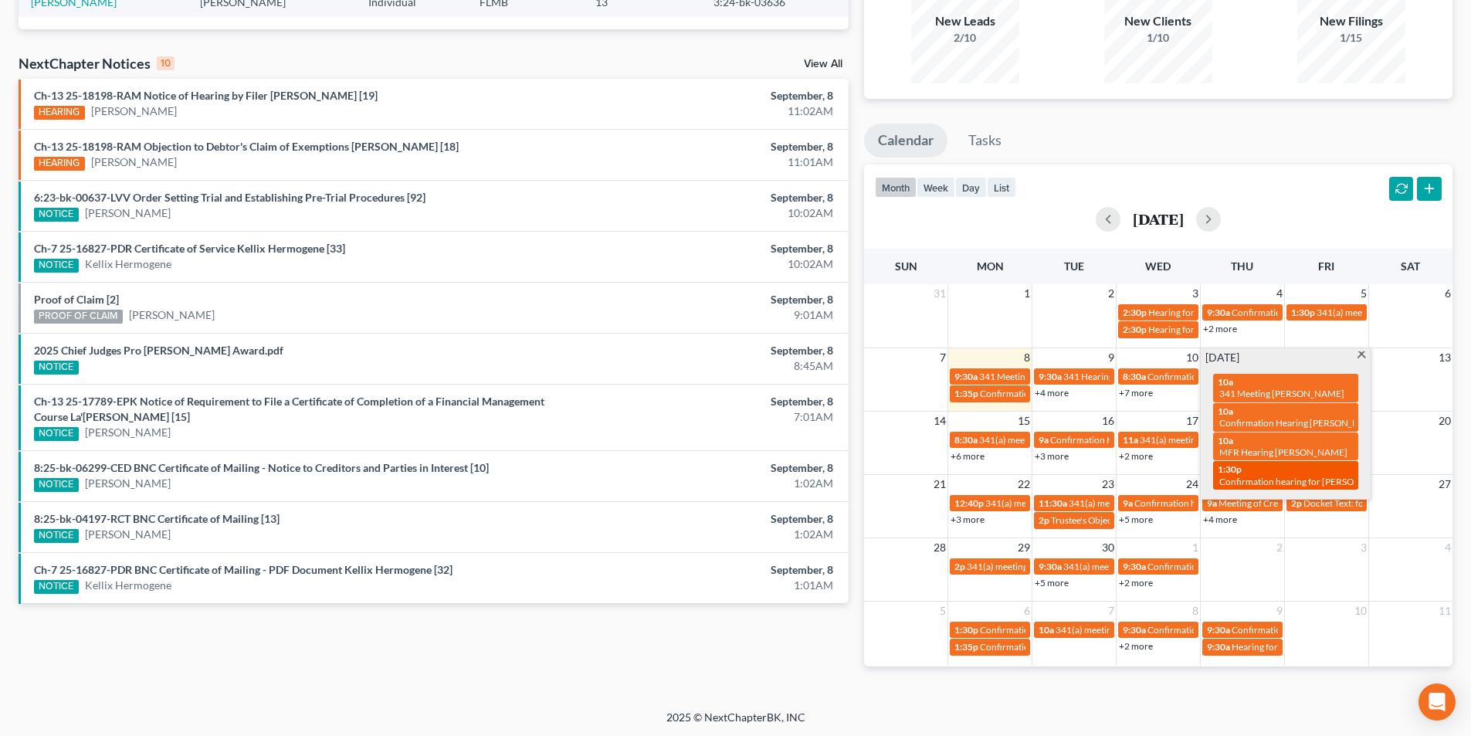
click at [1254, 476] on span "Confirmation hearing for [PERSON_NAME]" at bounding box center [1306, 482] width 175 height 12
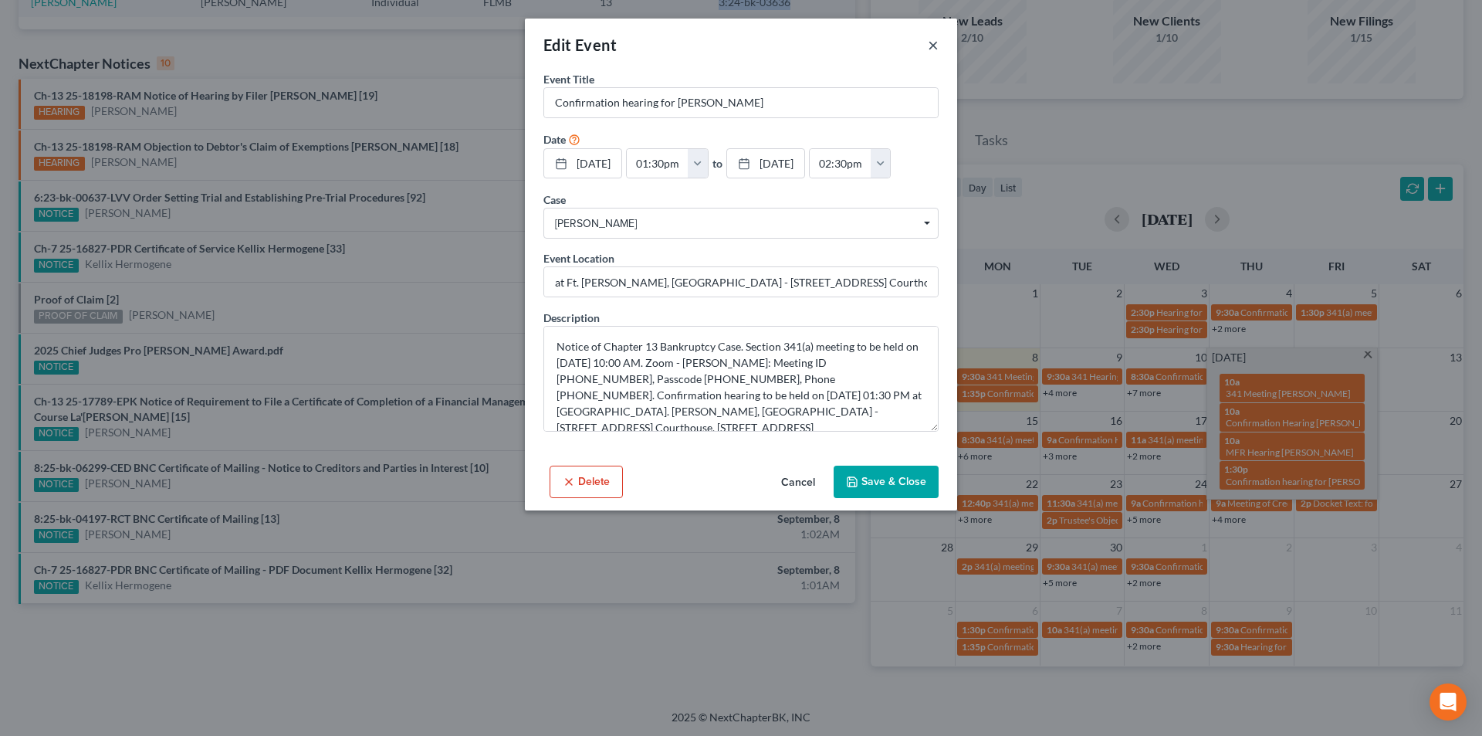
click at [932, 44] on button "×" at bounding box center [933, 45] width 11 height 19
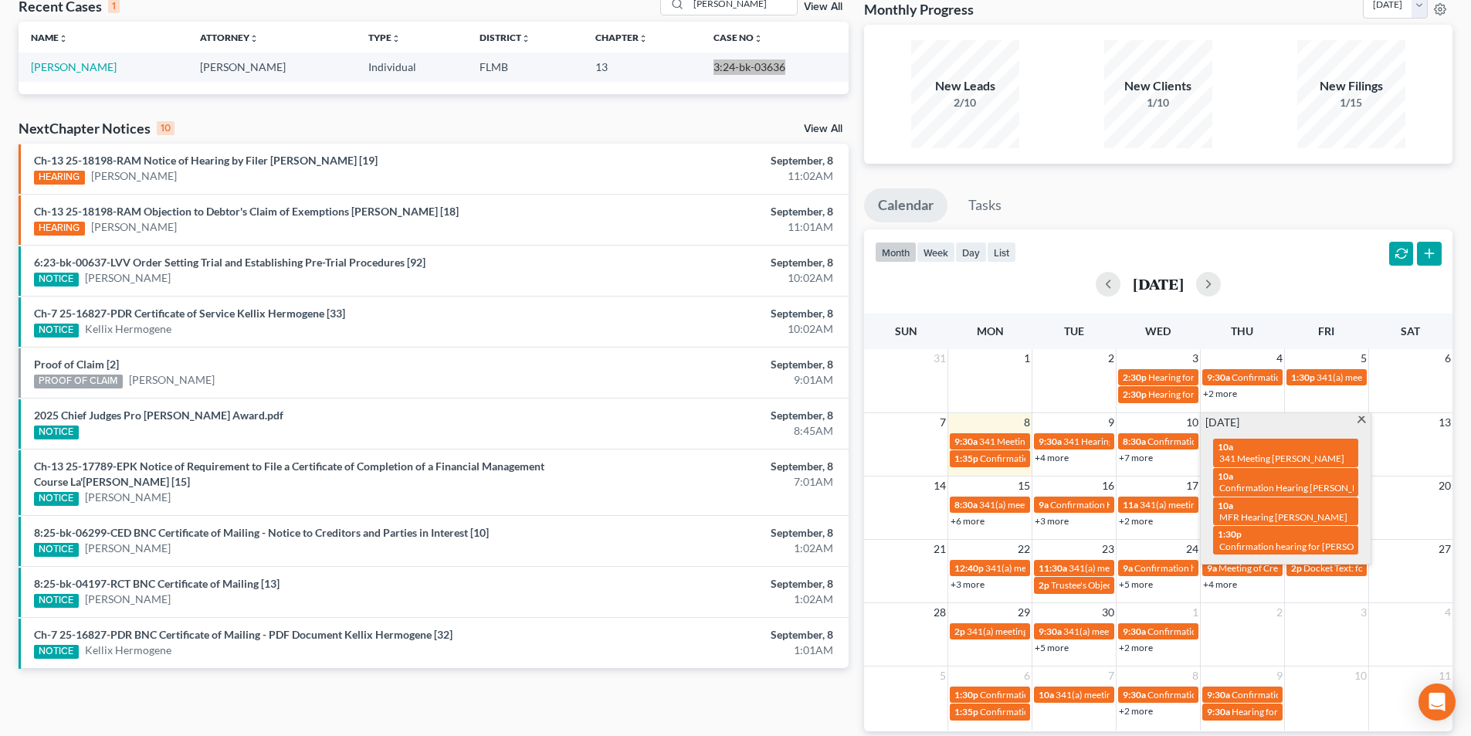
scroll to position [0, 0]
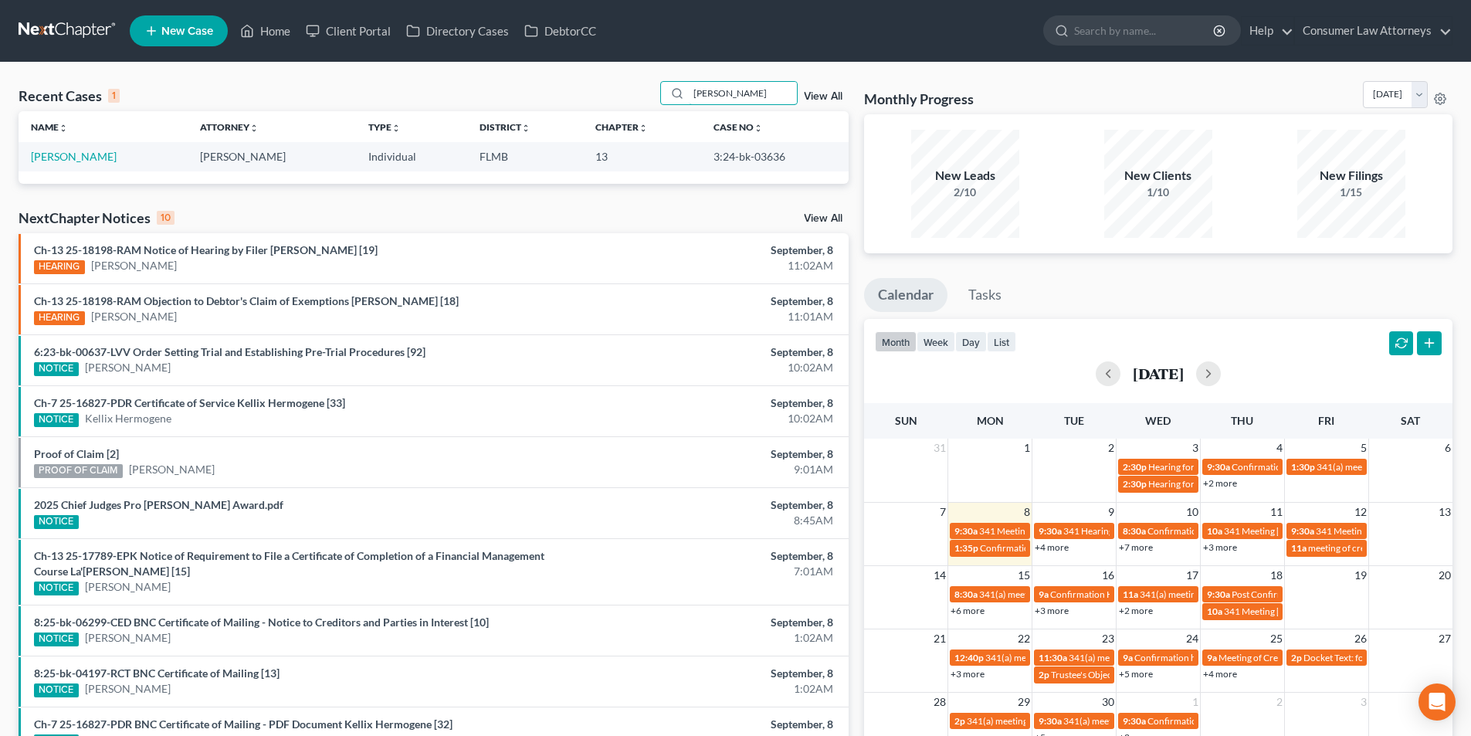
drag, startPoint x: 739, startPoint y: 101, endPoint x: 608, endPoint y: 76, distance: 133.5
click at [616, 79] on div "Recent Cases 1 [PERSON_NAME] View All Name unfold_more expand_more expand_less …" at bounding box center [735, 463] width 1471 height 801
type input "ku"
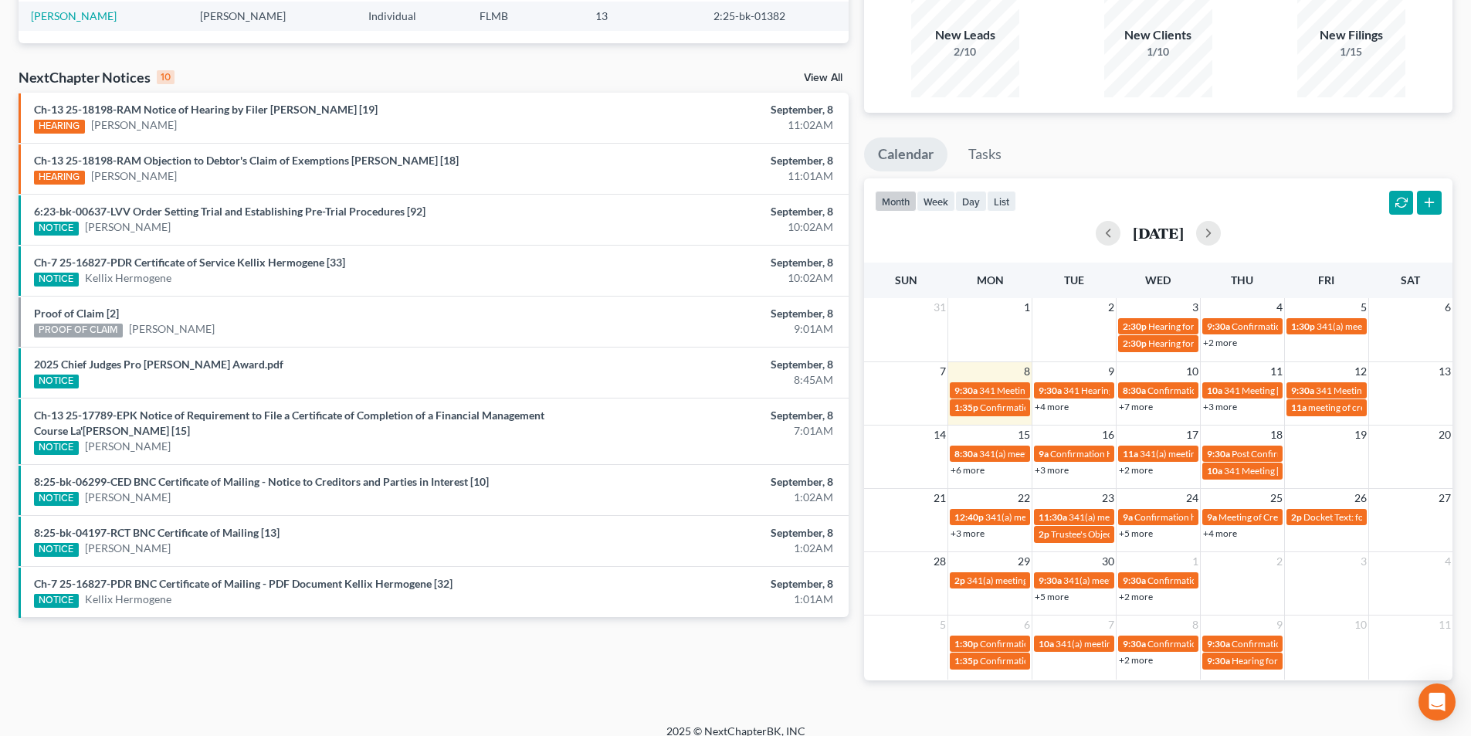
scroll to position [154, 0]
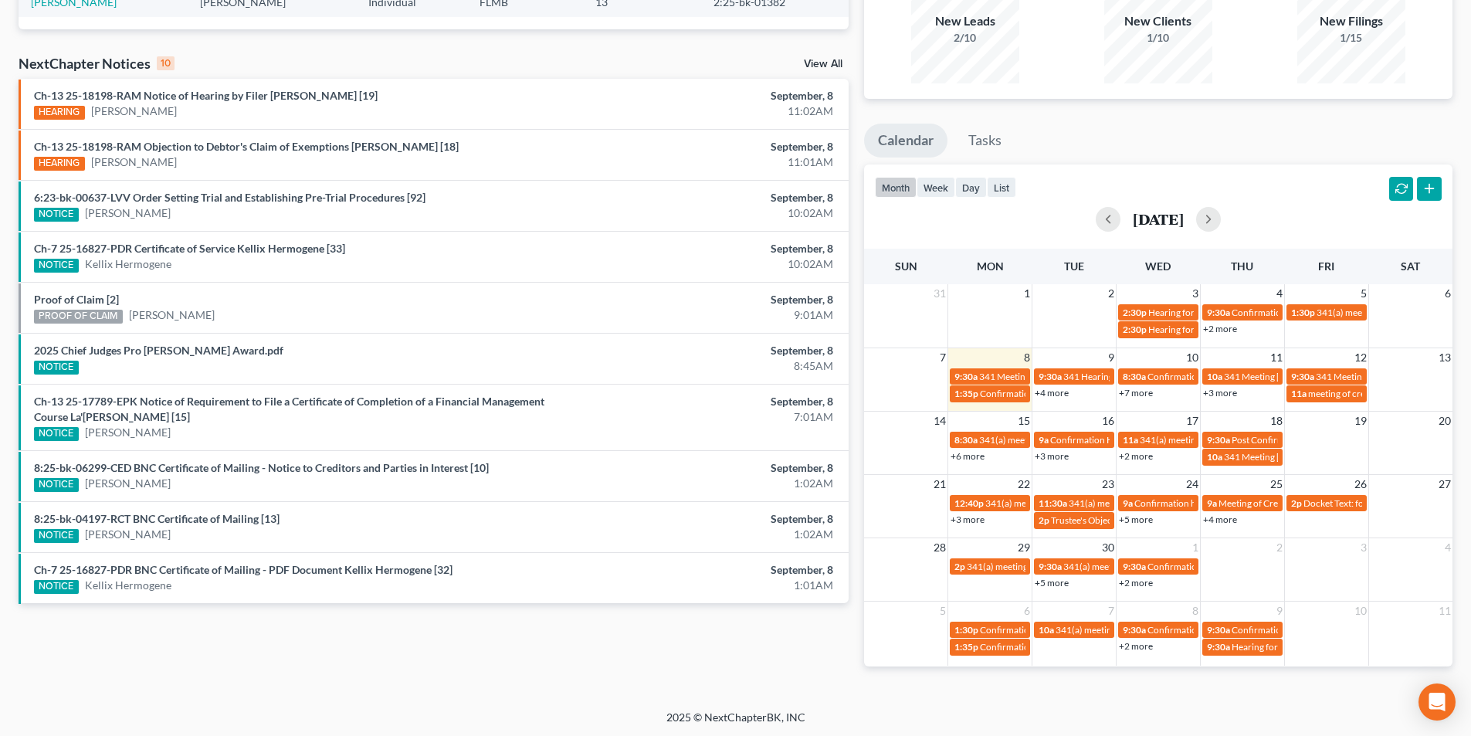
click at [1223, 388] on link "+3 more" at bounding box center [1220, 393] width 34 height 12
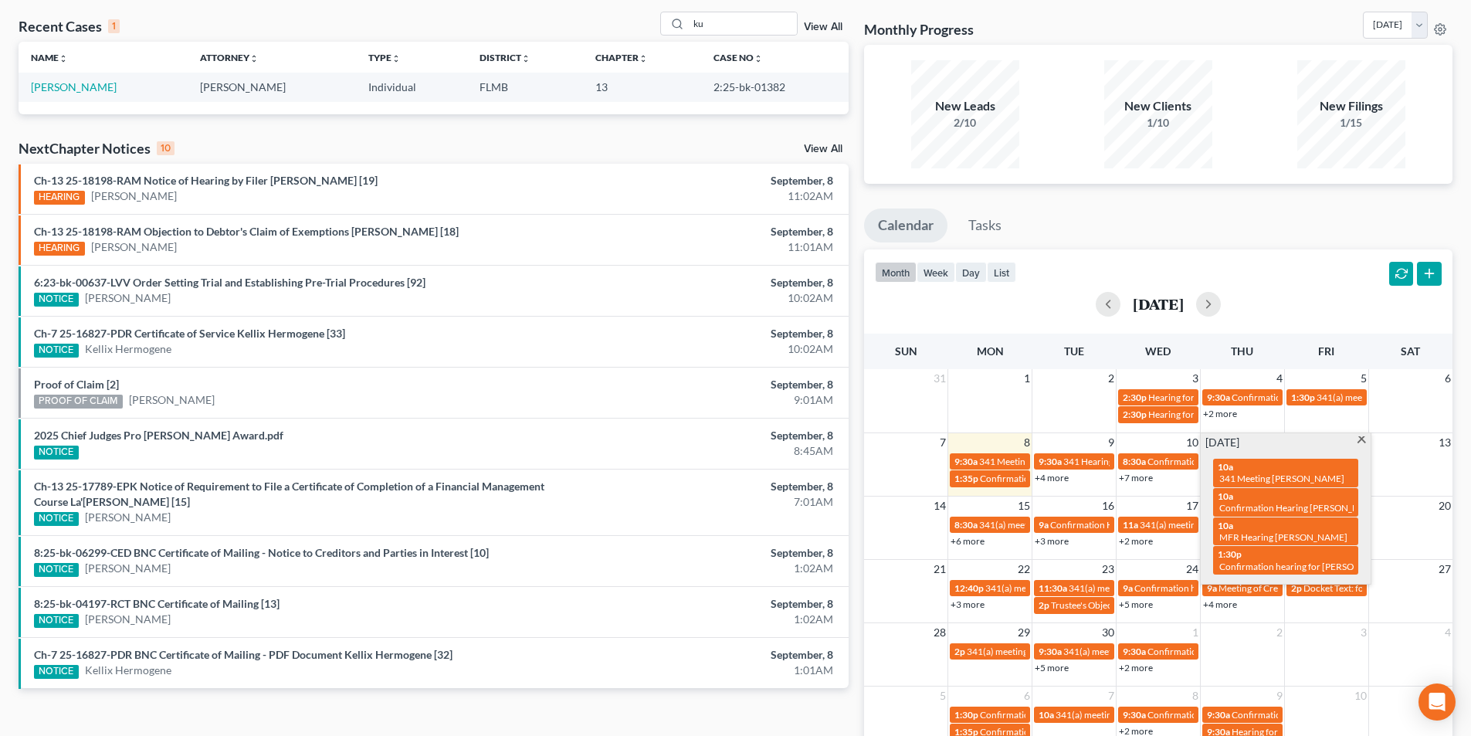
scroll to position [0, 0]
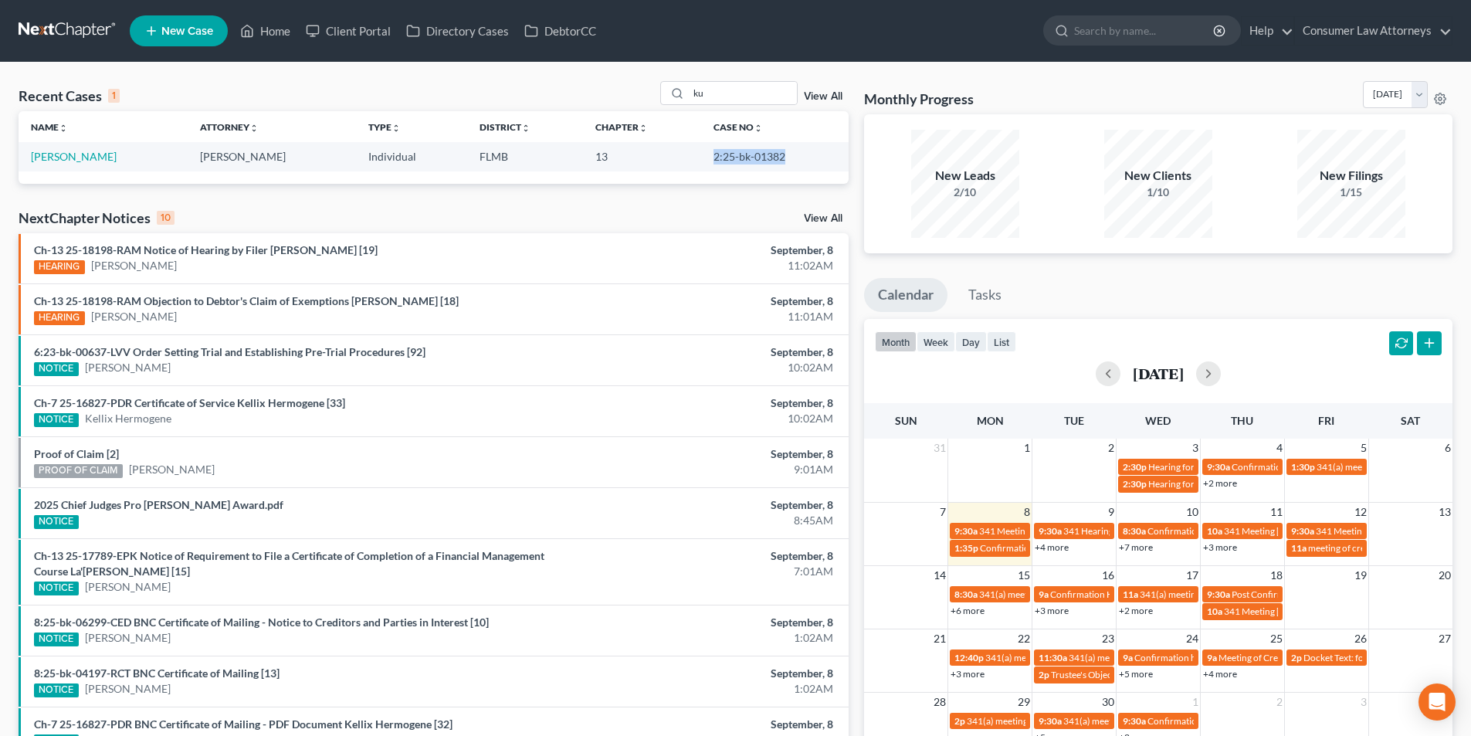
drag, startPoint x: 780, startPoint y: 157, endPoint x: 704, endPoint y: 156, distance: 75.7
click at [704, 156] on td "2:25-bk-01382" at bounding box center [774, 156] width 147 height 29
copy td "2:25-bk-01382"
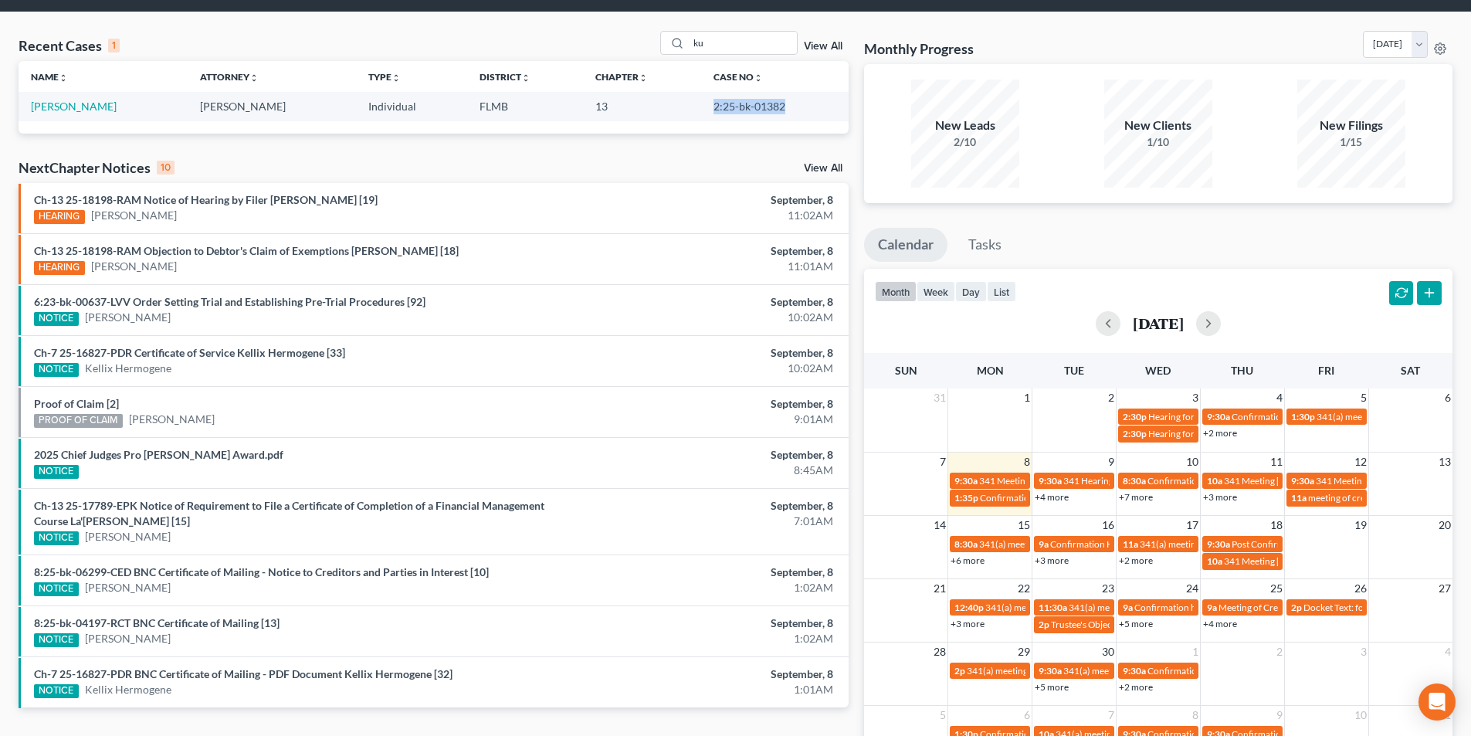
scroll to position [77, 0]
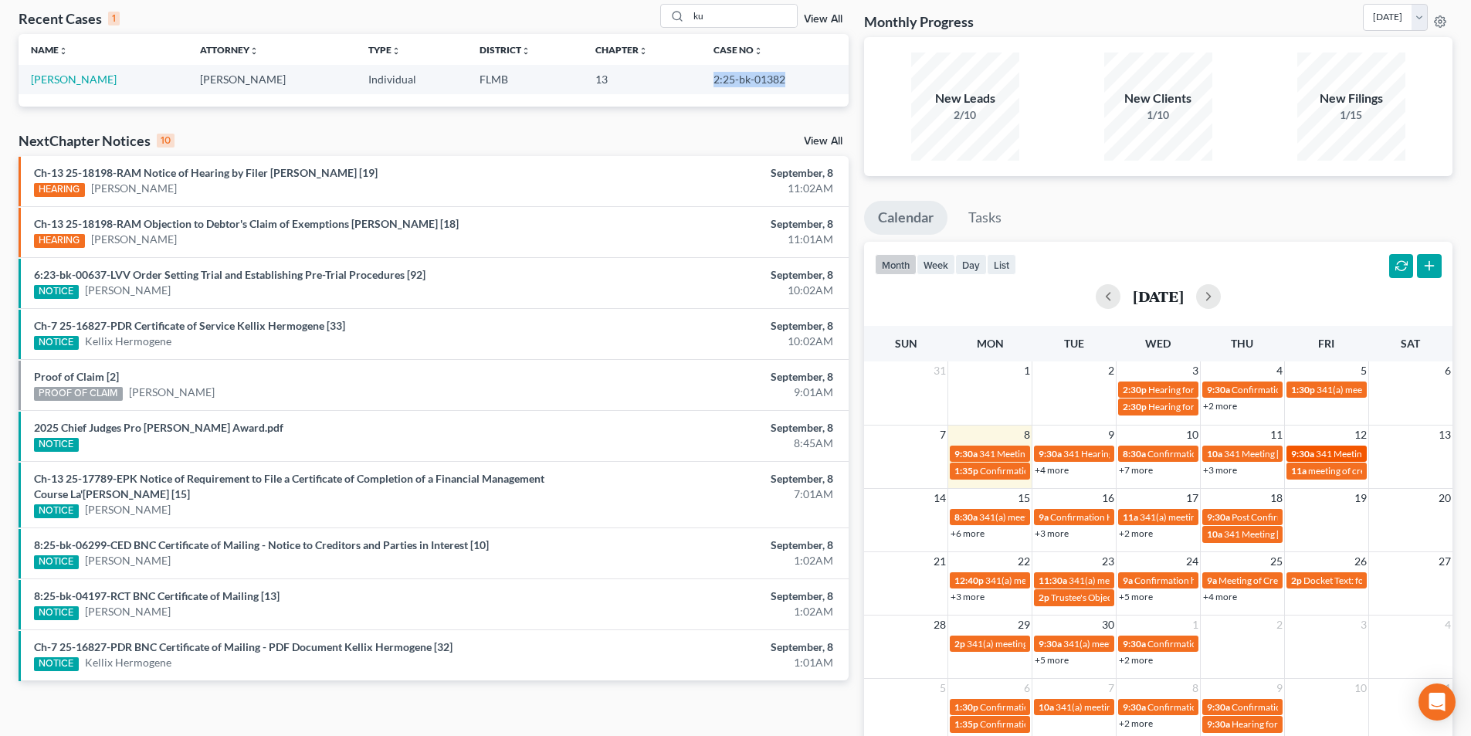
click at [1322, 449] on span "341 Meeting [PERSON_NAME]" at bounding box center [1377, 454] width 125 height 12
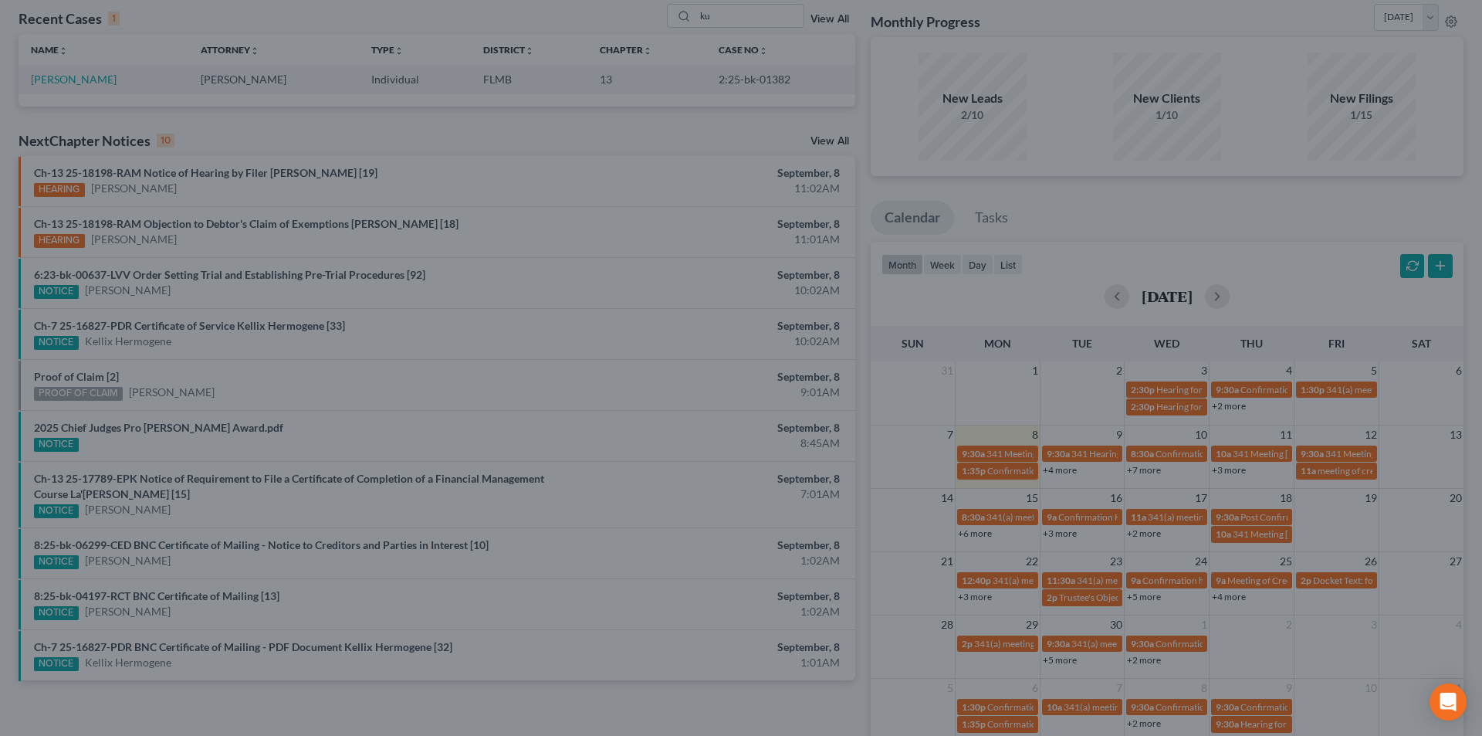
click at [1330, 474] on div "Edit Event × Event Title * 341 Meeting [PERSON_NAME] Date [DATE] close Date [DA…" at bounding box center [741, 368] width 1482 height 736
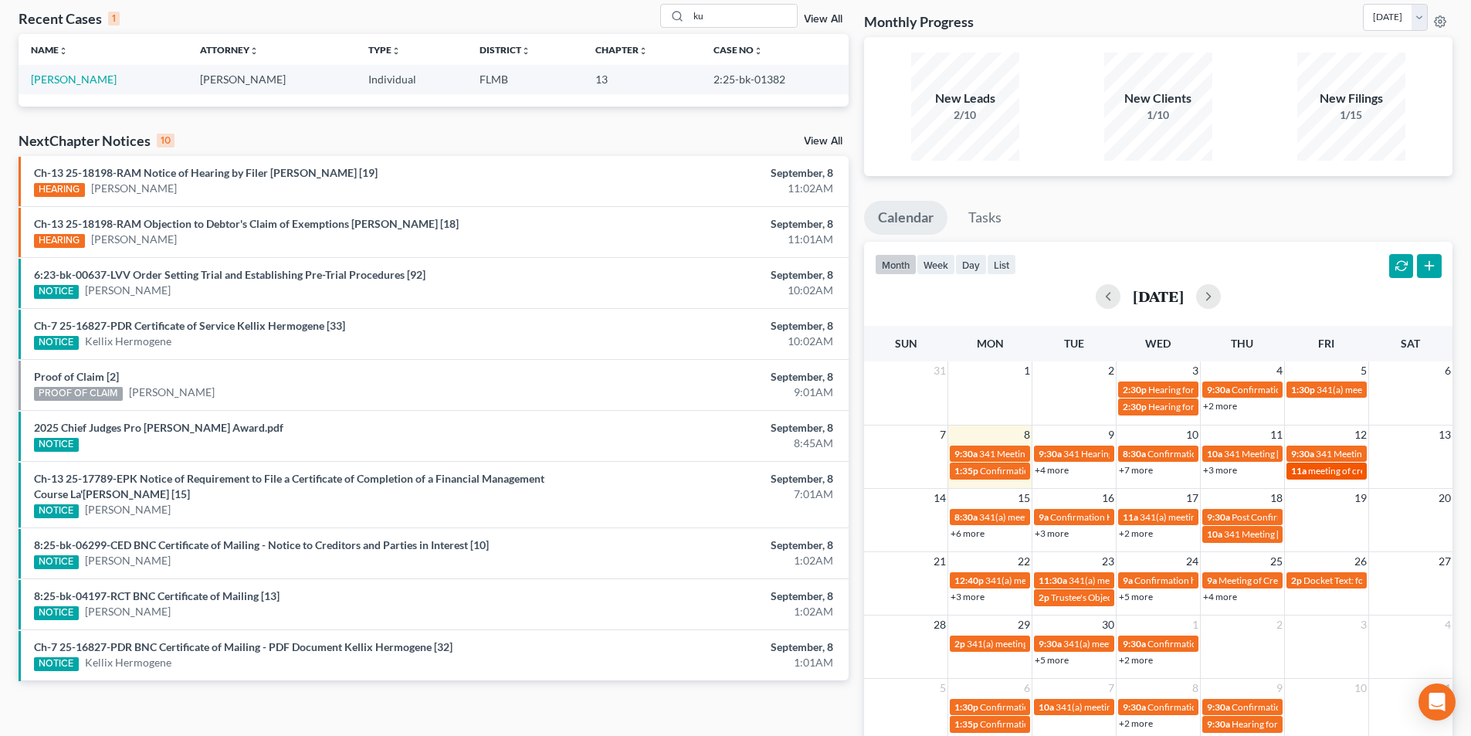
click at [1335, 470] on span "meeting of creditors for Moshamba [PERSON_NAME]" at bounding box center [1416, 471] width 216 height 12
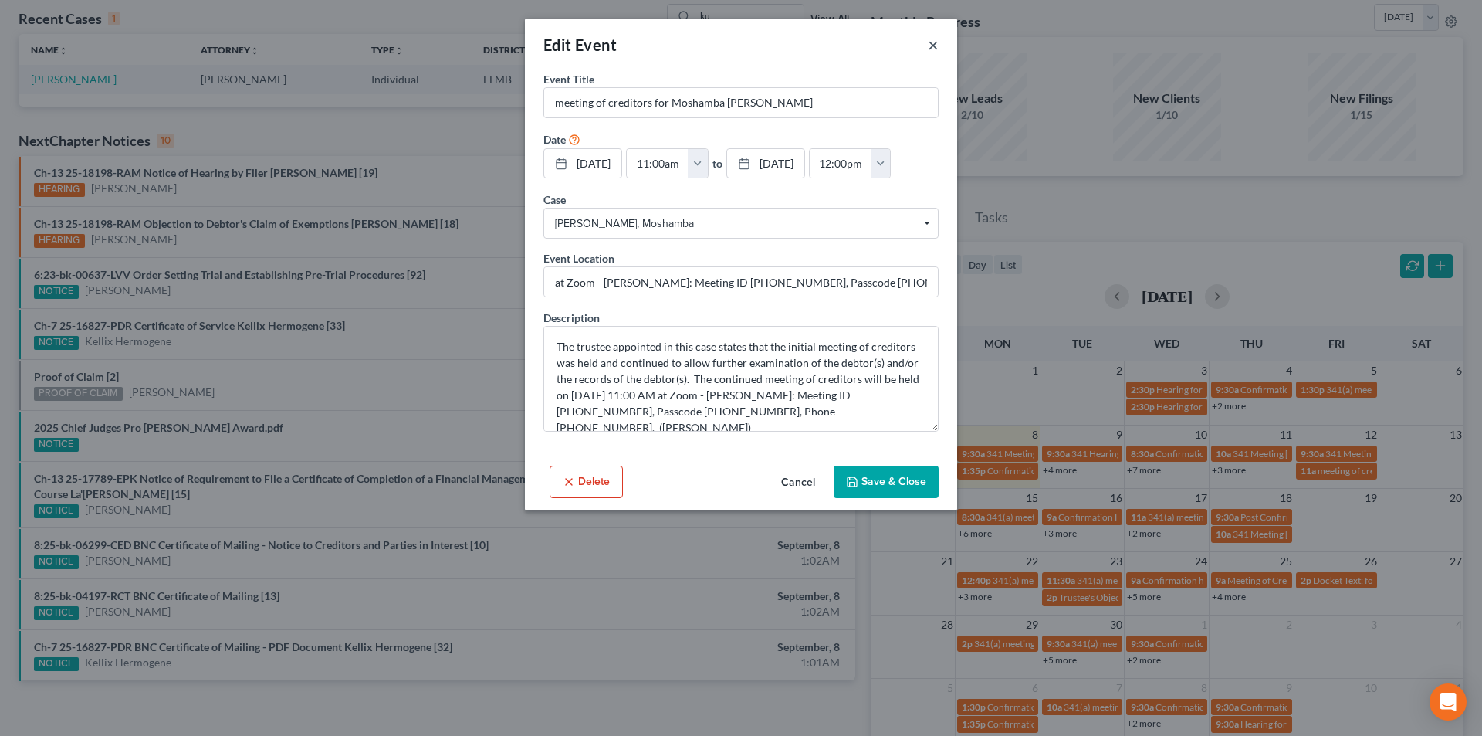
click at [937, 49] on button "×" at bounding box center [933, 45] width 11 height 19
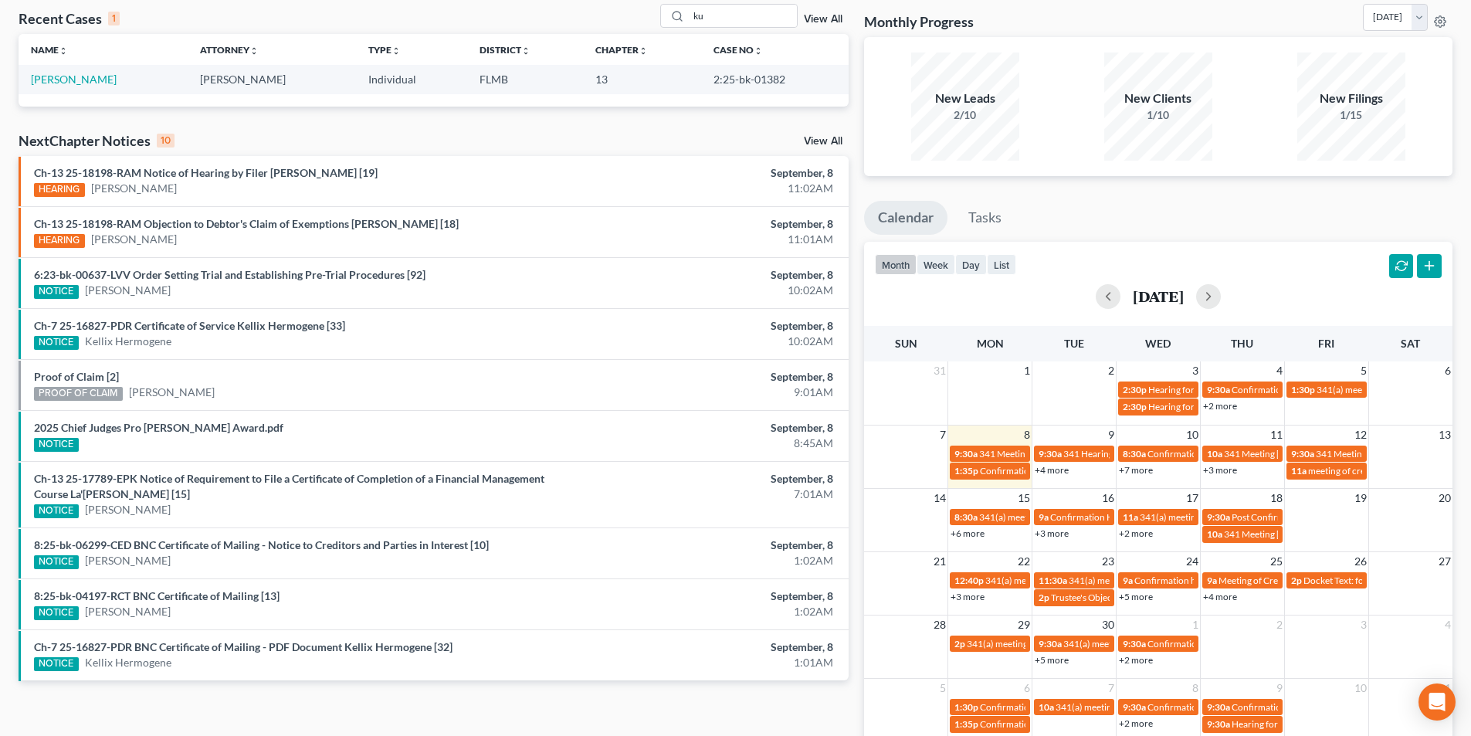
click at [974, 532] on link "+6 more" at bounding box center [967, 533] width 34 height 12
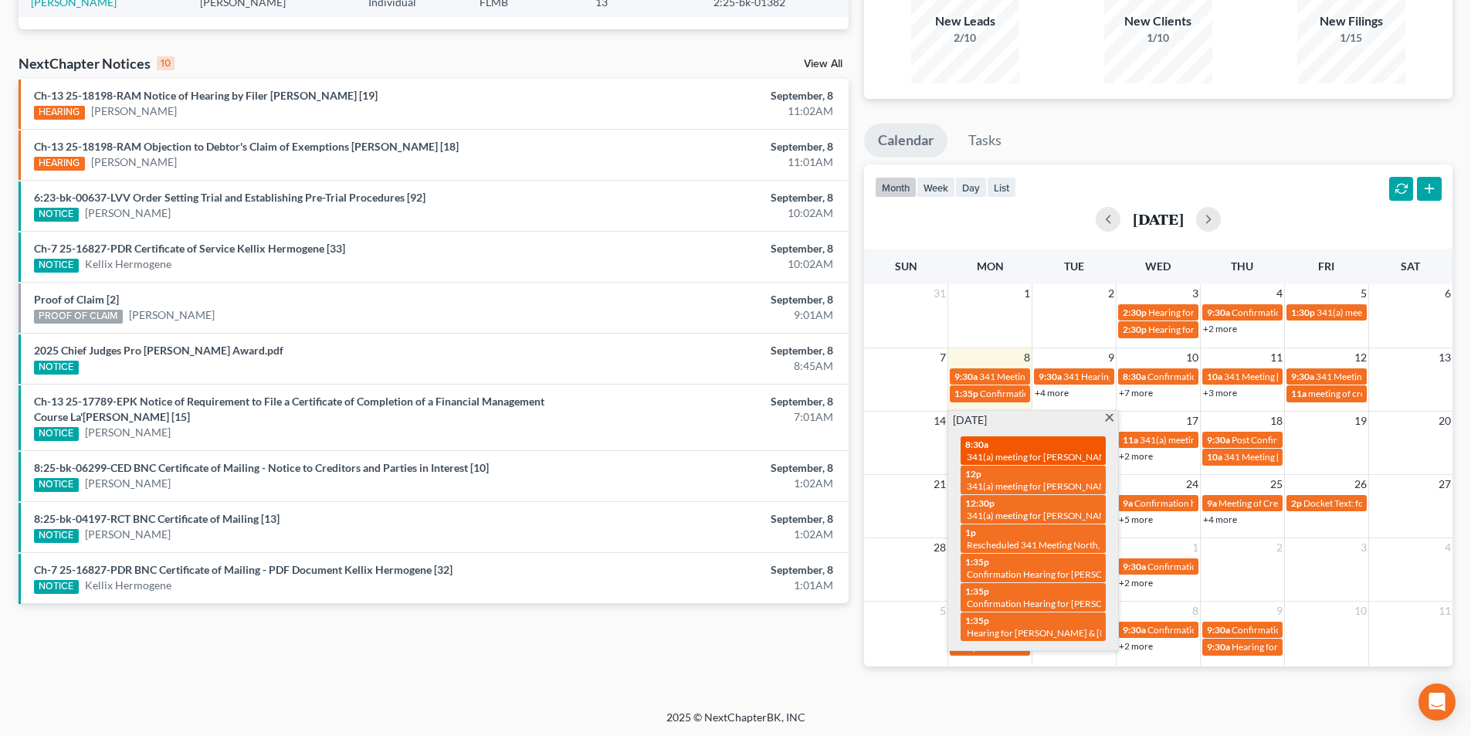
scroll to position [0, 0]
